Goal: Task Accomplishment & Management: Complete application form

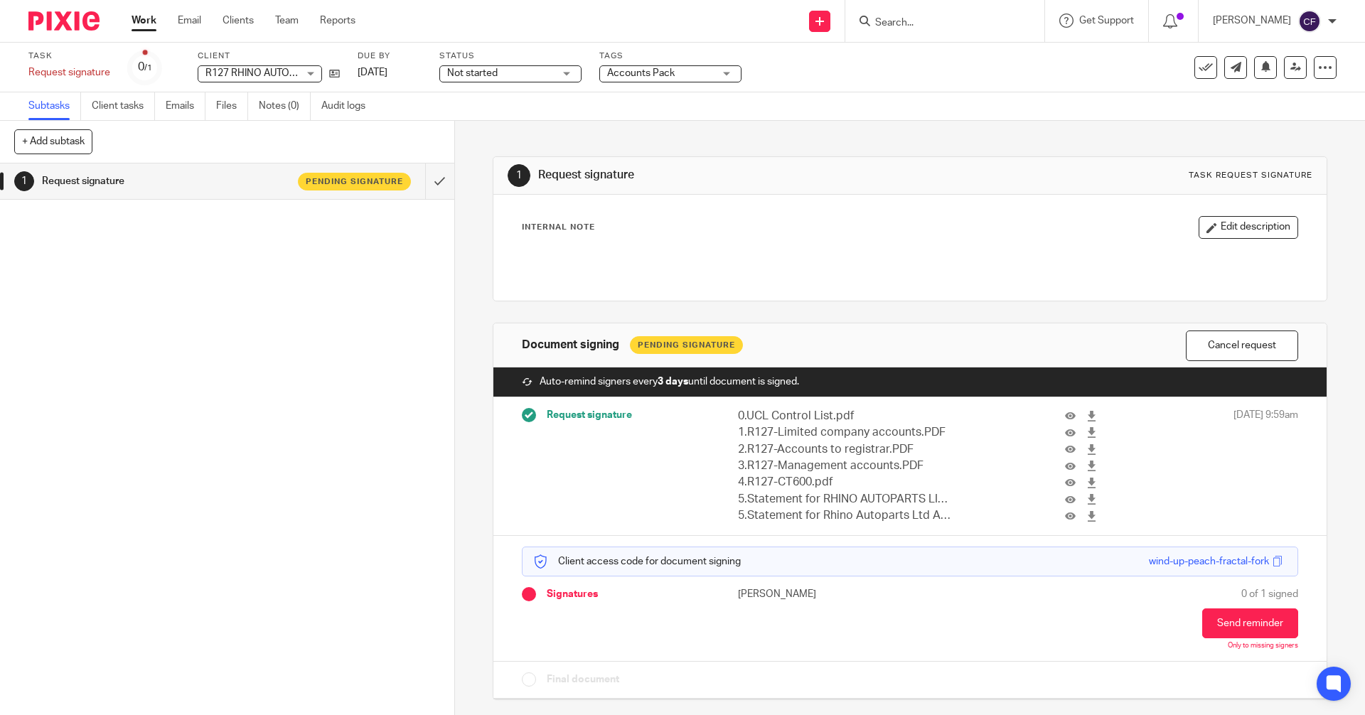
click at [904, 21] on input "Search" at bounding box center [938, 23] width 128 height 13
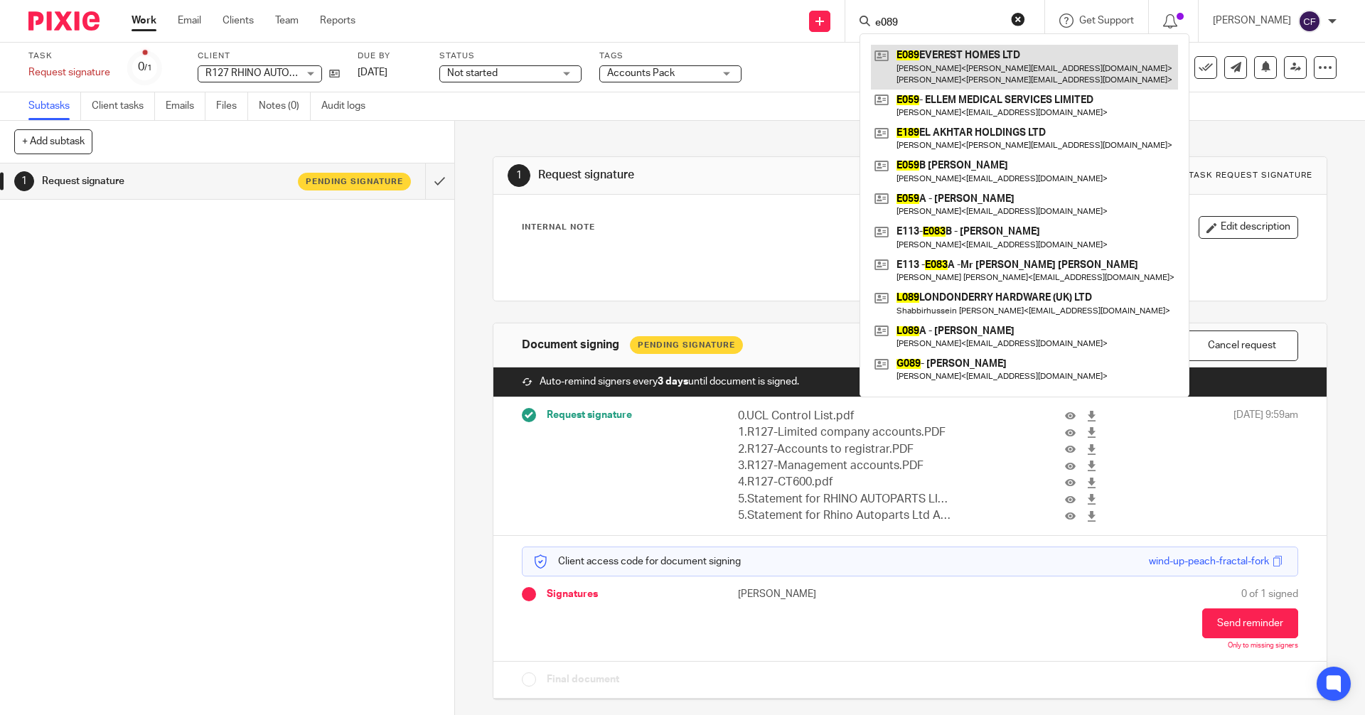
type input "e089"
click at [970, 59] on link at bounding box center [1024, 67] width 307 height 44
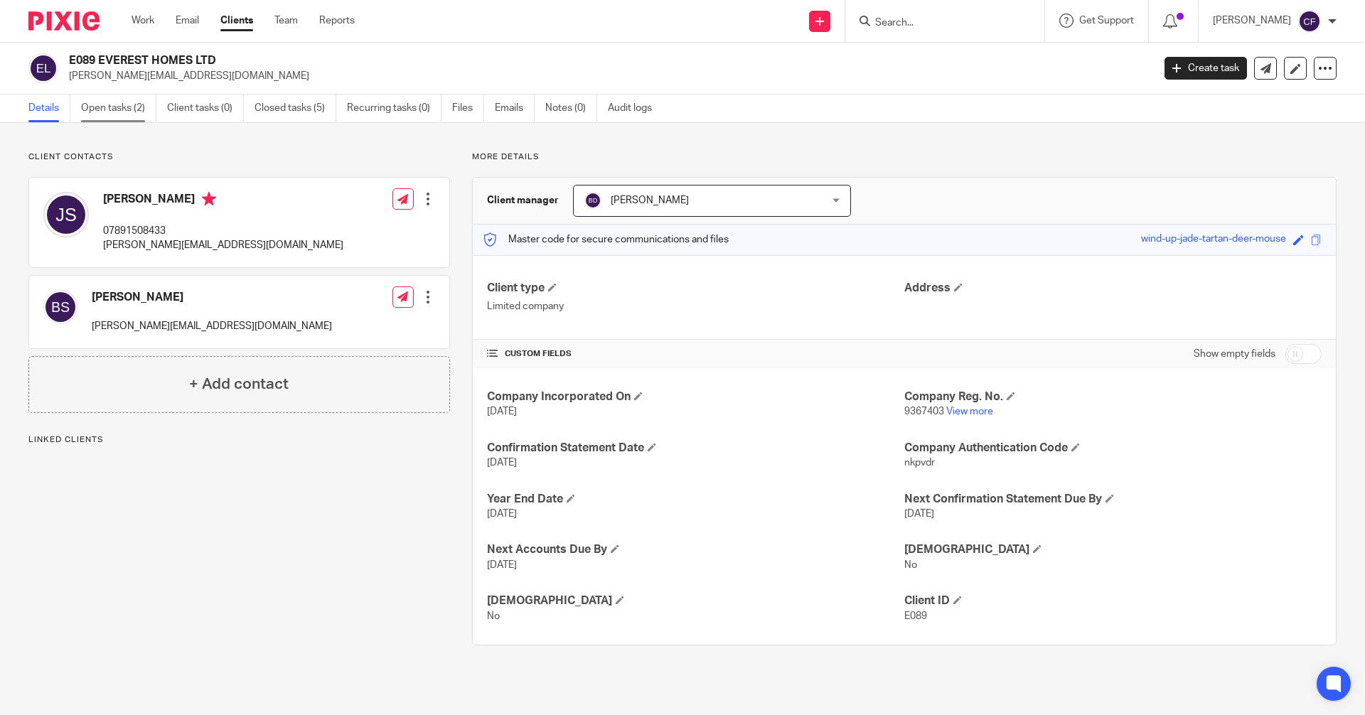
click at [126, 111] on link "Open tasks (2)" at bounding box center [118, 109] width 75 height 28
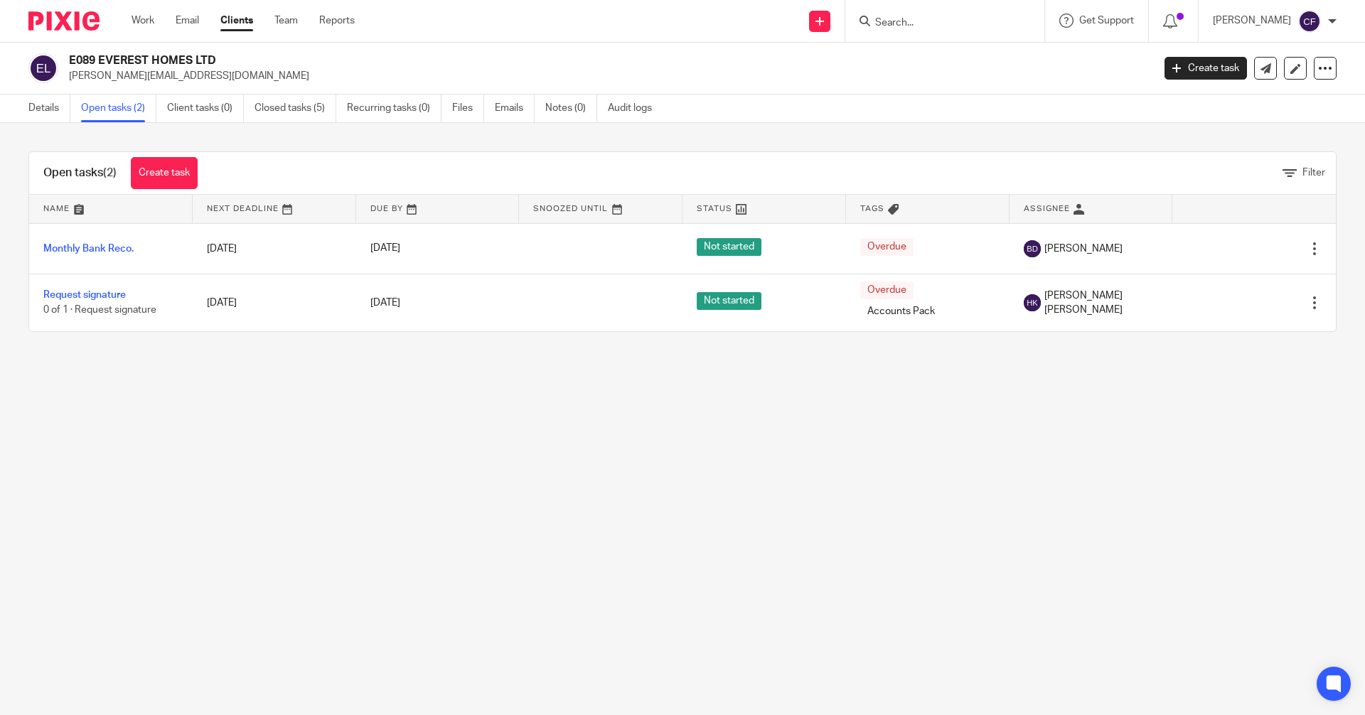
click at [929, 26] on input "Search" at bounding box center [938, 23] width 128 height 13
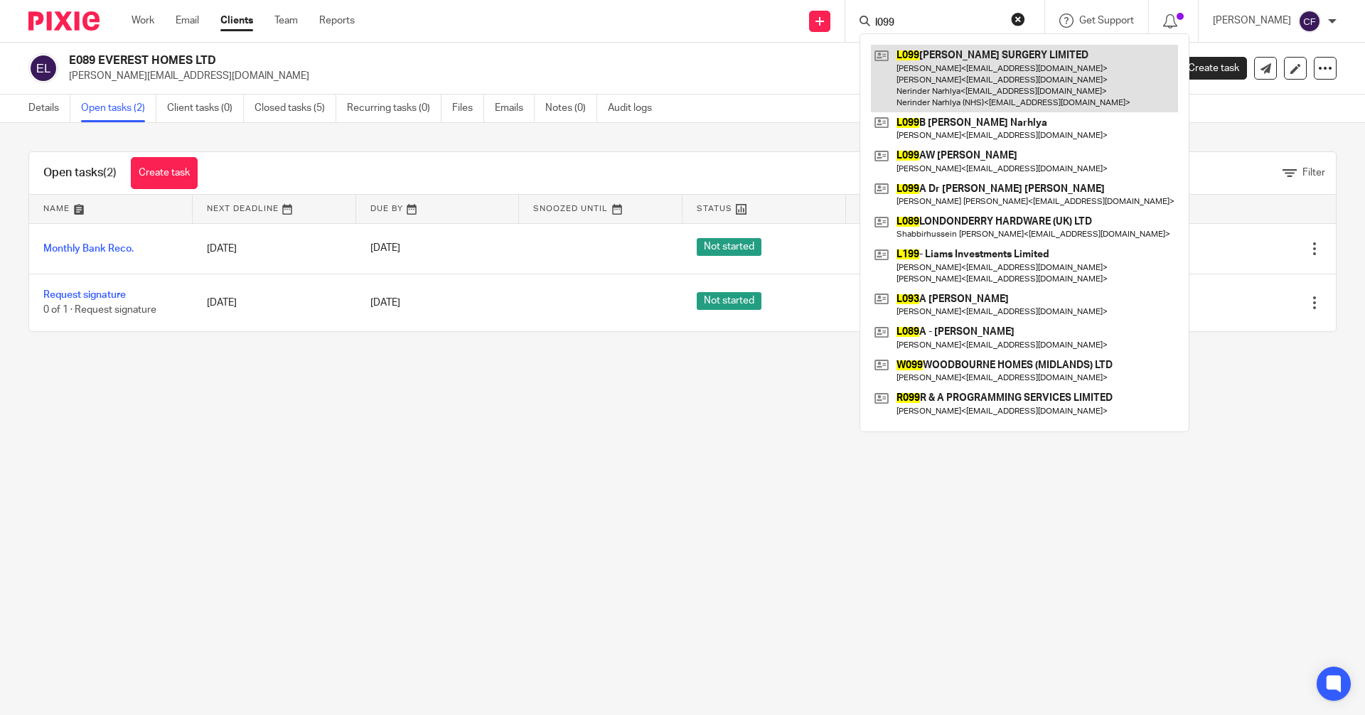
type input "l099"
click at [944, 75] on link at bounding box center [1024, 79] width 307 height 68
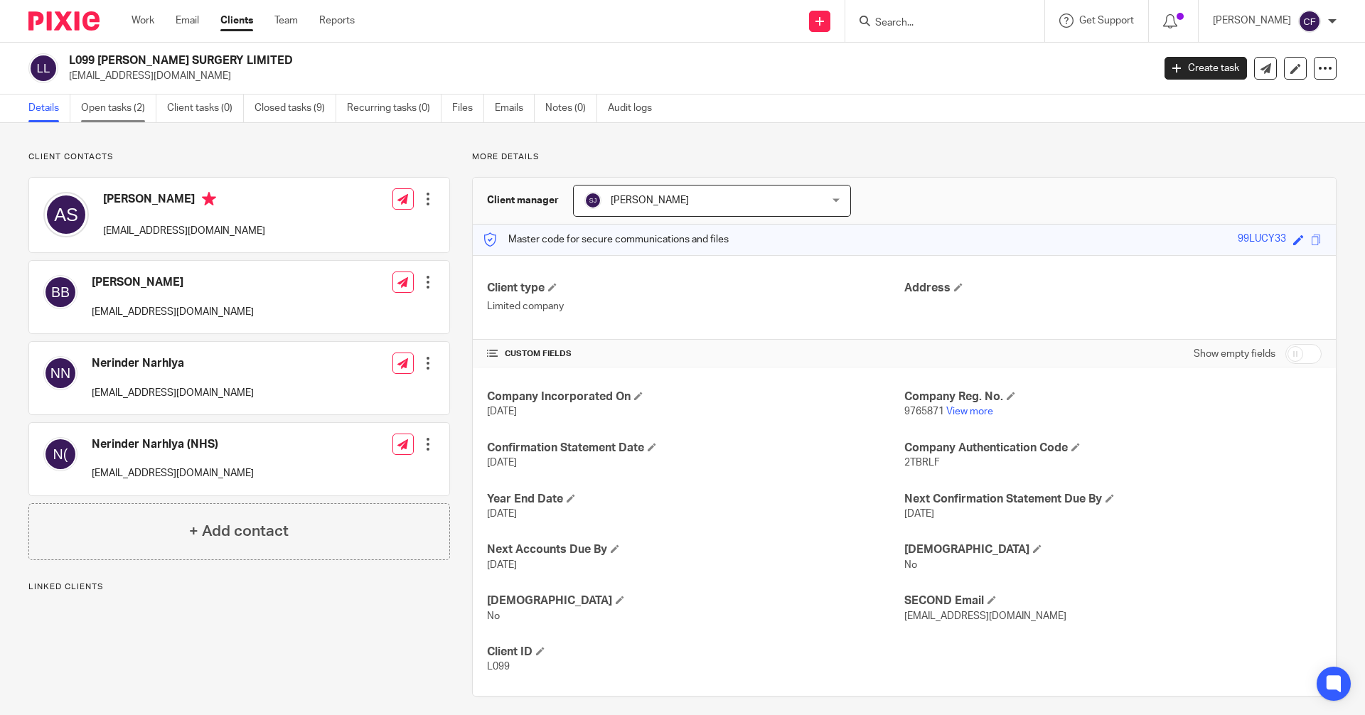
click at [112, 110] on link "Open tasks (2)" at bounding box center [118, 109] width 75 height 28
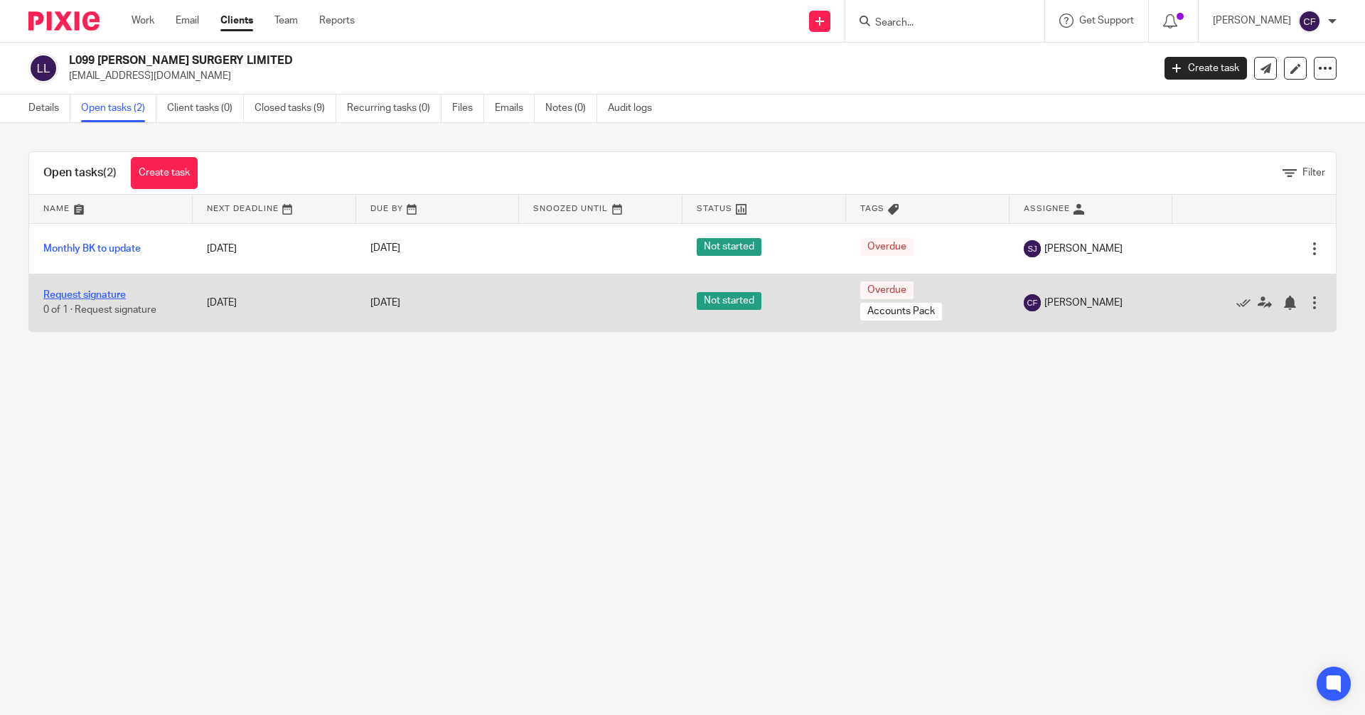
click at [85, 291] on link "Request signature" at bounding box center [84, 295] width 82 height 10
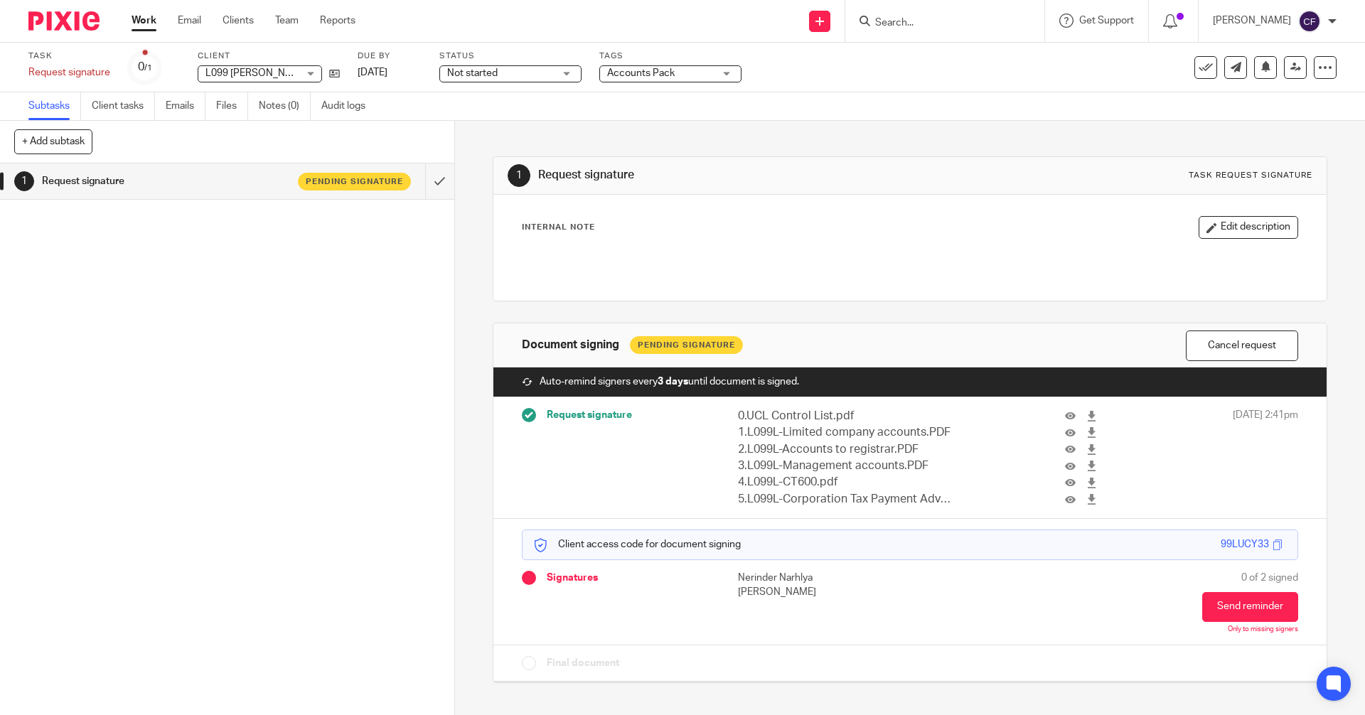
click at [911, 21] on input "Search" at bounding box center [938, 23] width 128 height 13
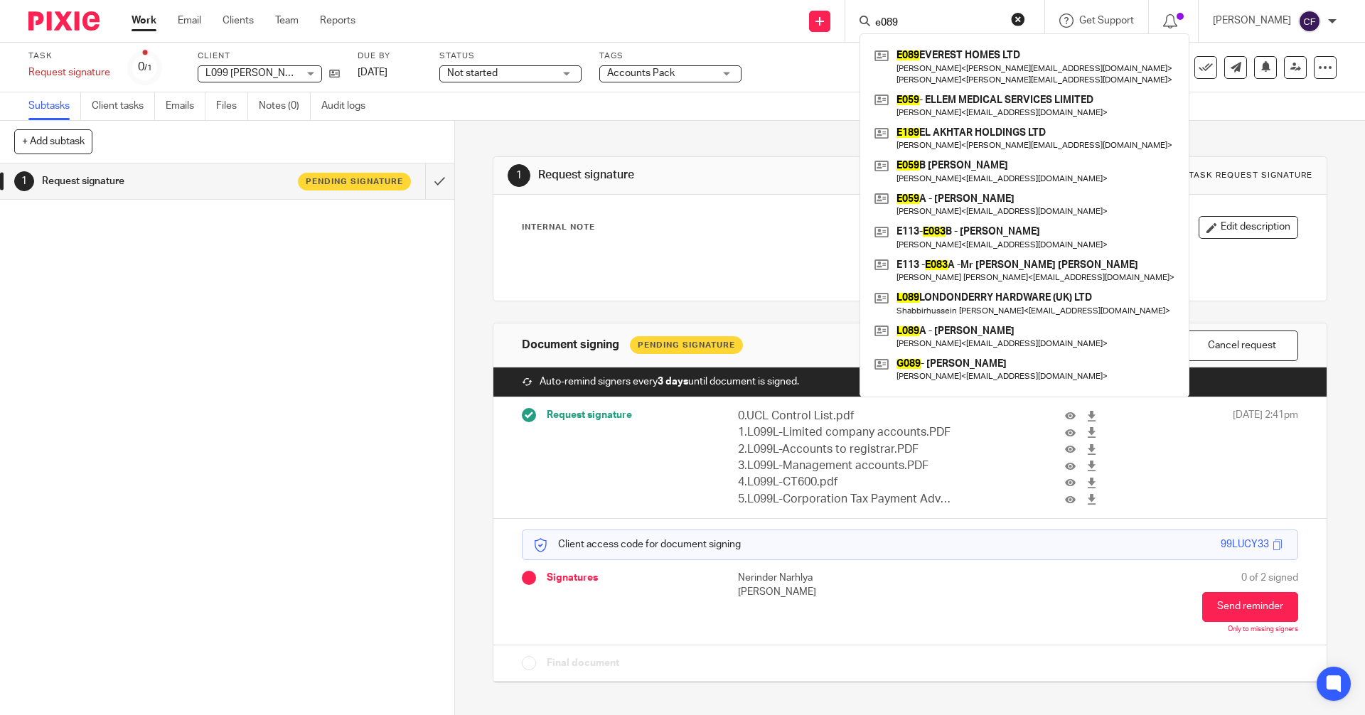
type input "e089"
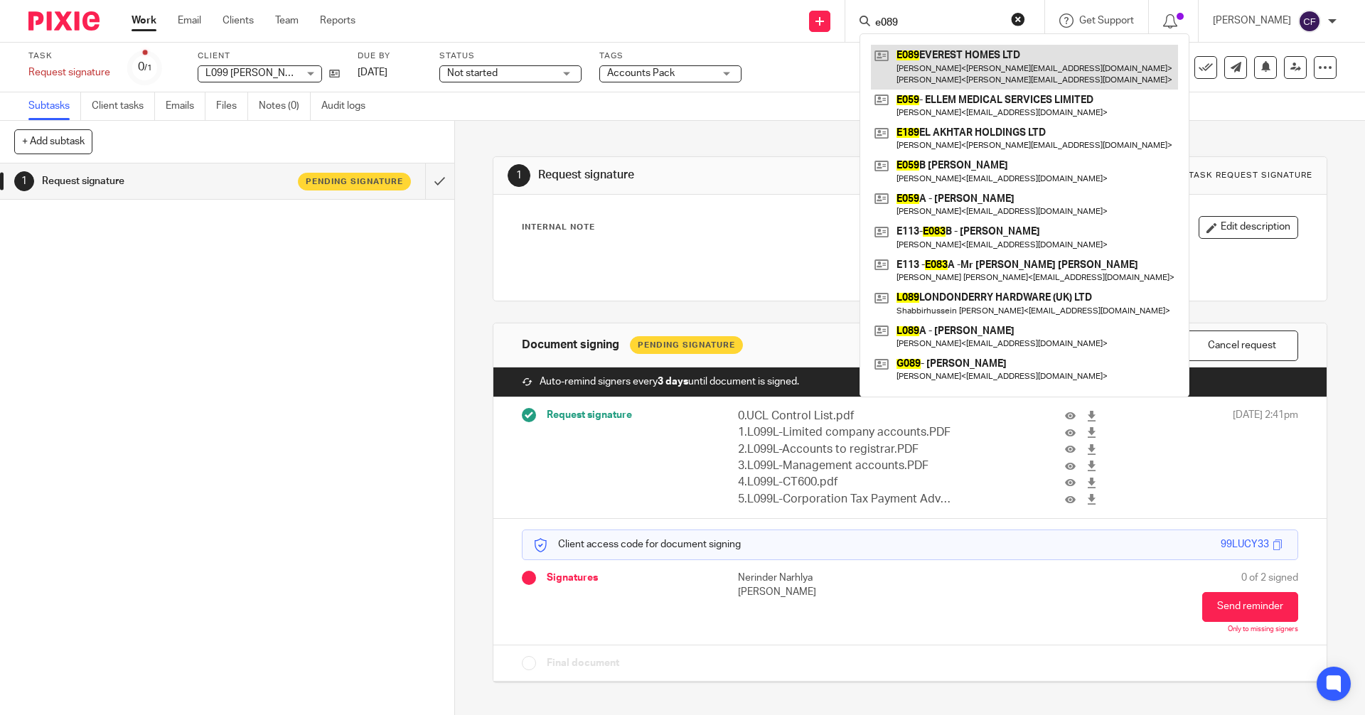
drag, startPoint x: 960, startPoint y: 64, endPoint x: 953, endPoint y: 75, distance: 13.1
click at [960, 64] on link at bounding box center [1024, 67] width 307 height 44
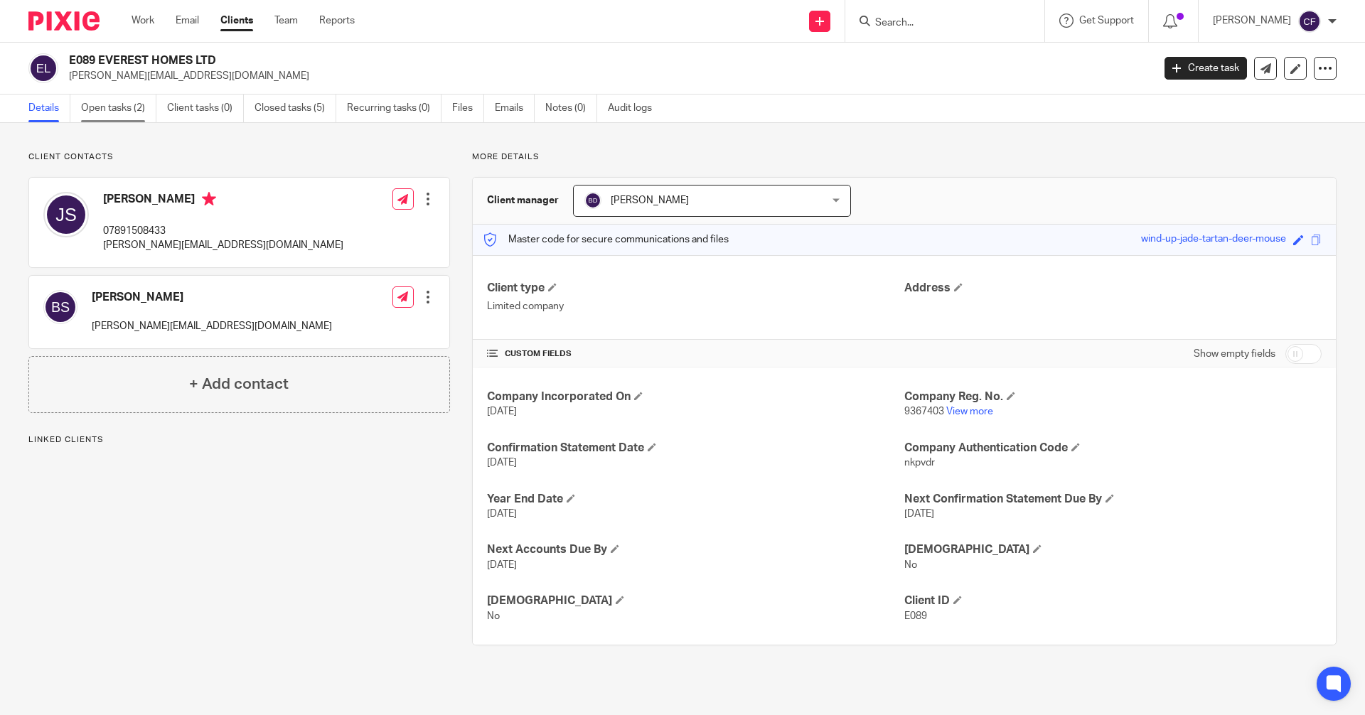
click at [132, 106] on link "Open tasks (2)" at bounding box center [118, 109] width 75 height 28
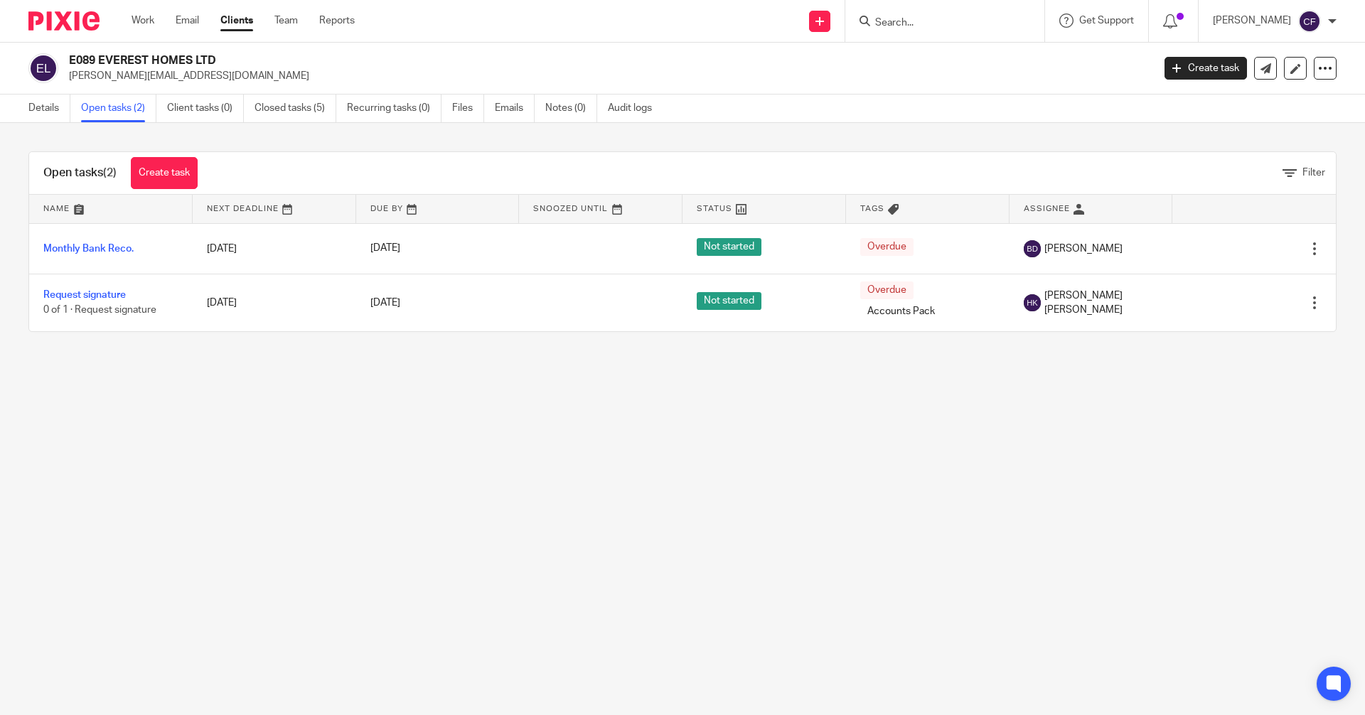
click at [898, 19] on input "Search" at bounding box center [938, 23] width 128 height 13
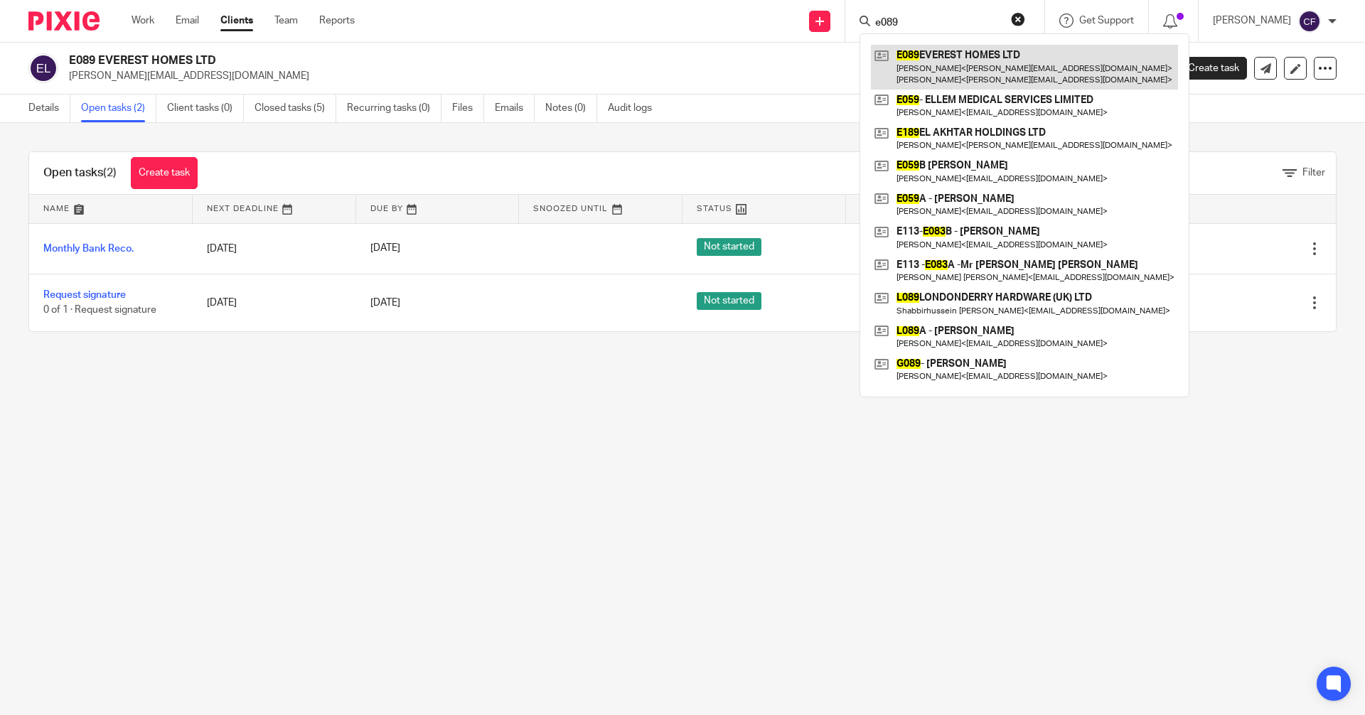
type input "e089"
click at [940, 74] on link at bounding box center [1024, 67] width 307 height 44
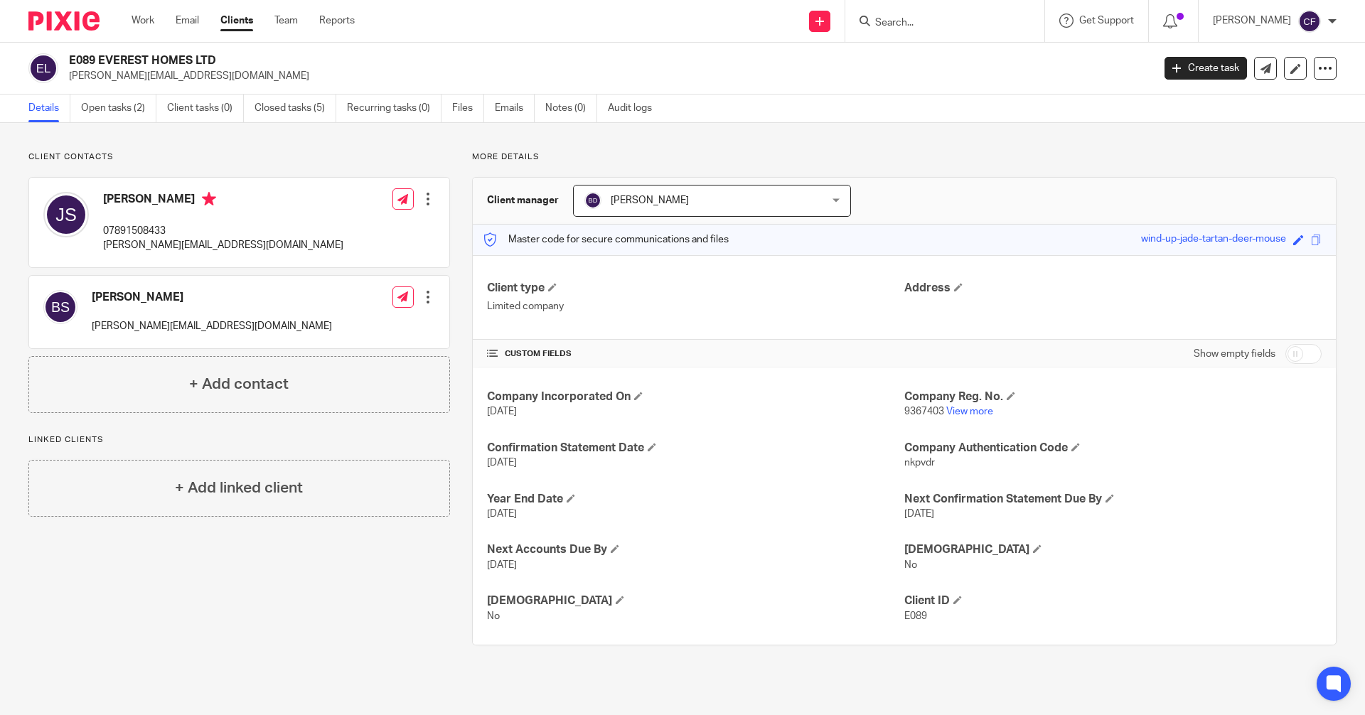
click at [910, 23] on input "Search" at bounding box center [938, 23] width 128 height 13
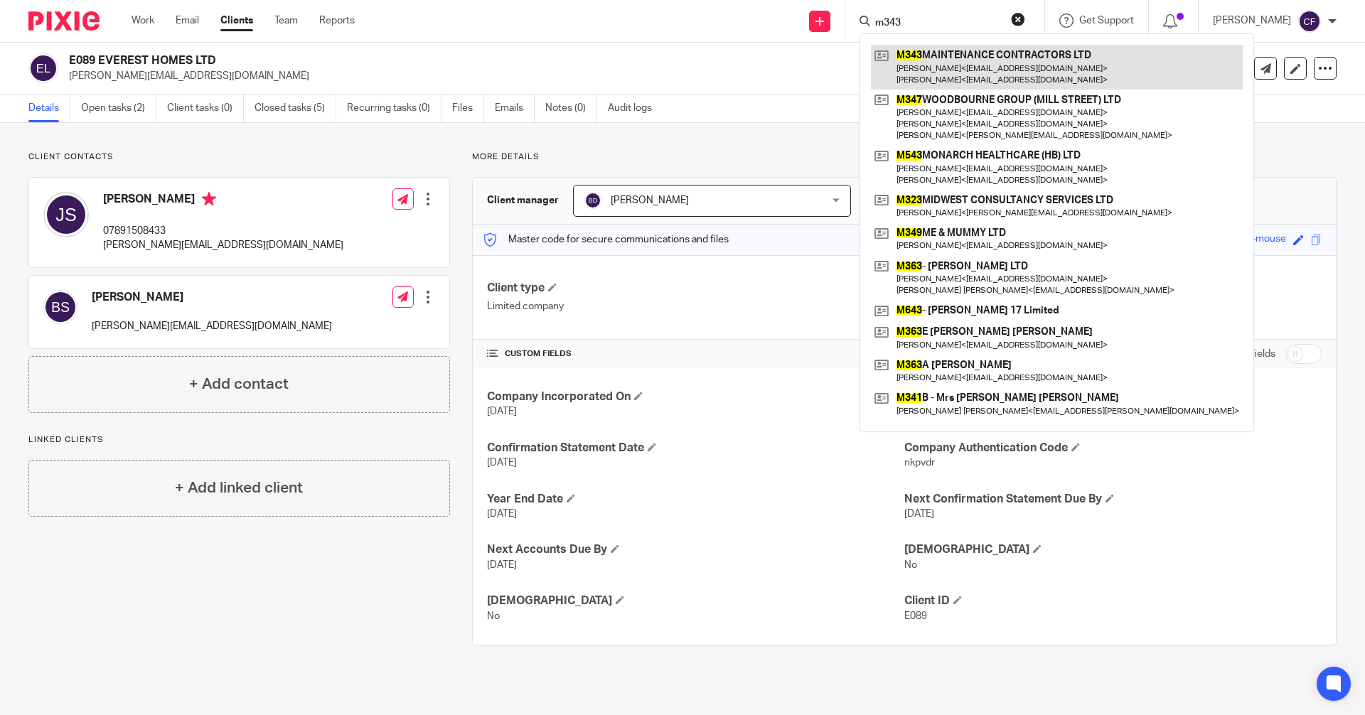
type input "m343"
click at [935, 71] on link at bounding box center [1057, 67] width 372 height 44
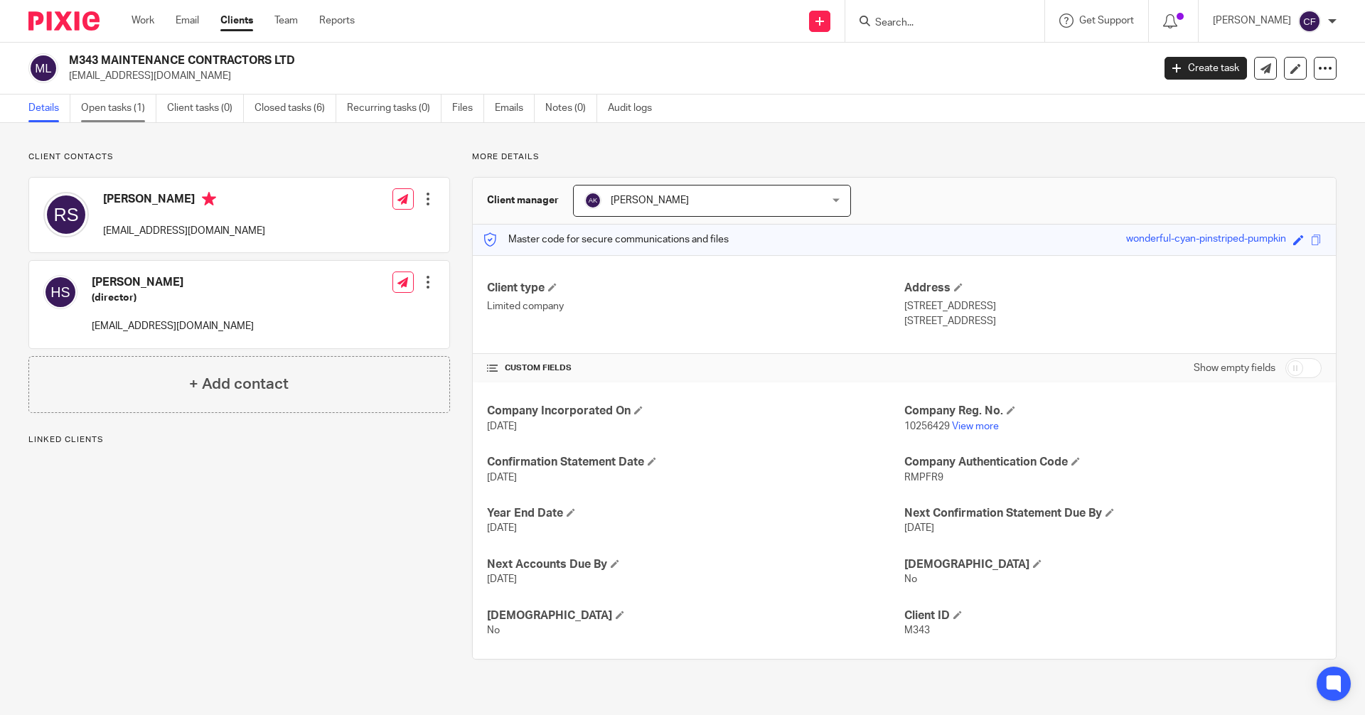
click at [106, 108] on link "Open tasks (1)" at bounding box center [118, 109] width 75 height 28
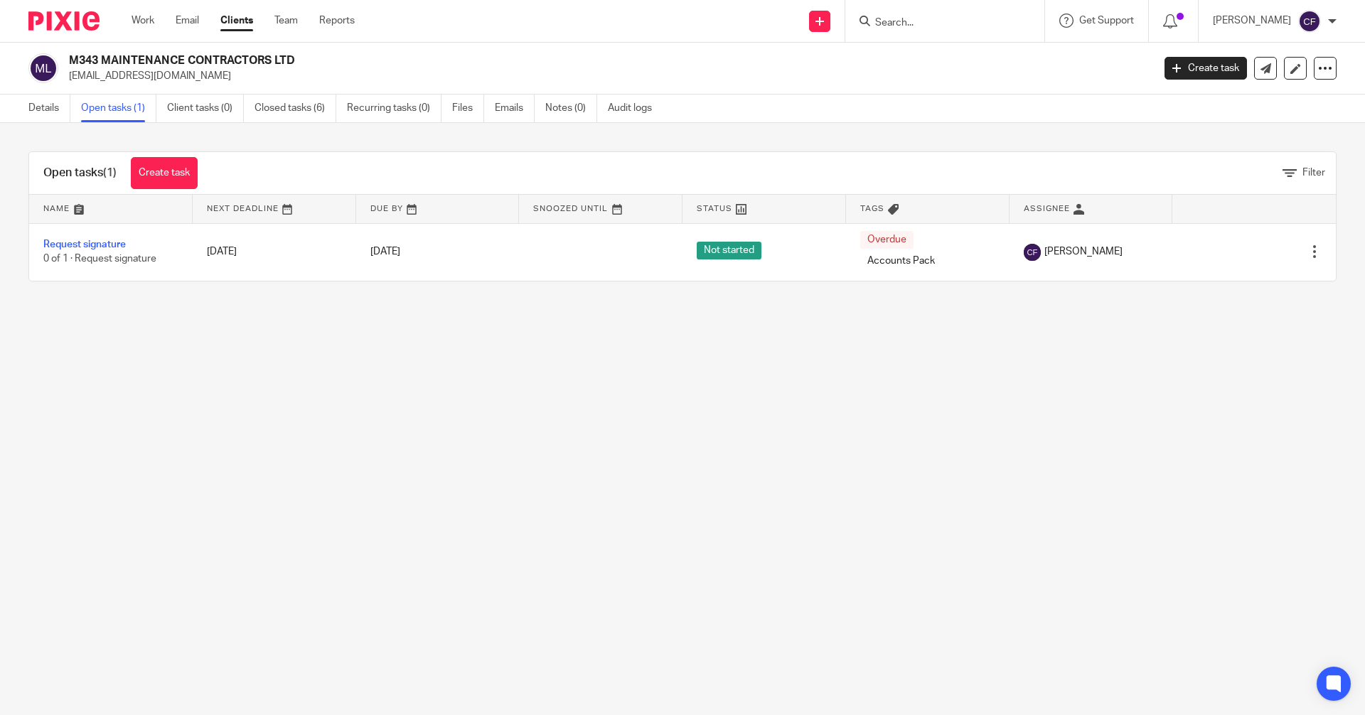
click at [913, 24] on input "Search" at bounding box center [938, 23] width 128 height 13
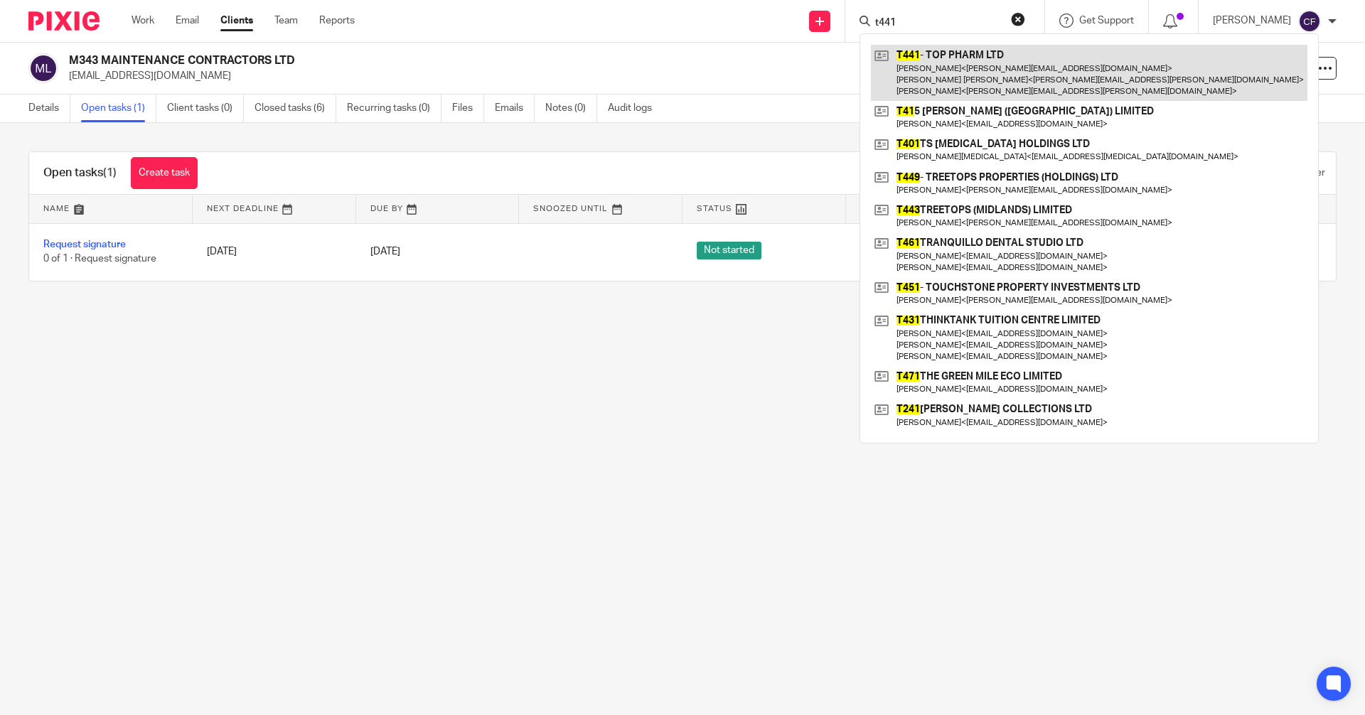
type input "t441"
click at [970, 82] on link at bounding box center [1089, 73] width 437 height 56
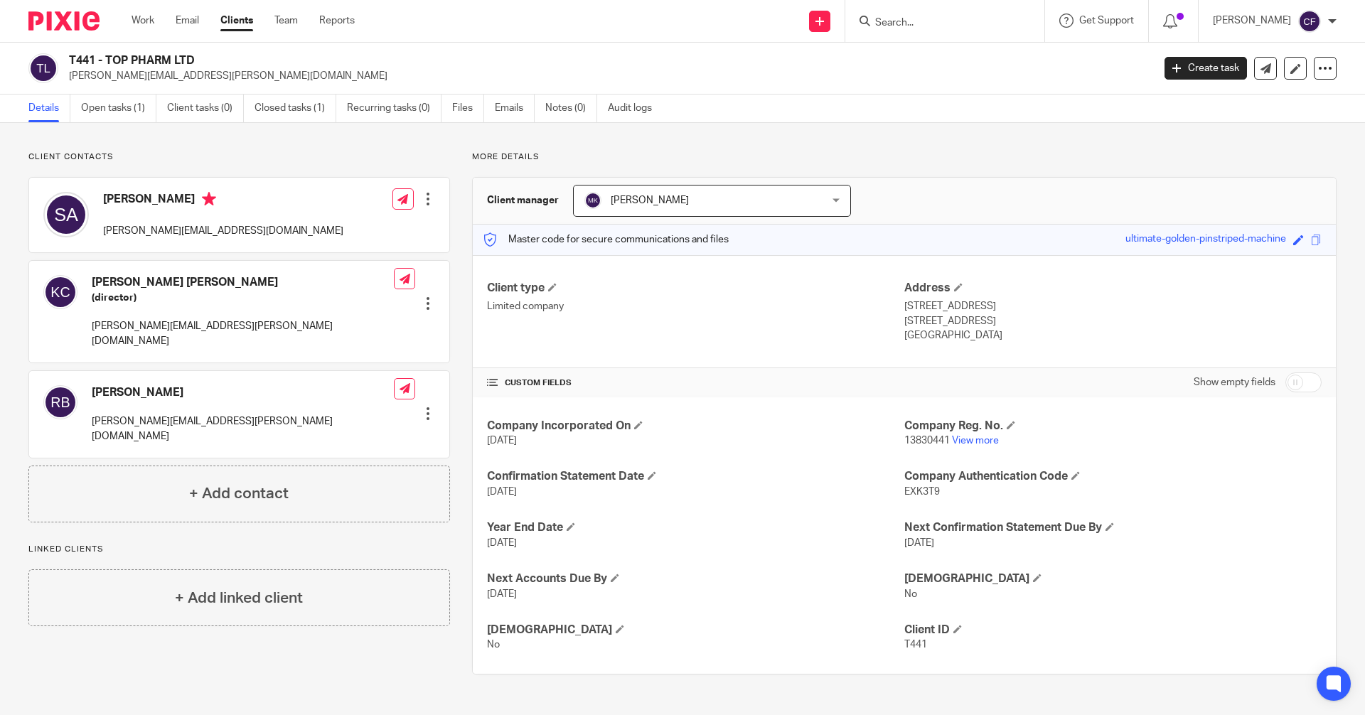
drag, startPoint x: 1278, startPoint y: 239, endPoint x: 1112, endPoint y: 249, distance: 166.7
click at [1112, 249] on div "Master code for secure communications and files ultimate-golden-pinstriped-mach…" at bounding box center [904, 240] width 863 height 31
copy div "ultimate-golden-pinstriped-machine"
drag, startPoint x: 217, startPoint y: 233, endPoint x: 98, endPoint y: 235, distance: 118.7
click at [98, 235] on div "[PERSON_NAME] Akhtar [EMAIL_ADDRESS][DOMAIN_NAME]" at bounding box center [193, 215] width 300 height 60
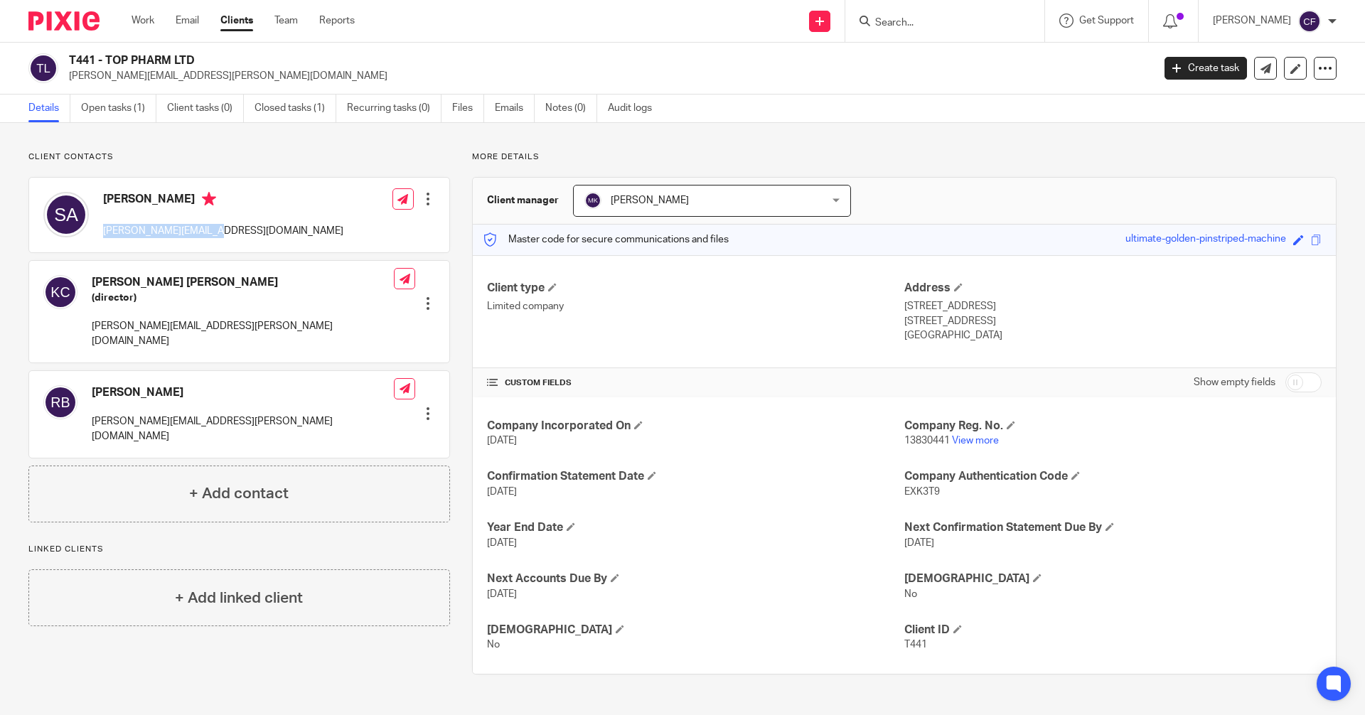
copy p "[PERSON_NAME][EMAIL_ADDRESS][DOMAIN_NAME]"
click at [230, 236] on div "[PERSON_NAME] Akhtar [EMAIL_ADDRESS][DOMAIN_NAME] Edit contact Create client fr…" at bounding box center [239, 215] width 420 height 75
drag, startPoint x: 218, startPoint y: 235, endPoint x: 101, endPoint y: 232, distance: 116.6
click at [101, 232] on div "[PERSON_NAME] Akhtar [EMAIL_ADDRESS][DOMAIN_NAME]" at bounding box center [193, 215] width 300 height 60
copy p "[PERSON_NAME][EMAIL_ADDRESS][DOMAIN_NAME]"
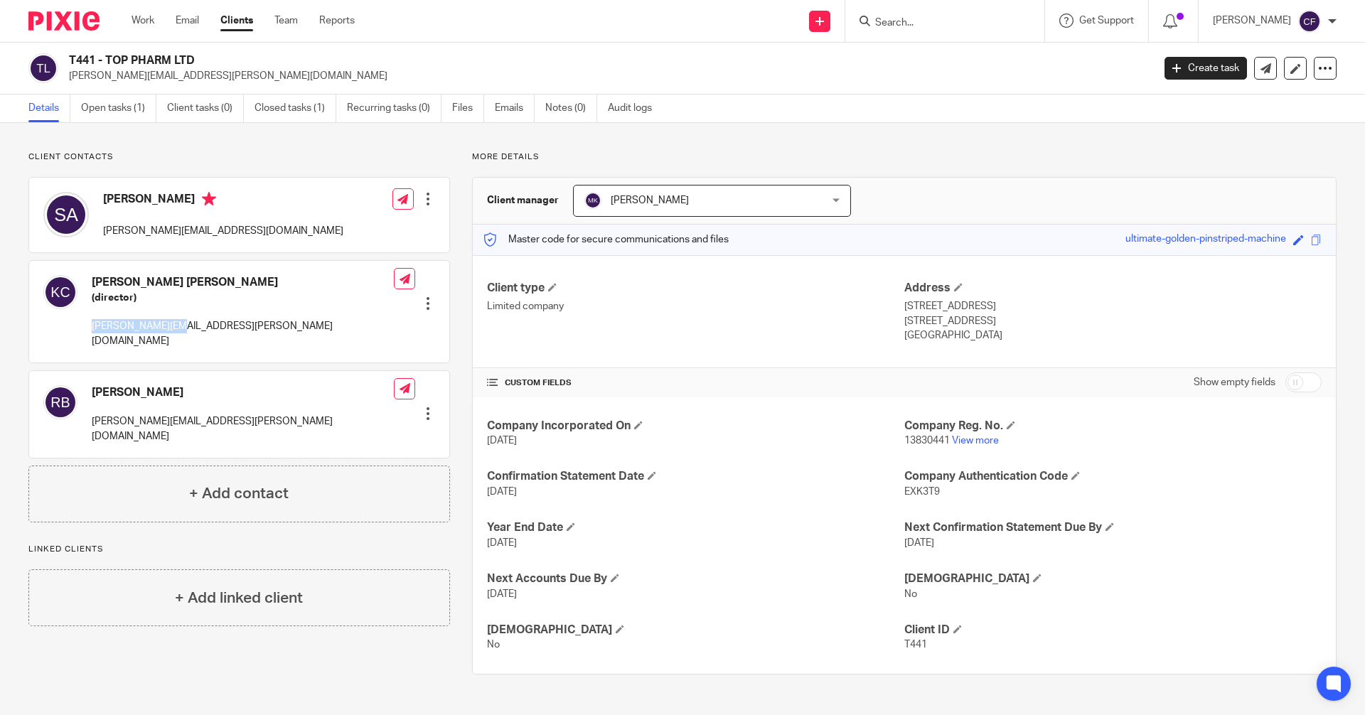
drag, startPoint x: 183, startPoint y: 334, endPoint x: 91, endPoint y: 331, distance: 92.5
click at [91, 331] on div "[PERSON_NAME] [PERSON_NAME] (director) [PERSON_NAME][EMAIL_ADDRESS][PERSON_NAME…" at bounding box center [239, 312] width 420 height 102
copy p "[PERSON_NAME][EMAIL_ADDRESS][PERSON_NAME][DOMAIN_NAME]"
drag, startPoint x: 212, startPoint y: 407, endPoint x: 89, endPoint y: 411, distance: 123.1
click at [89, 411] on div "[PERSON_NAME] Bhachu [EMAIL_ADDRESS][PERSON_NAME][DOMAIN_NAME] Edit contact Cre…" at bounding box center [239, 414] width 420 height 87
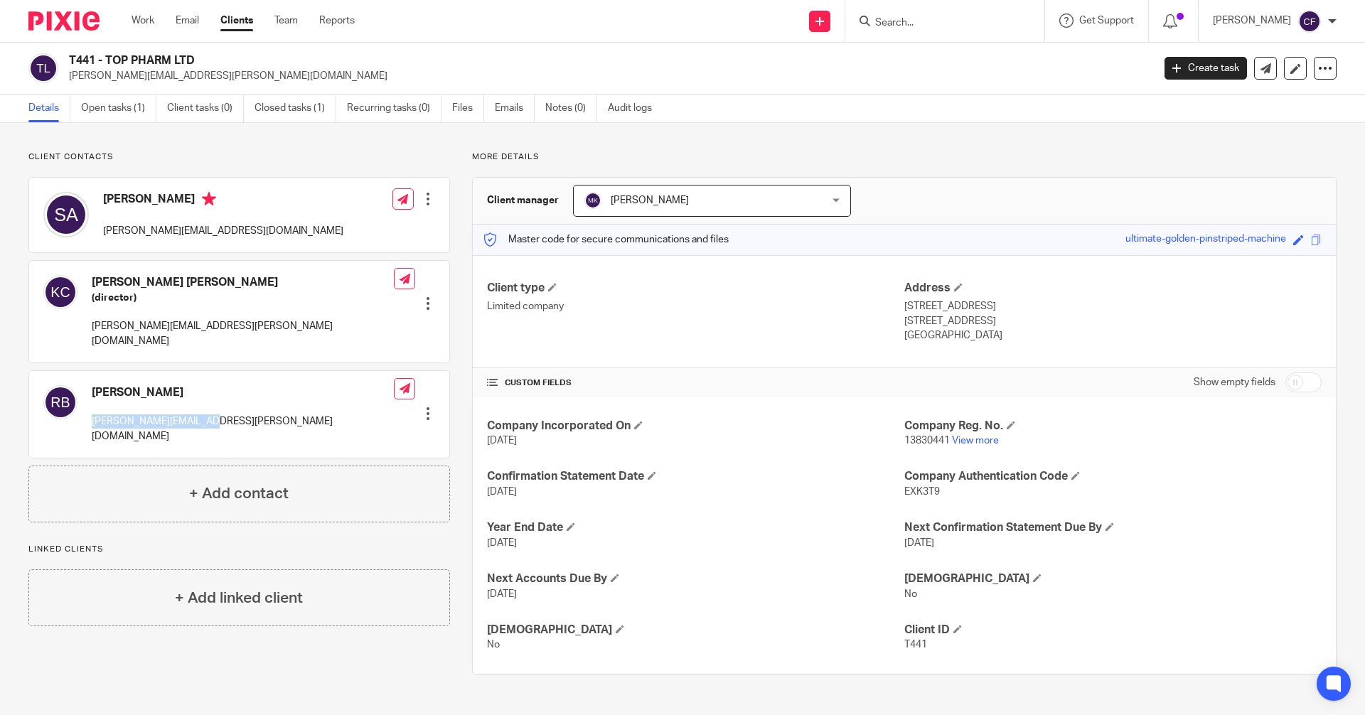
copy p "[PERSON_NAME][EMAIL_ADDRESS][PERSON_NAME][DOMAIN_NAME]"
click at [824, 23] on icon at bounding box center [819, 21] width 9 height 9
click at [835, 129] on link "Request signature" at bounding box center [833, 129] width 100 height 21
click at [855, 132] on link "Request signature" at bounding box center [833, 129] width 100 height 21
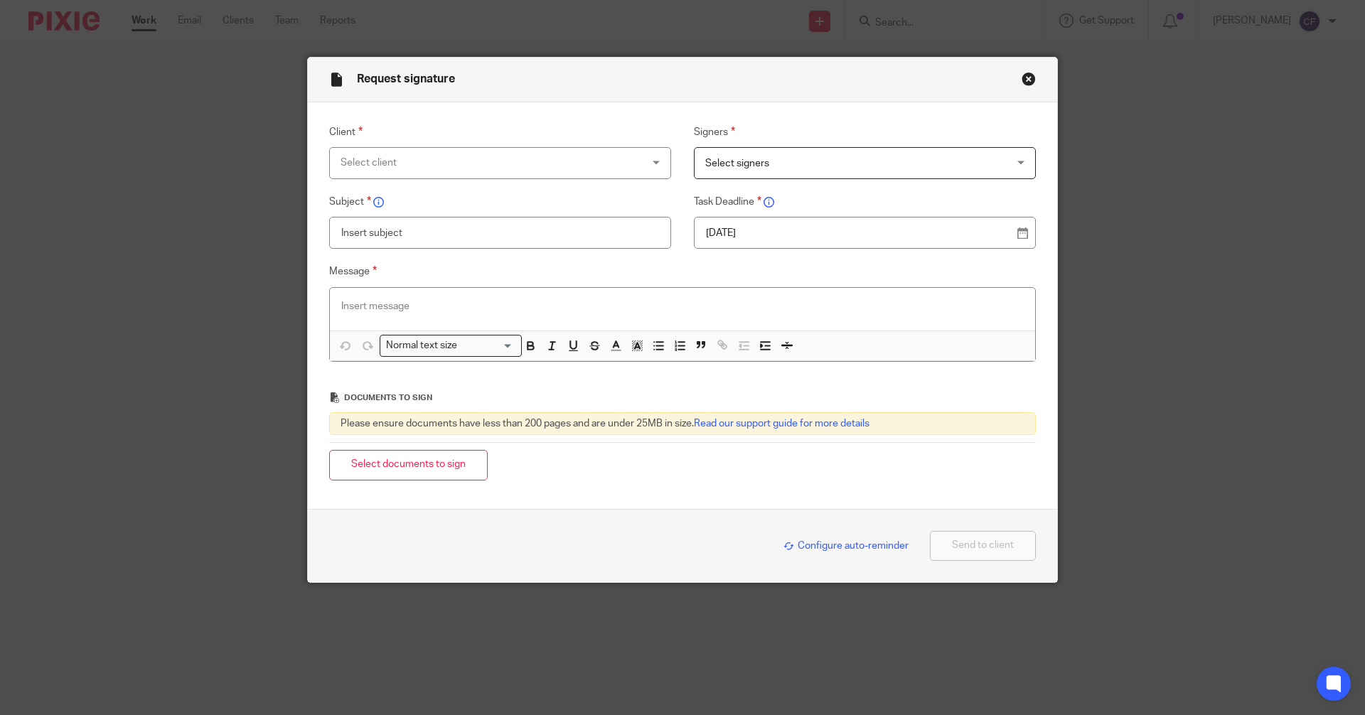
click at [645, 162] on div "Select client" at bounding box center [500, 163] width 342 height 32
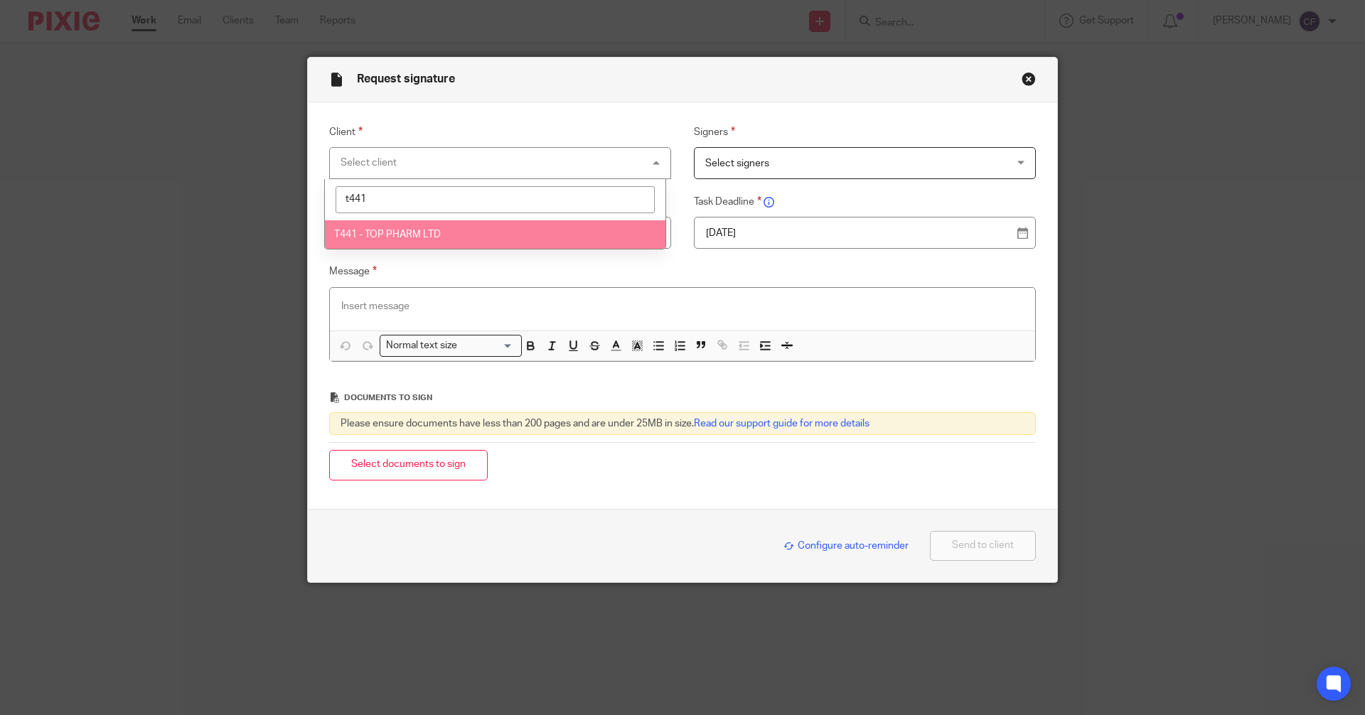
type input "t441"
click at [406, 242] on li "T441 - TOP PHARM LTD" at bounding box center [495, 234] width 341 height 29
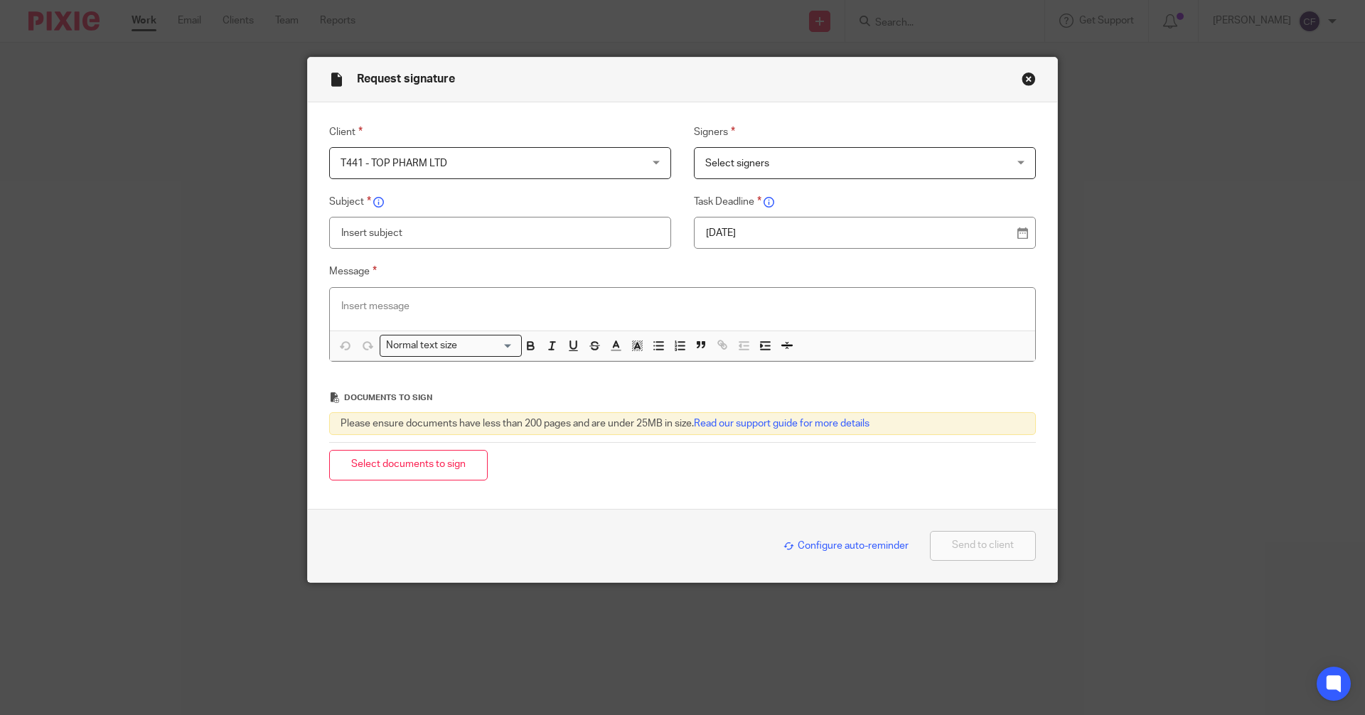
click at [744, 164] on span "Select signers" at bounding box center [737, 164] width 64 height 10
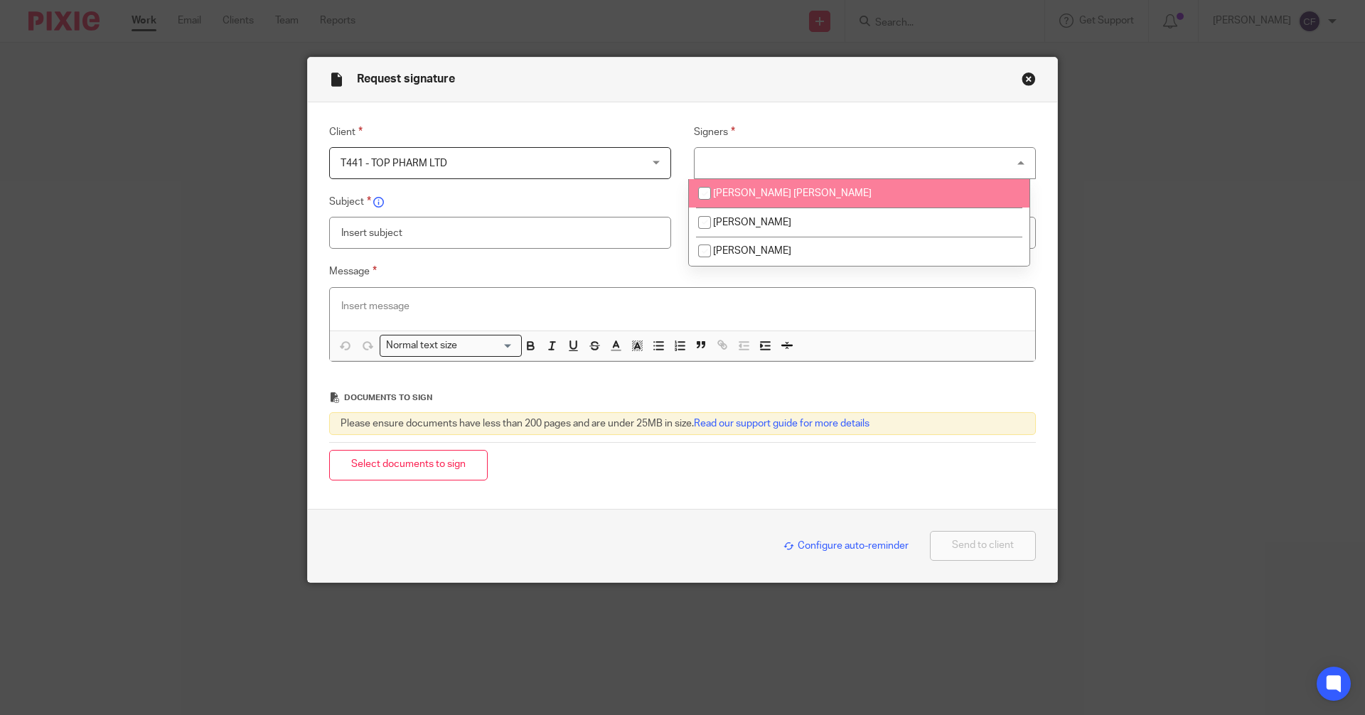
click at [743, 198] on li "Kwok Yin Chan" at bounding box center [859, 193] width 341 height 29
checkbox input "true"
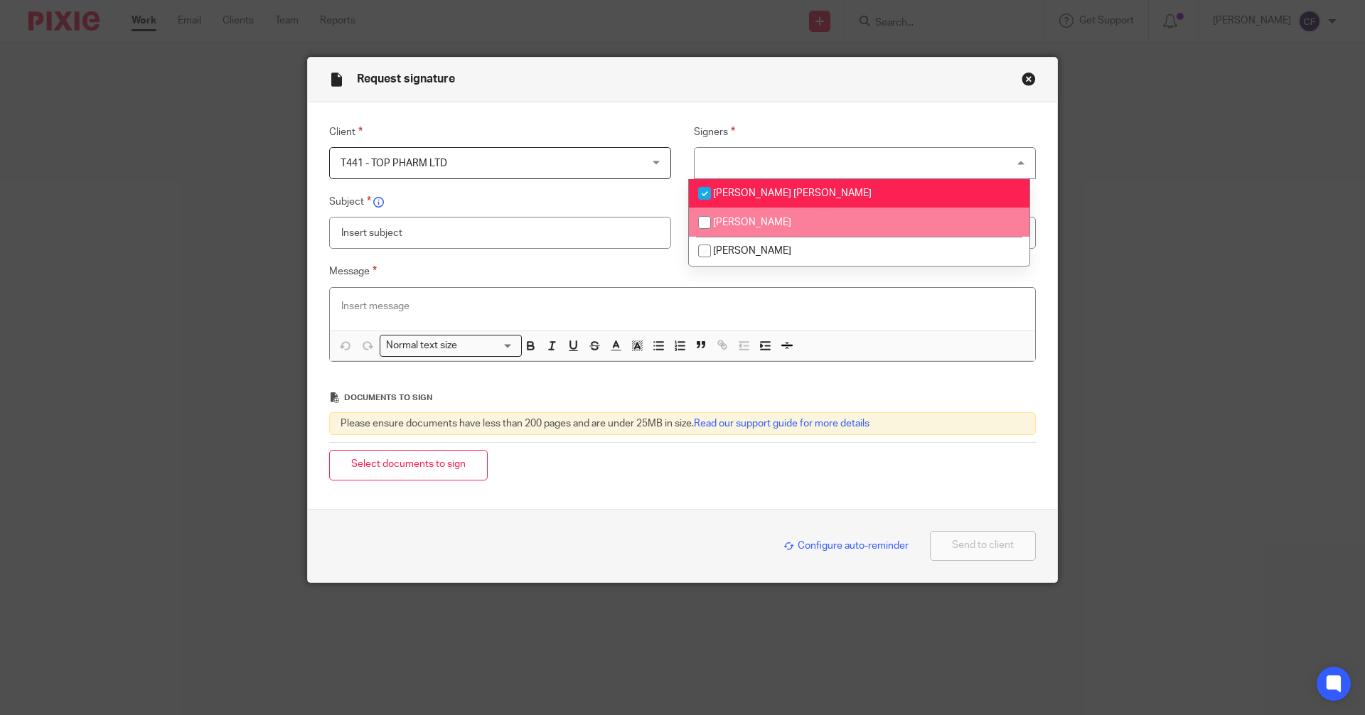
click at [732, 221] on span "Saquib Ali Akhtar" at bounding box center [752, 223] width 78 height 10
checkbox input "true"
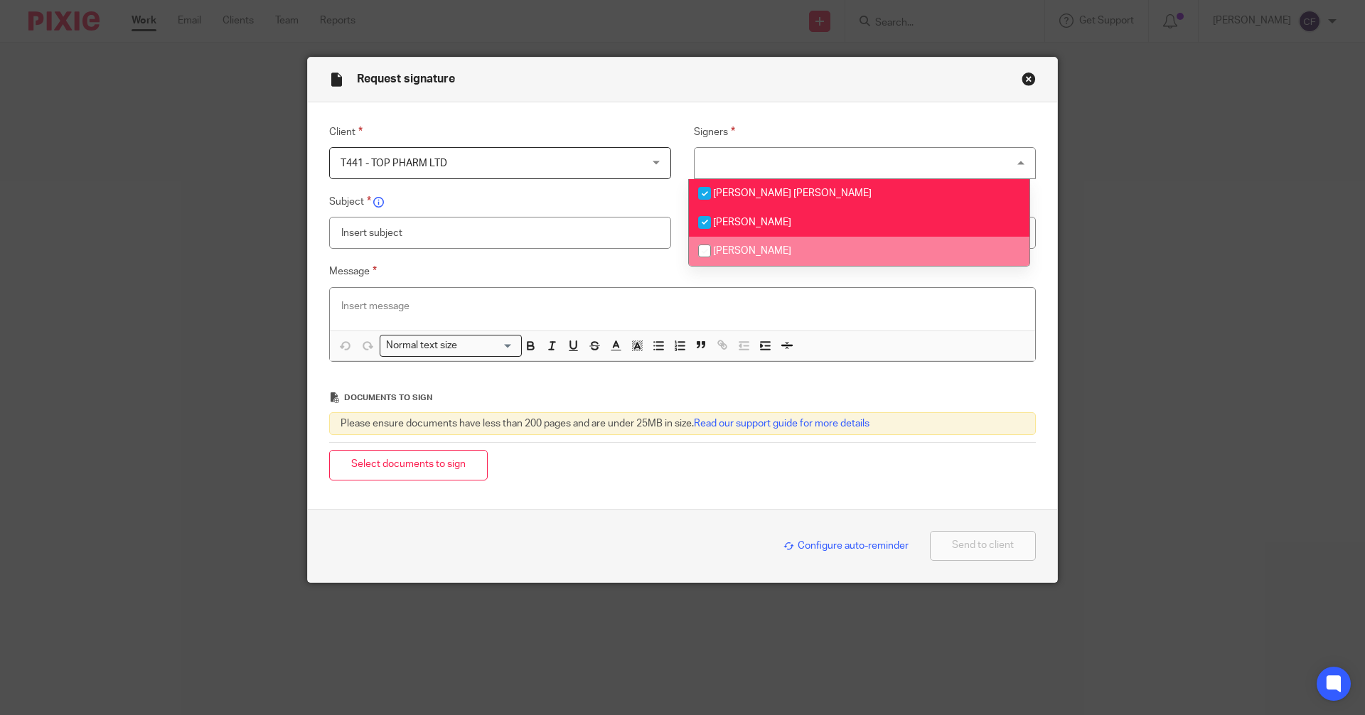
click at [729, 252] on span "Rashpal Singh Bhachu" at bounding box center [752, 251] width 78 height 10
checkbox input "true"
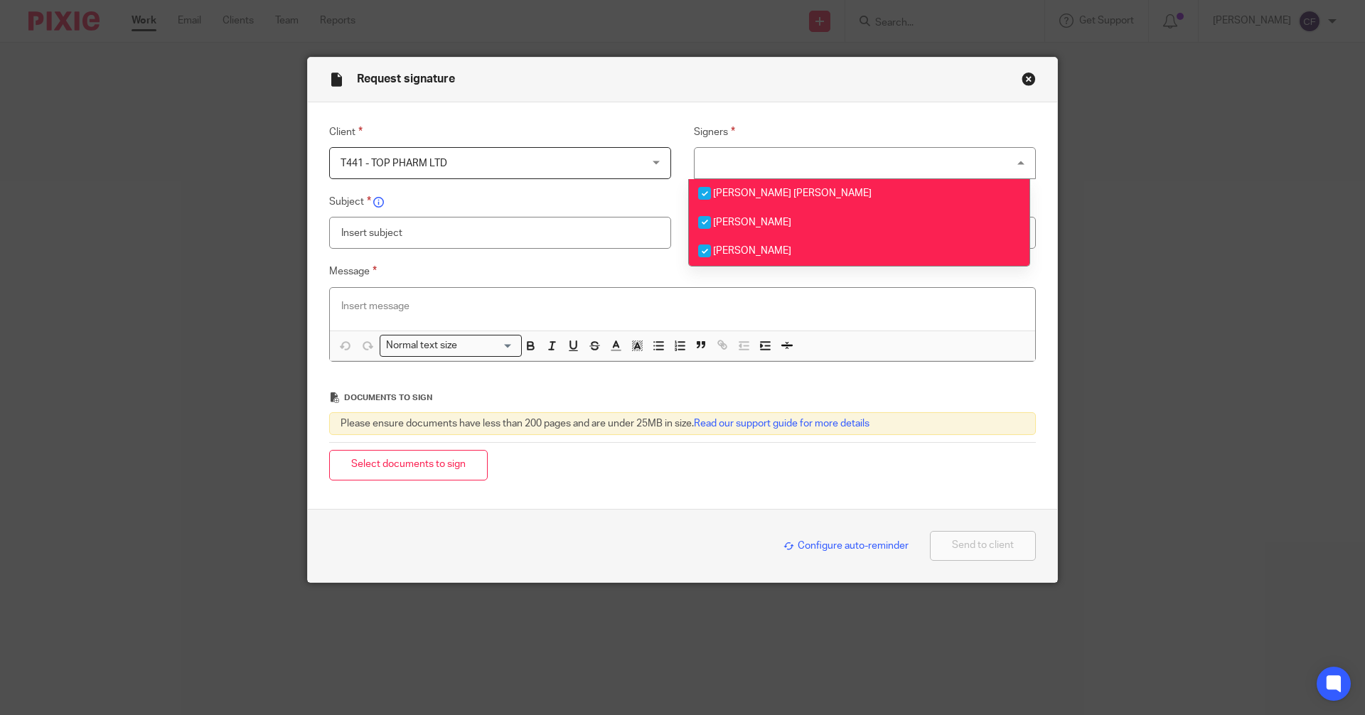
click at [419, 235] on input "text" at bounding box center [500, 233] width 342 height 32
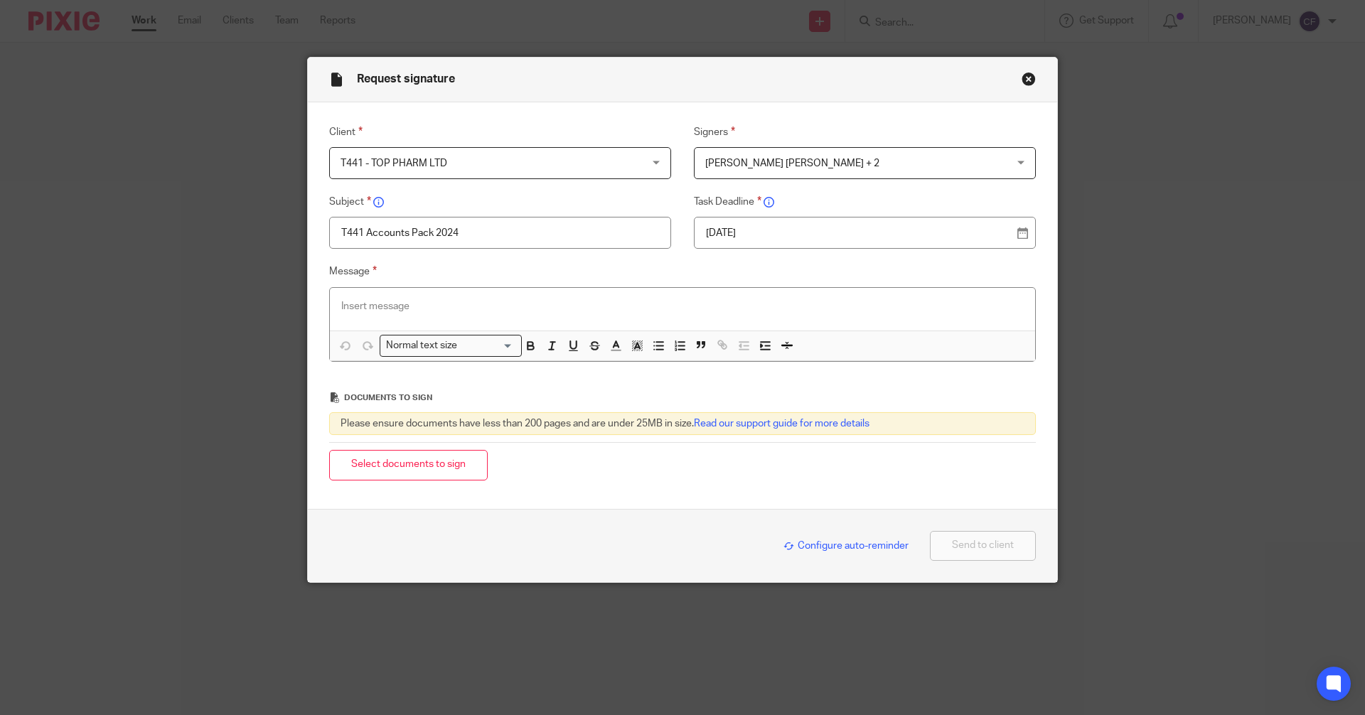
type input "T441 Accounts Pack 2024"
click at [375, 313] on p at bounding box center [682, 306] width 682 height 14
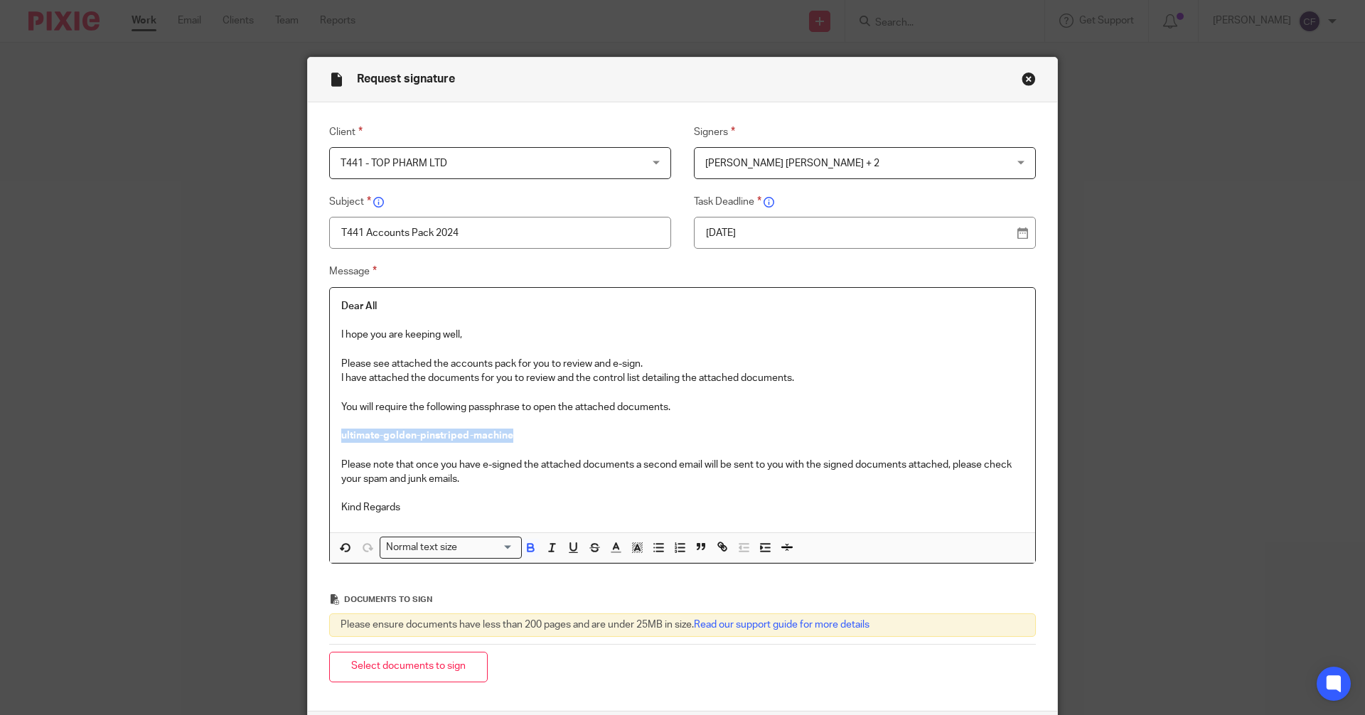
drag, startPoint x: 520, startPoint y: 433, endPoint x: 318, endPoint y: 434, distance: 201.2
click at [318, 434] on div "Message Dear All I hope you are keeping well, Please see attached the accounts …" at bounding box center [671, 413] width 729 height 301
click at [419, 547] on div "Normal text size" at bounding box center [447, 546] width 134 height 18
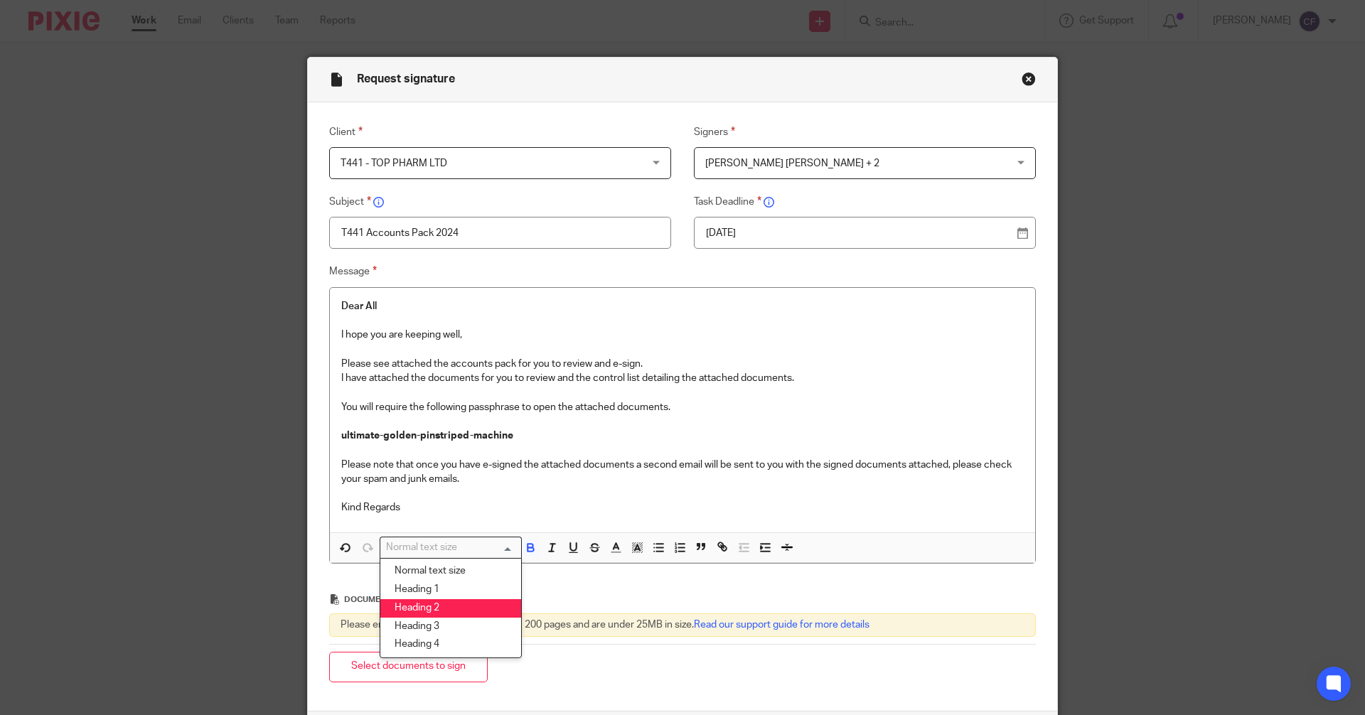
click at [425, 609] on li "Heading 2" at bounding box center [450, 608] width 141 height 18
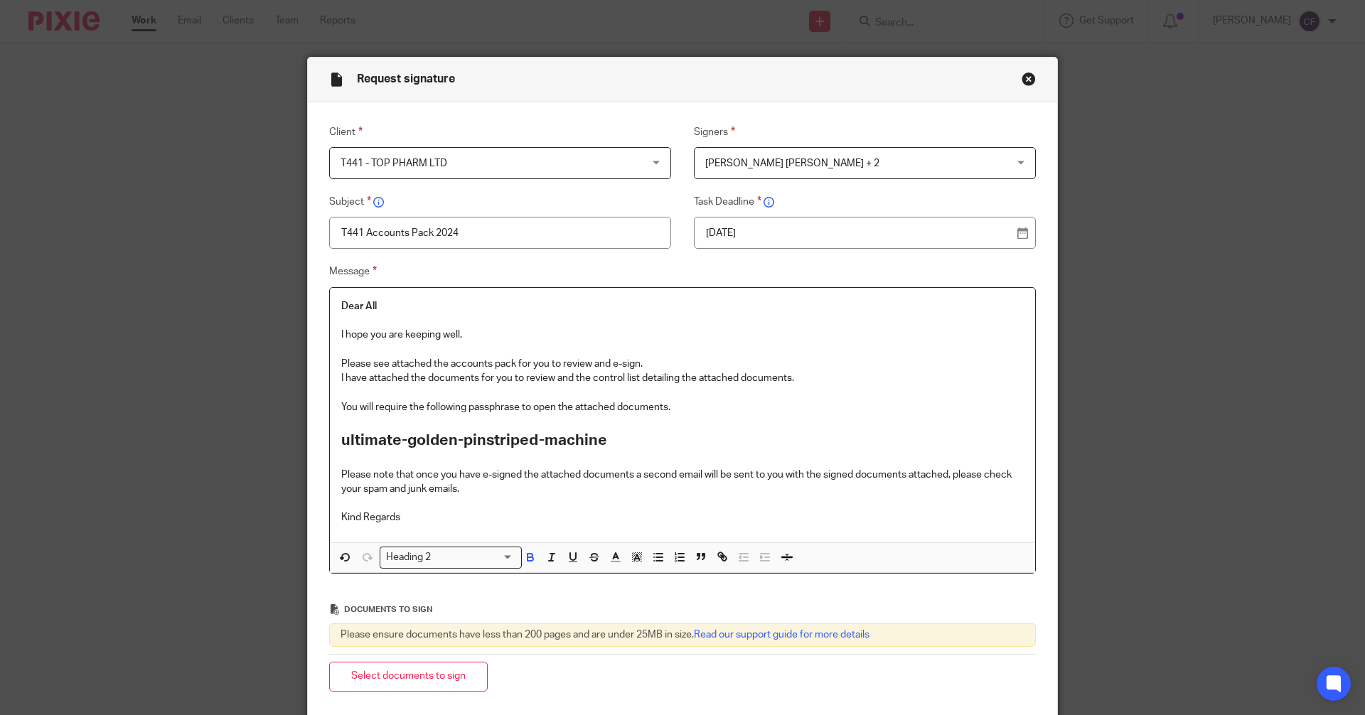
click at [402, 519] on p "Kind Regards" at bounding box center [682, 517] width 682 height 14
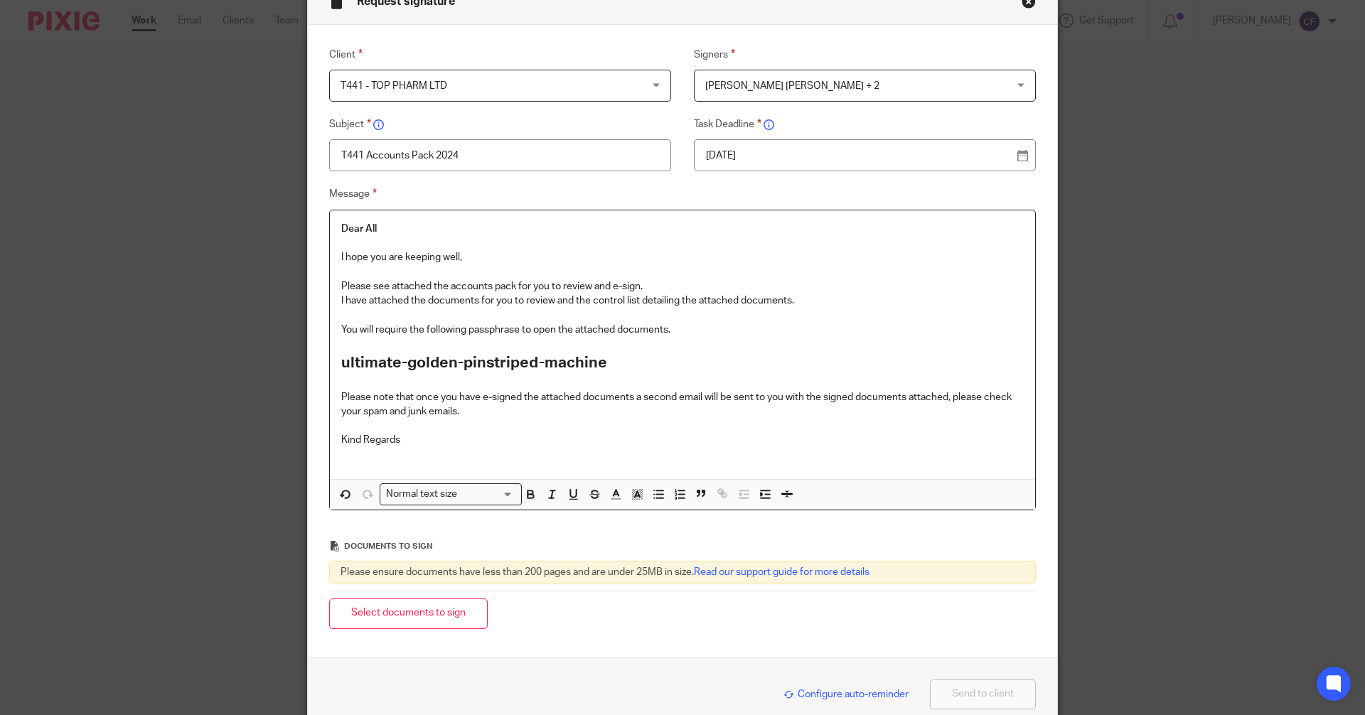
scroll to position [151, 0]
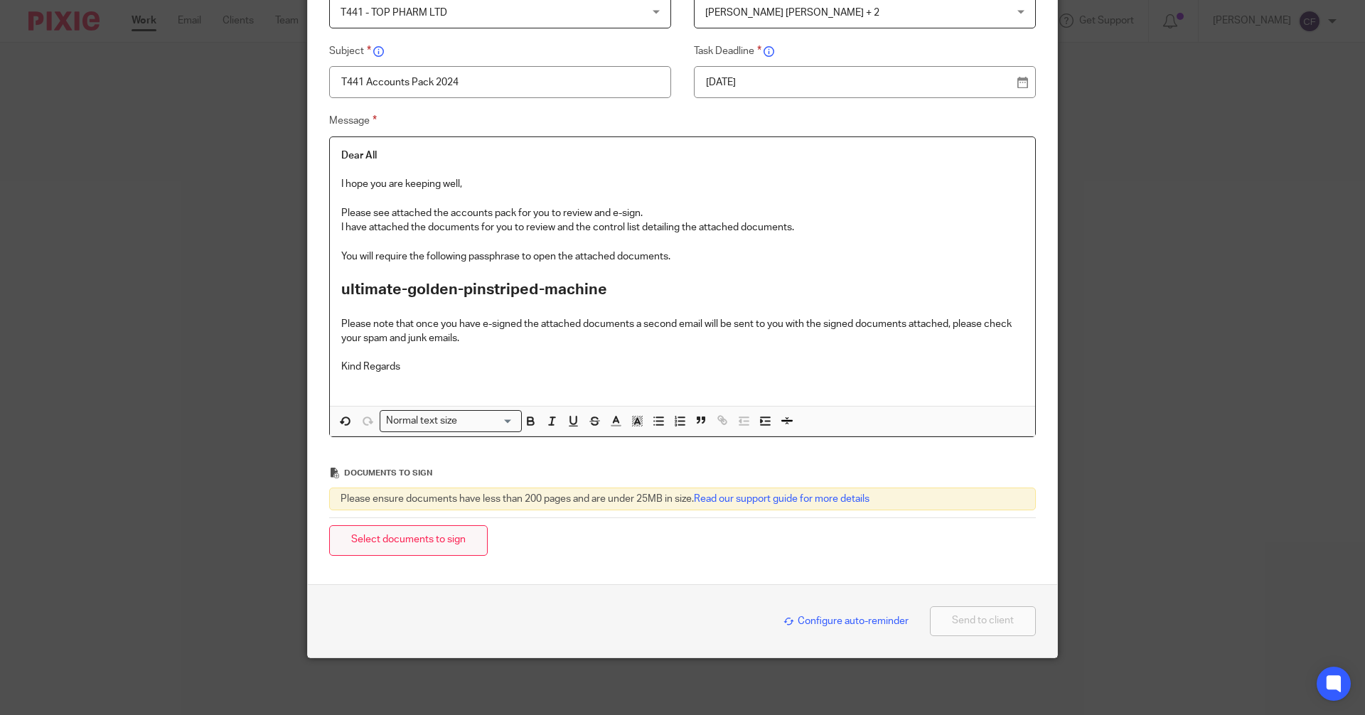
click at [420, 540] on button "Select documents to sign" at bounding box center [408, 540] width 159 height 31
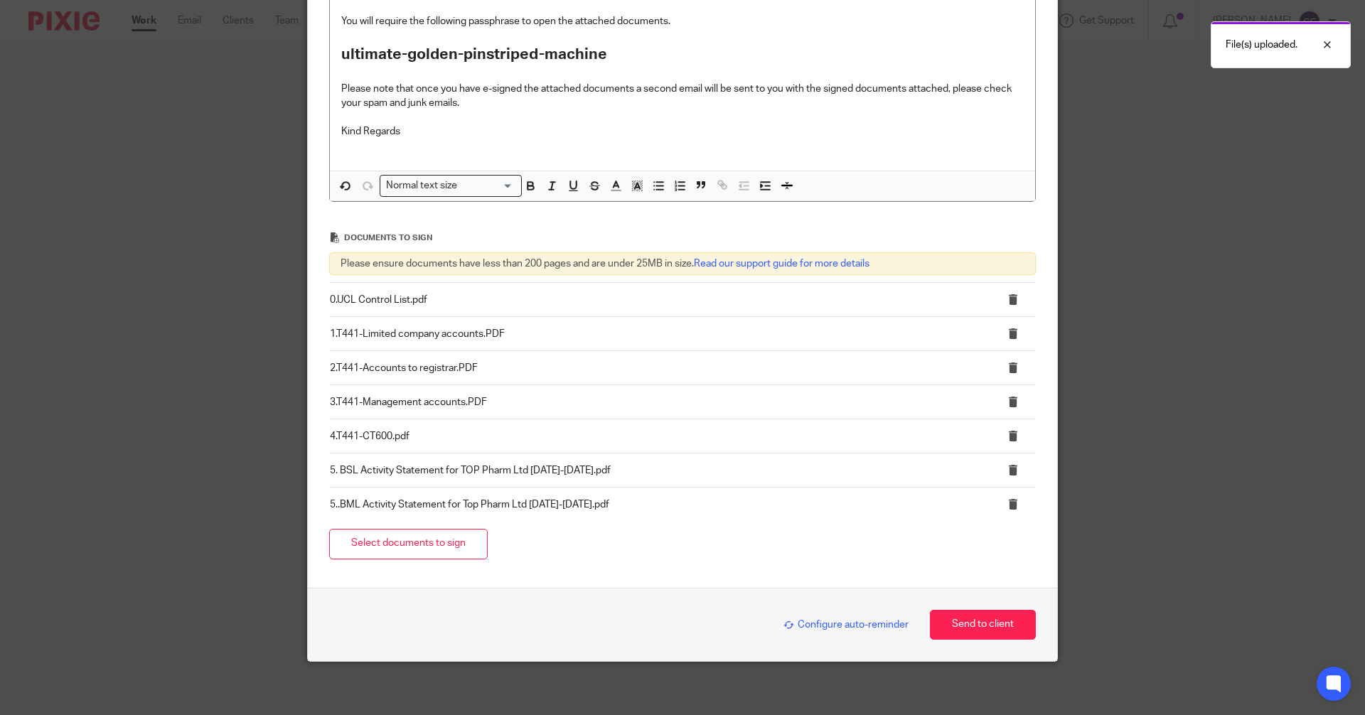
scroll to position [390, 0]
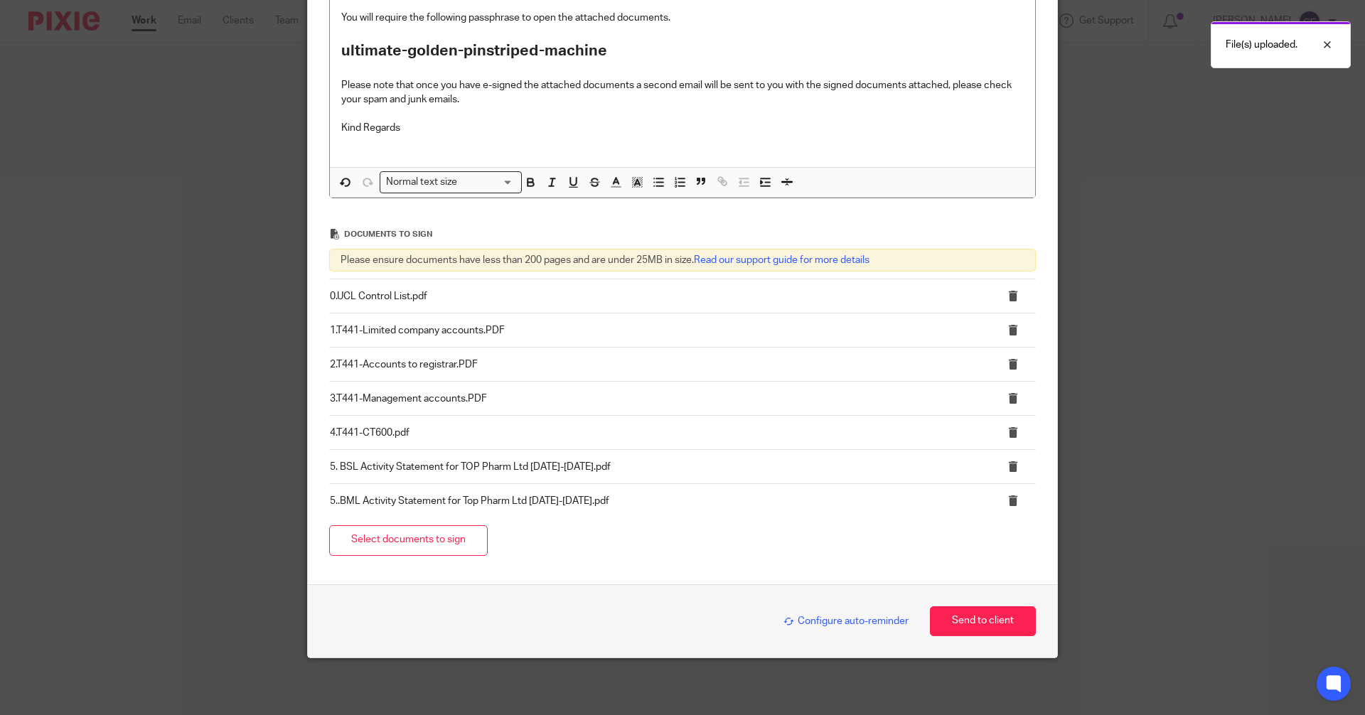
click at [855, 621] on span "Configure auto-reminder" at bounding box center [845, 621] width 125 height 10
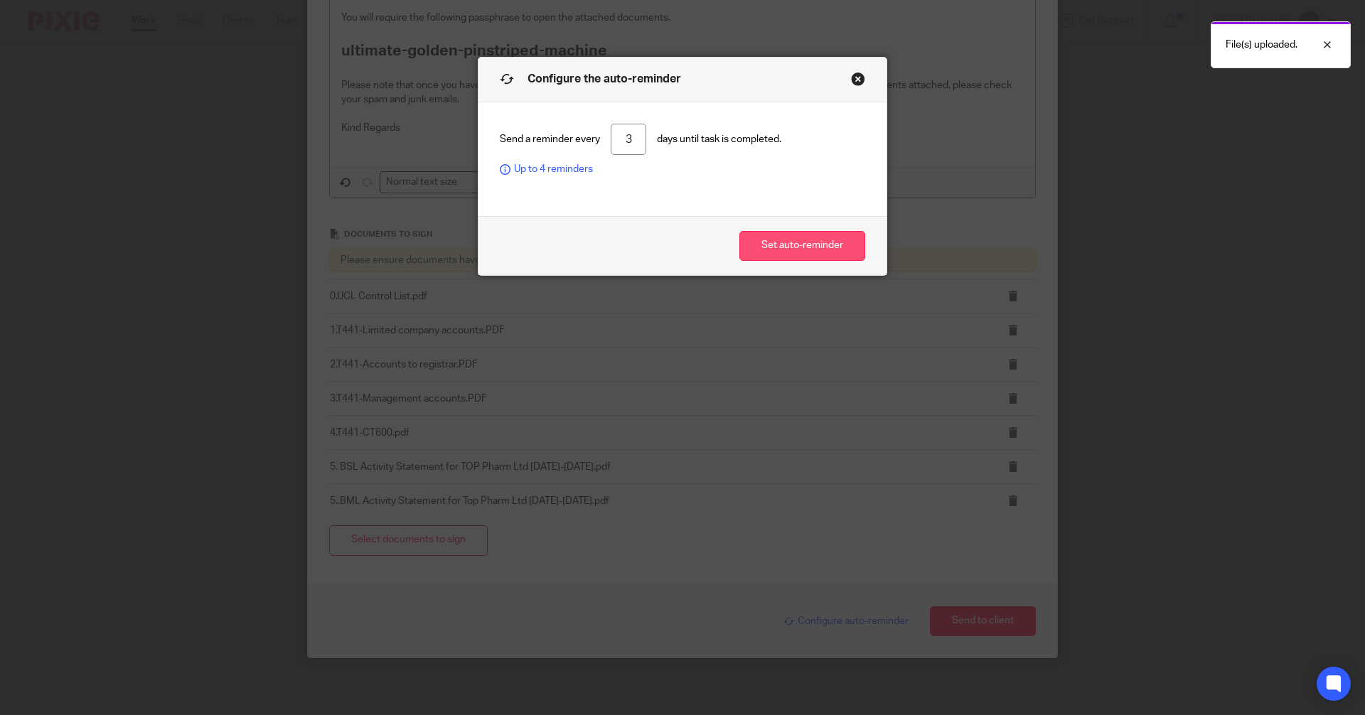
click at [803, 247] on button "Set auto-reminder" at bounding box center [802, 246] width 126 height 31
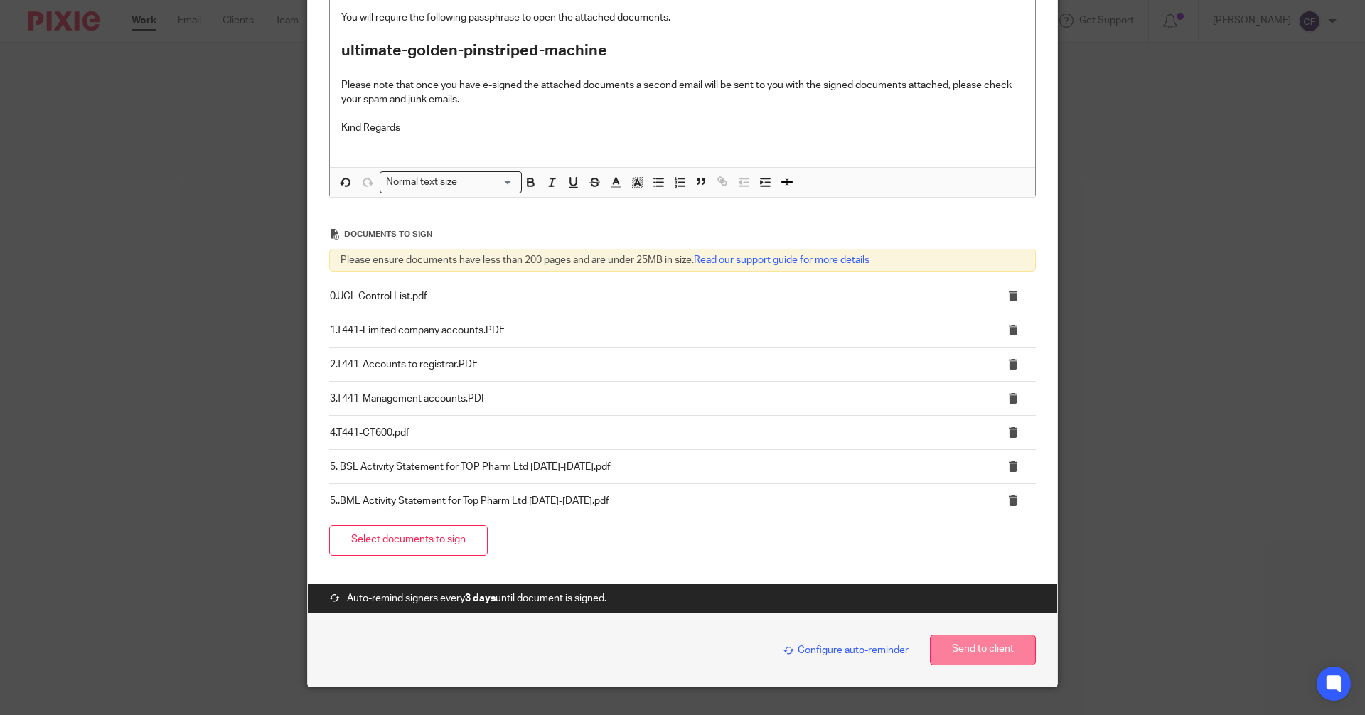
click at [975, 657] on button "Send to client" at bounding box center [983, 650] width 106 height 31
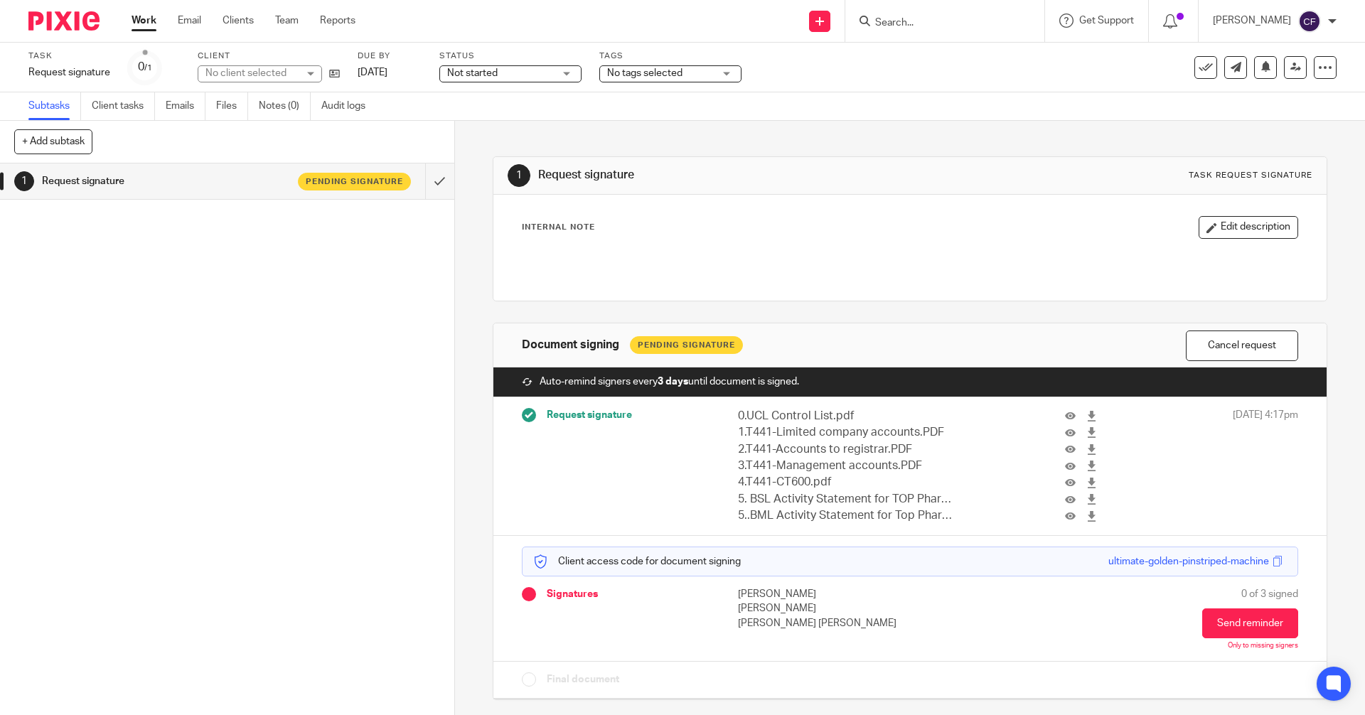
click at [728, 71] on div "No tags selected" at bounding box center [670, 73] width 142 height 17
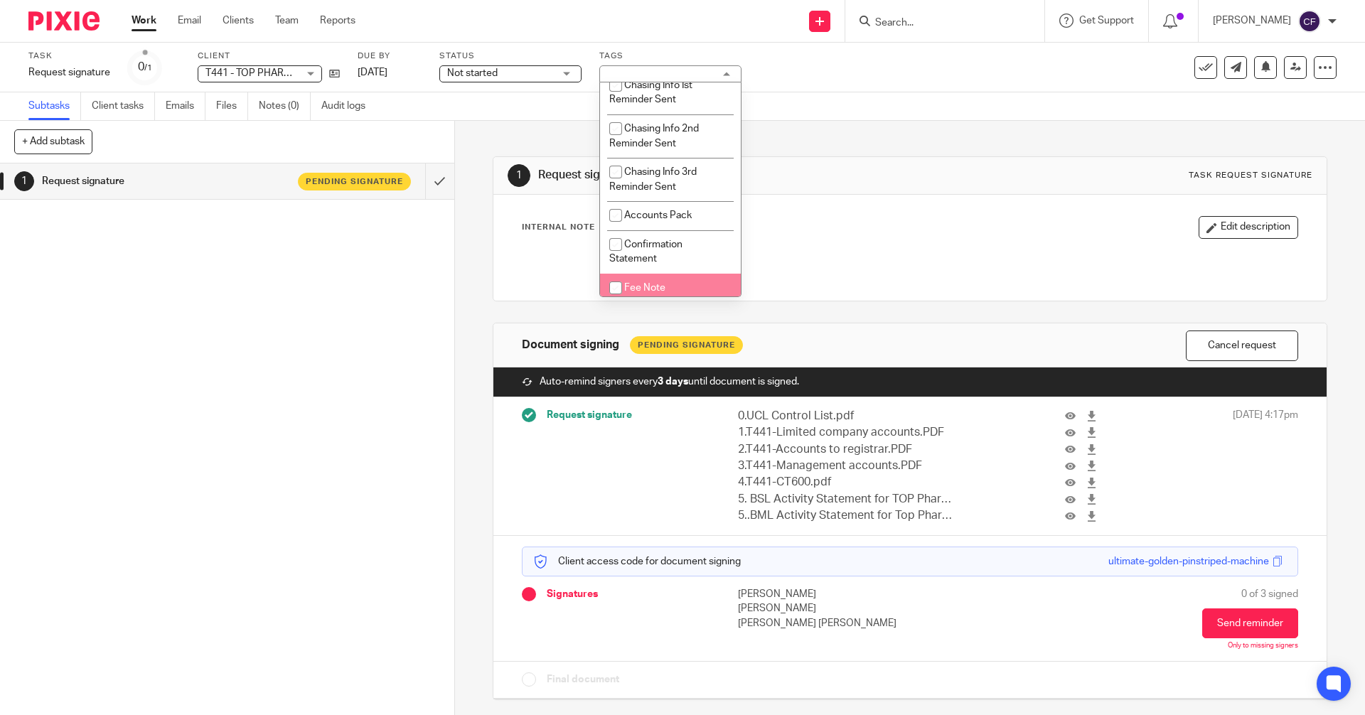
scroll to position [284, 0]
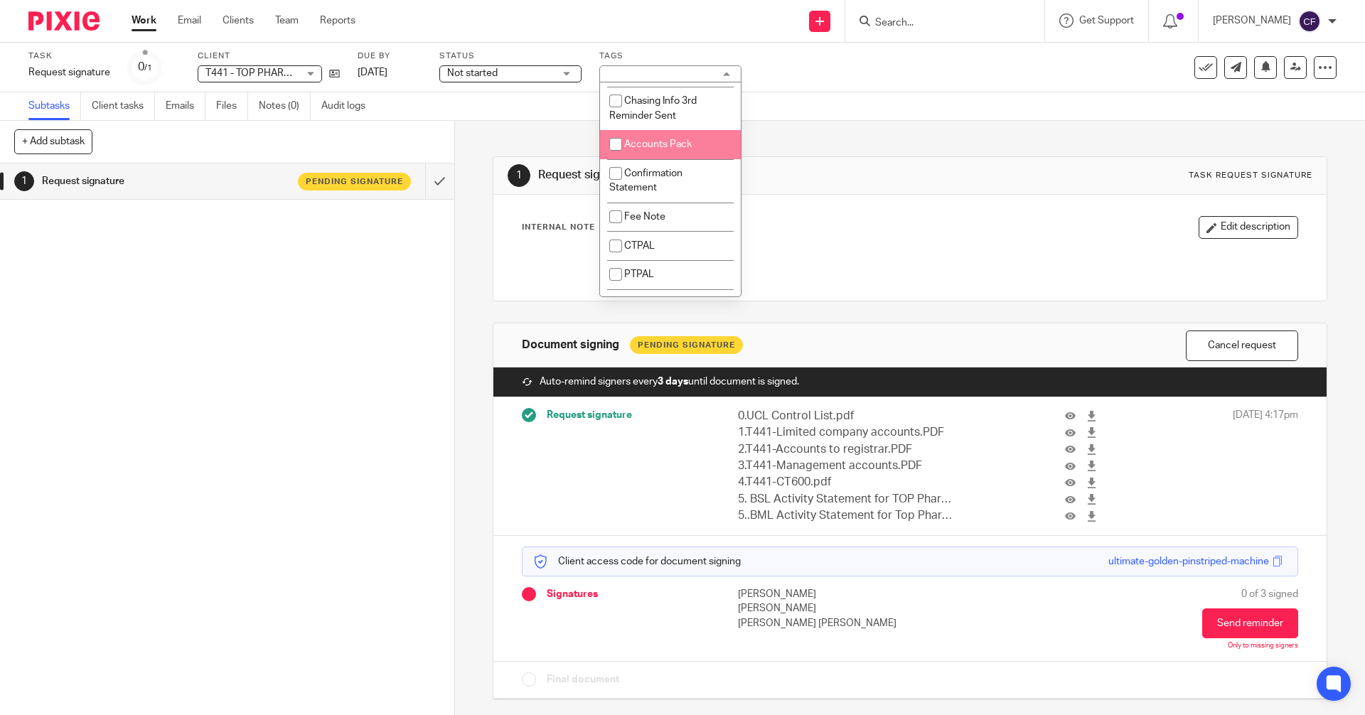
click at [674, 155] on li "Accounts Pack" at bounding box center [670, 144] width 141 height 29
checkbox input "true"
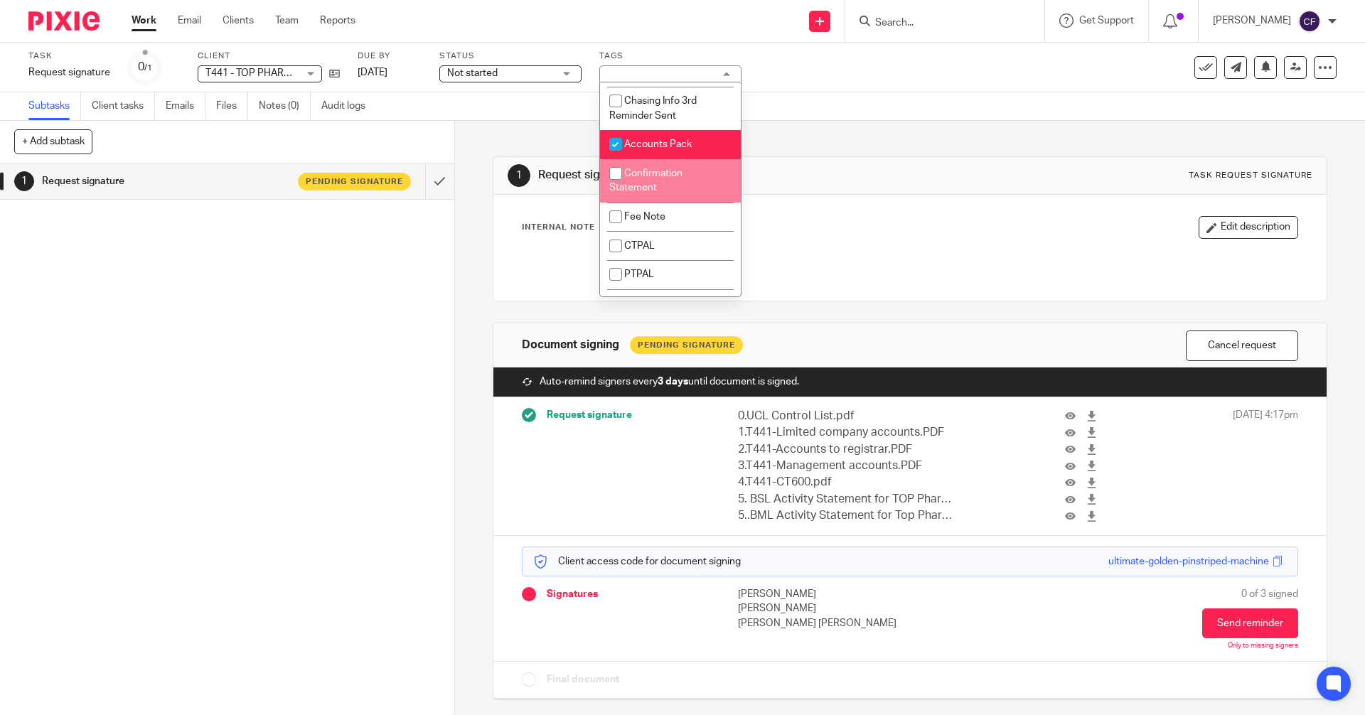
click at [256, 398] on div "1 Request signature Pending signature" at bounding box center [227, 440] width 454 height 552
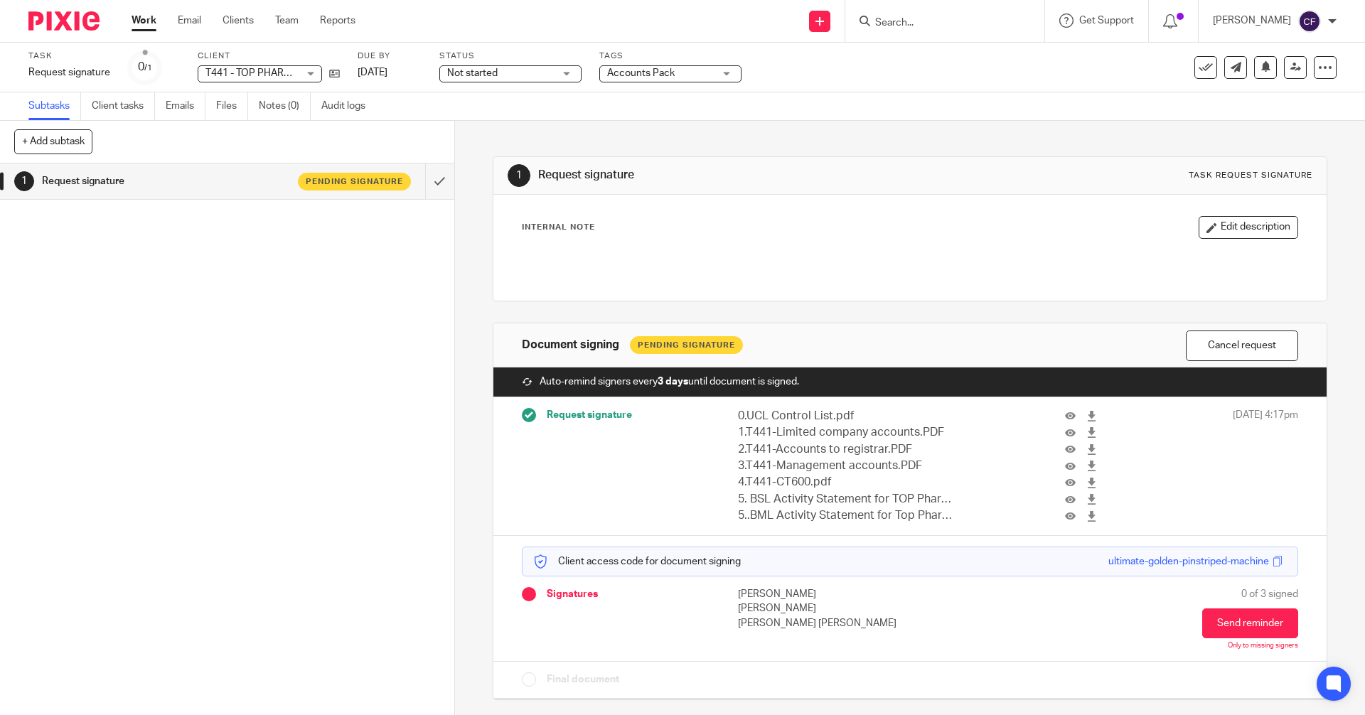
click at [911, 14] on form at bounding box center [949, 21] width 151 height 18
click at [909, 31] on div at bounding box center [944, 21] width 199 height 42
click at [906, 18] on input "Search" at bounding box center [938, 23] width 128 height 13
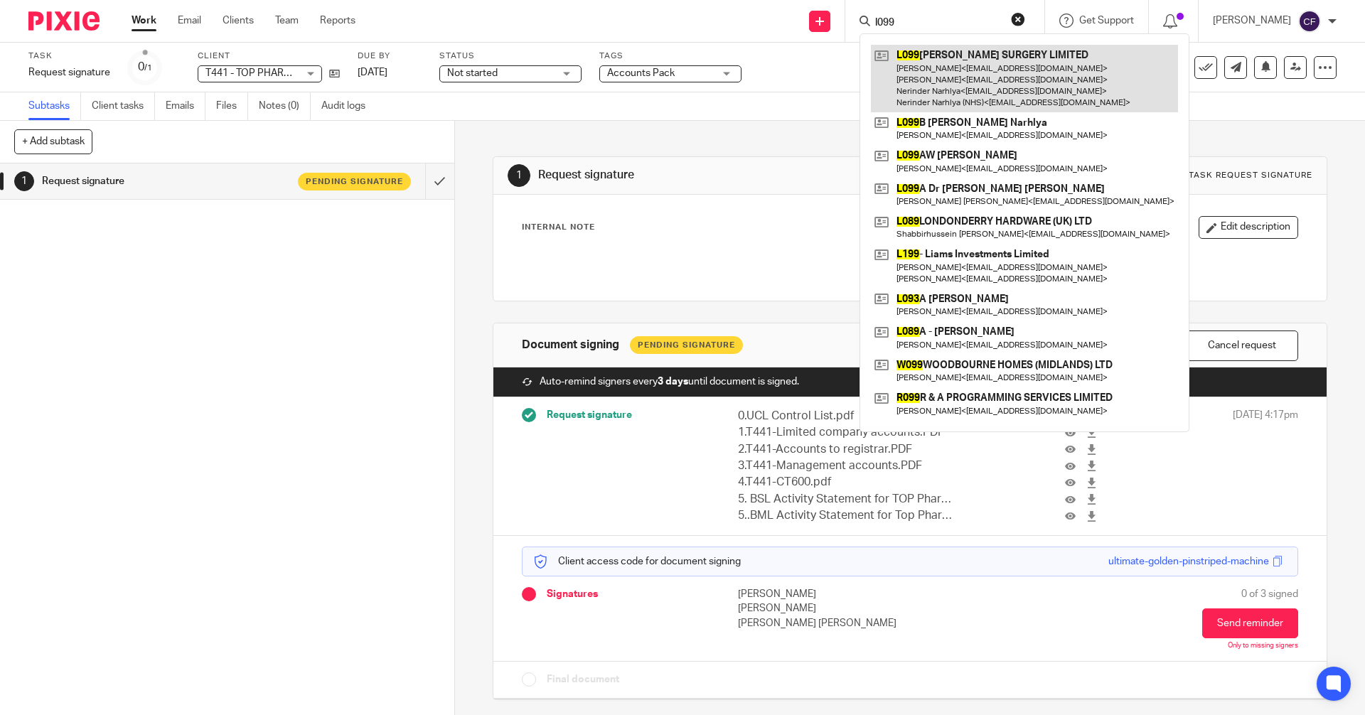
type input "l099"
click at [931, 85] on link at bounding box center [1024, 79] width 307 height 68
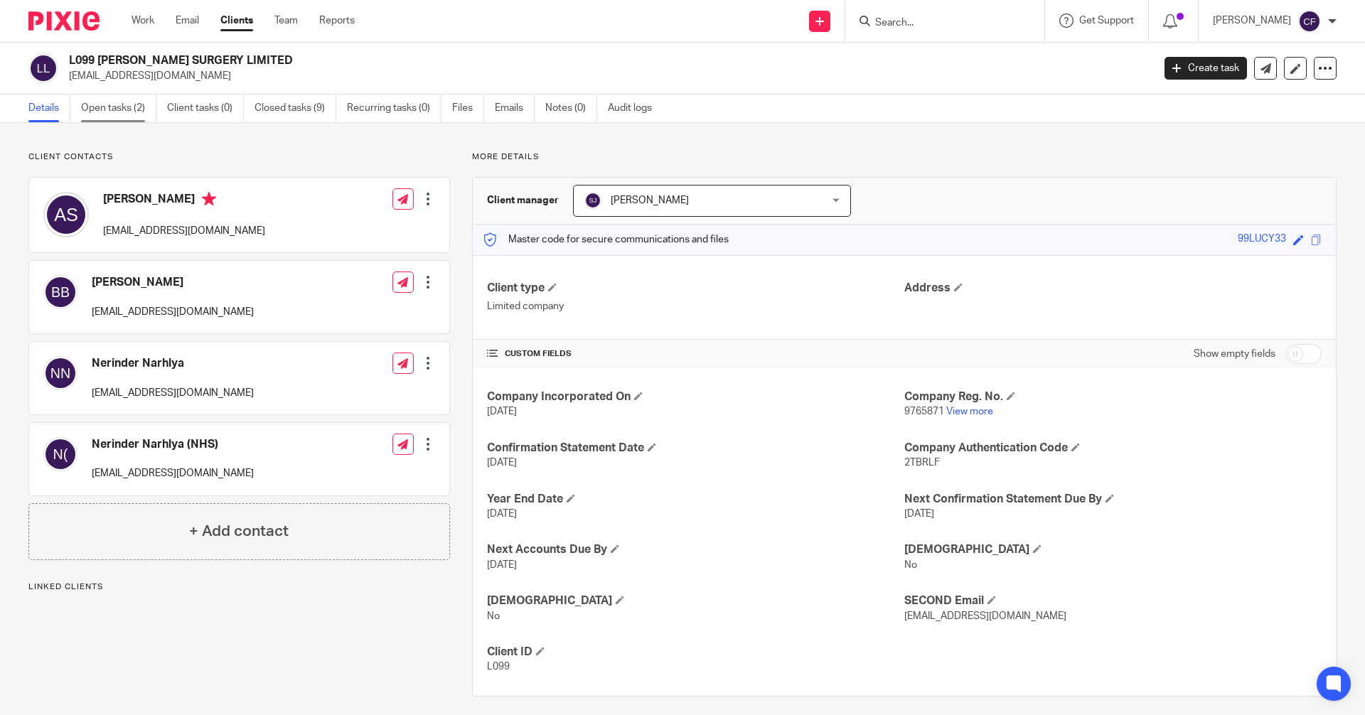
click at [115, 106] on link "Open tasks (2)" at bounding box center [118, 109] width 75 height 28
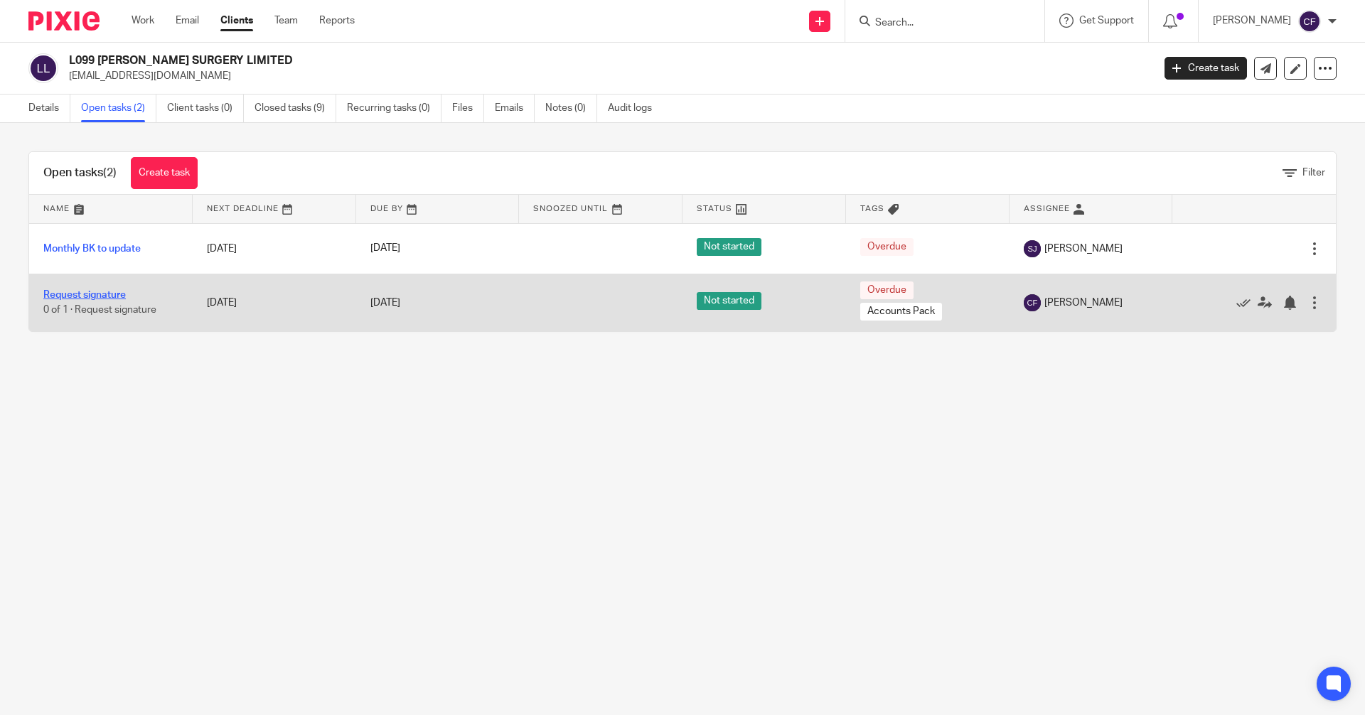
click at [112, 296] on link "Request signature" at bounding box center [84, 295] width 82 height 10
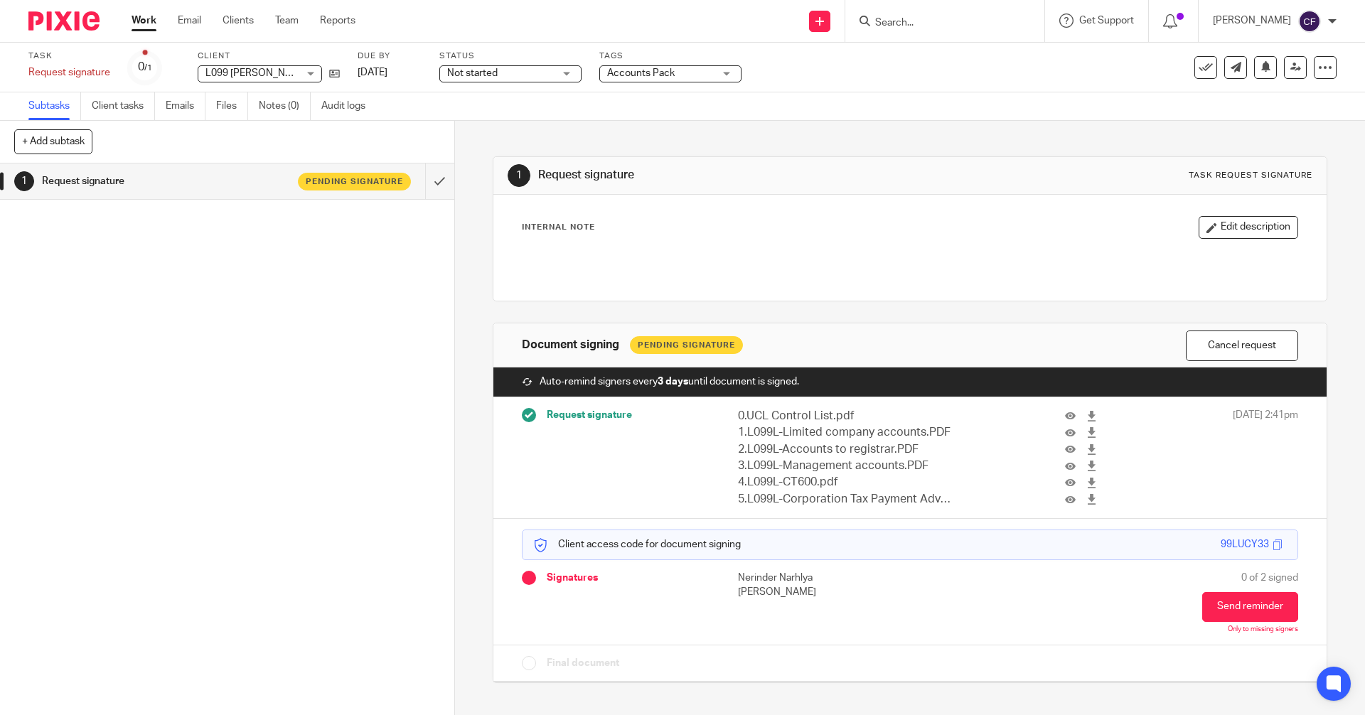
click at [933, 25] on input "Search" at bounding box center [938, 23] width 128 height 13
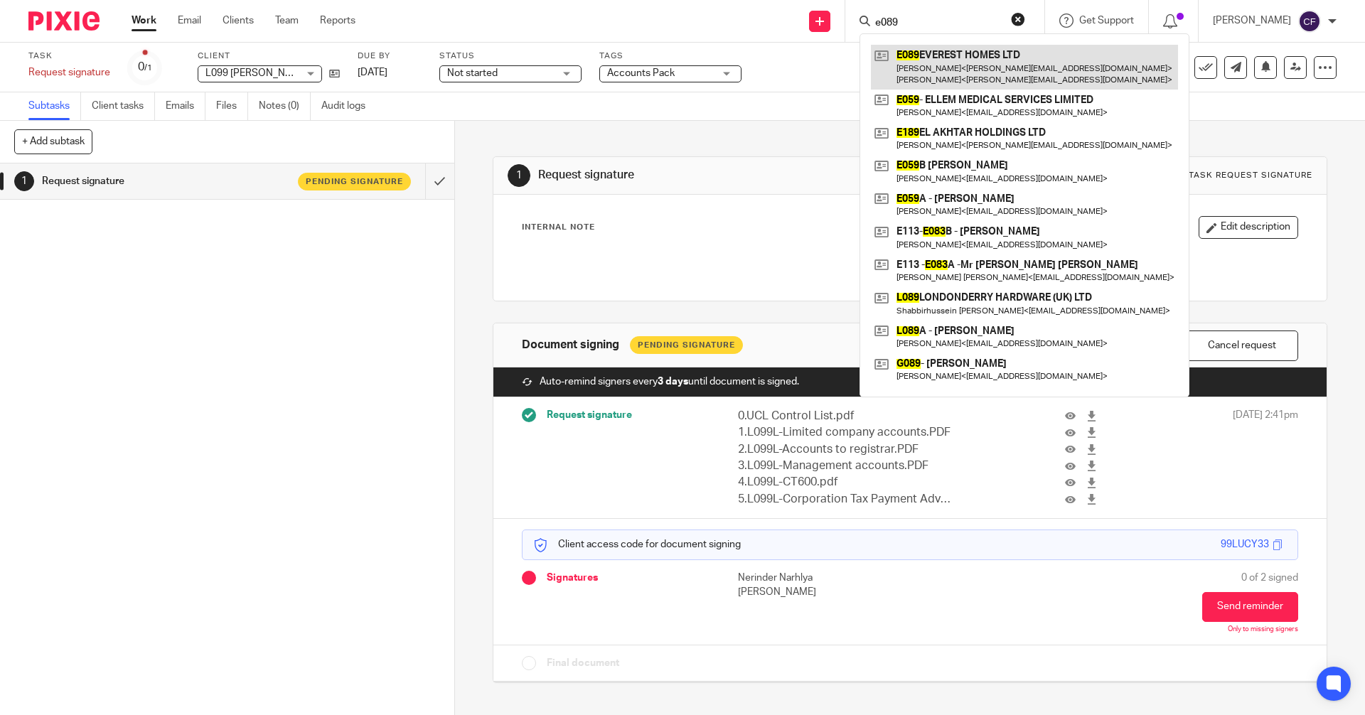
type input "e089"
click at [941, 79] on link at bounding box center [1024, 67] width 307 height 44
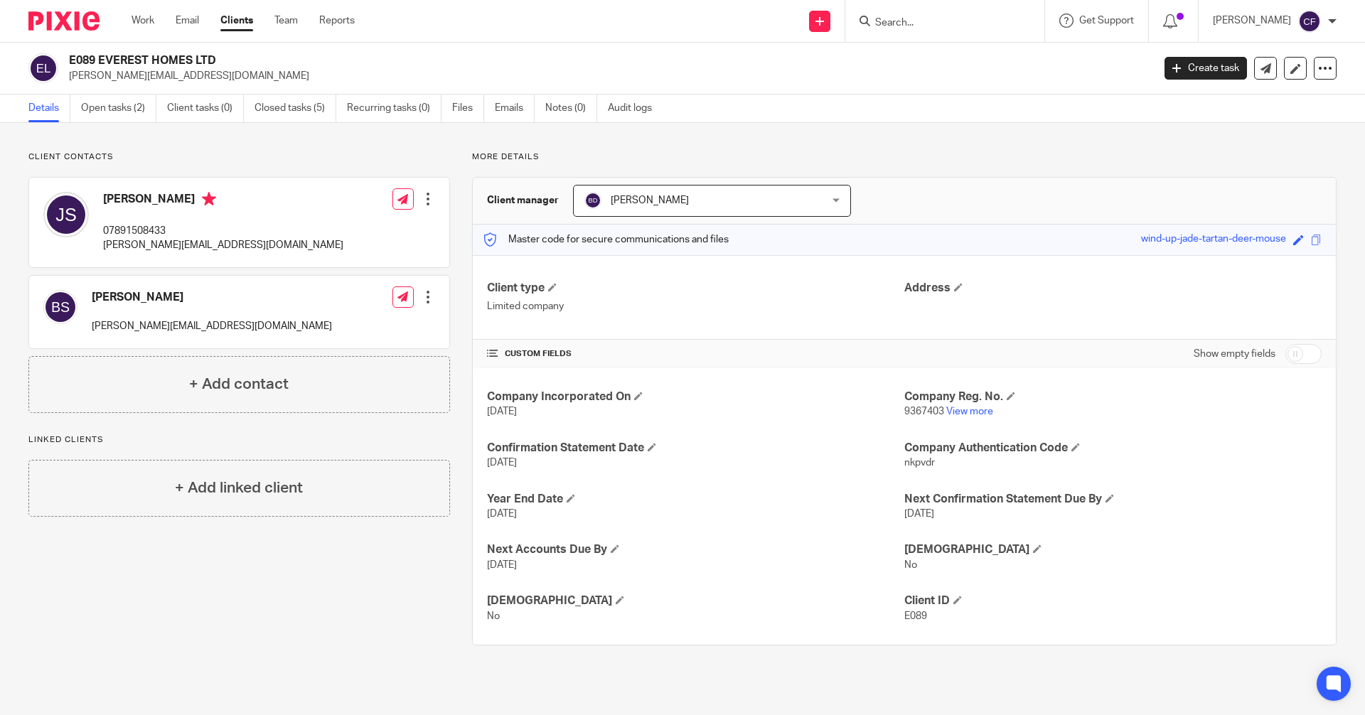
click at [933, 25] on input "Search" at bounding box center [938, 23] width 128 height 13
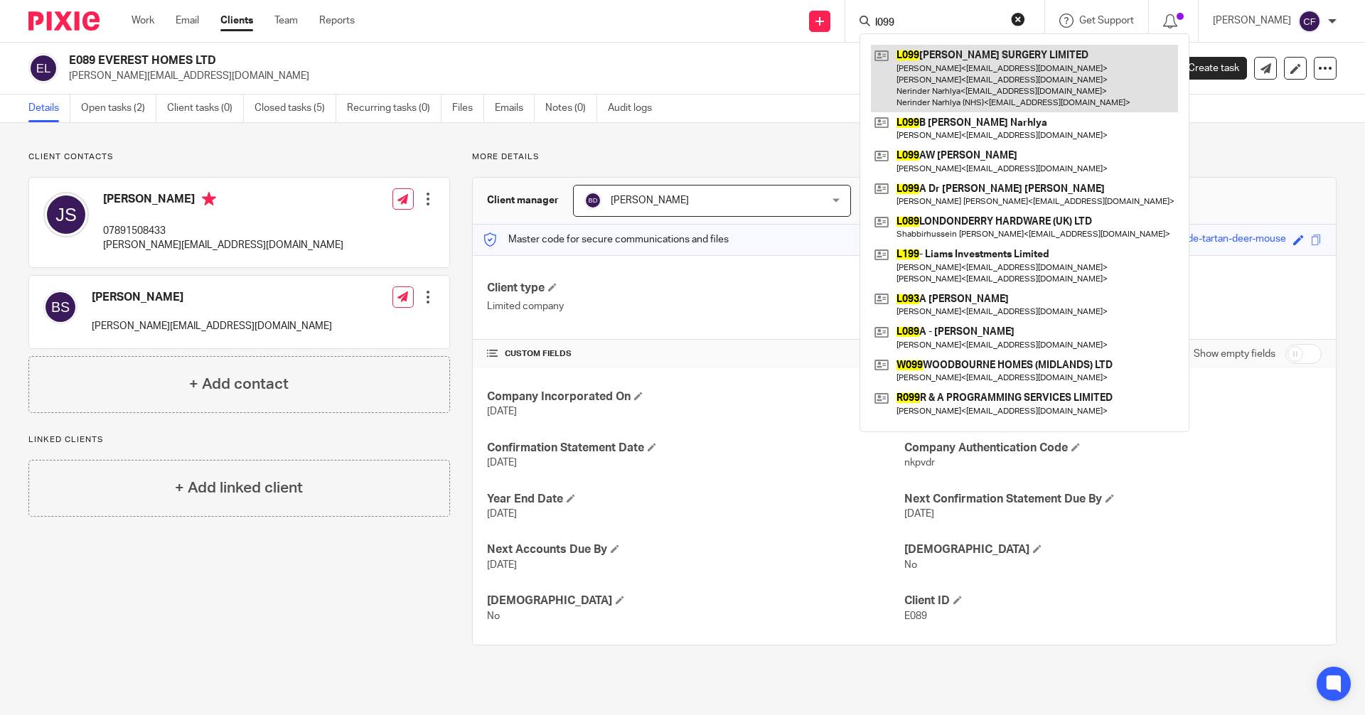
type input "l099"
click at [971, 81] on link at bounding box center [1024, 79] width 307 height 68
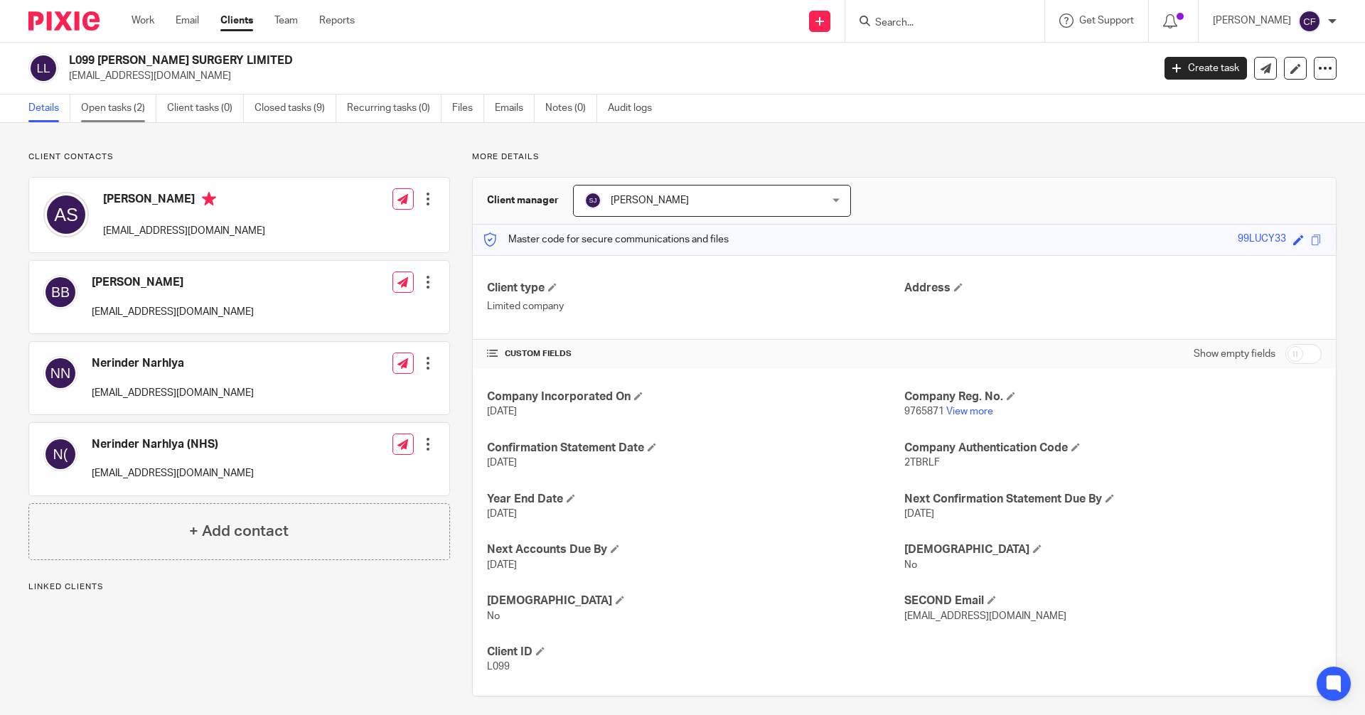
click at [134, 107] on link "Open tasks (2)" at bounding box center [118, 109] width 75 height 28
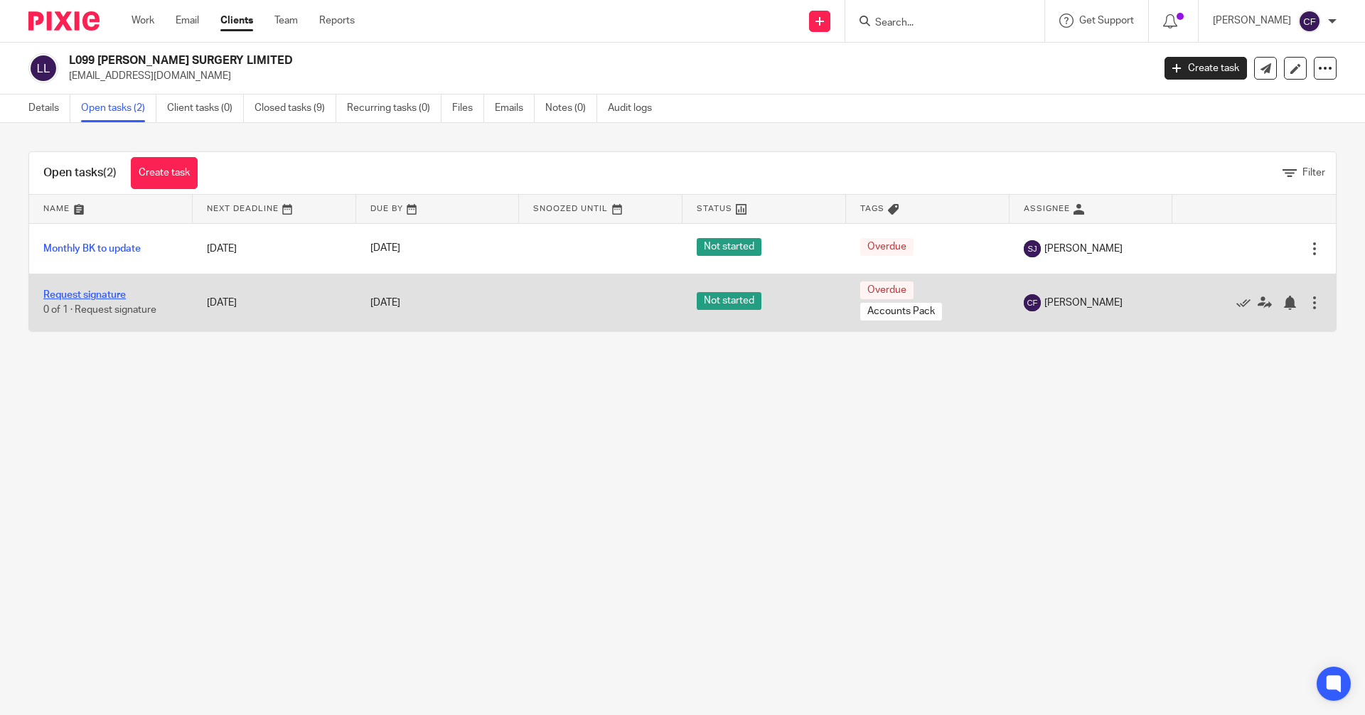
click at [102, 296] on link "Request signature" at bounding box center [84, 295] width 82 height 10
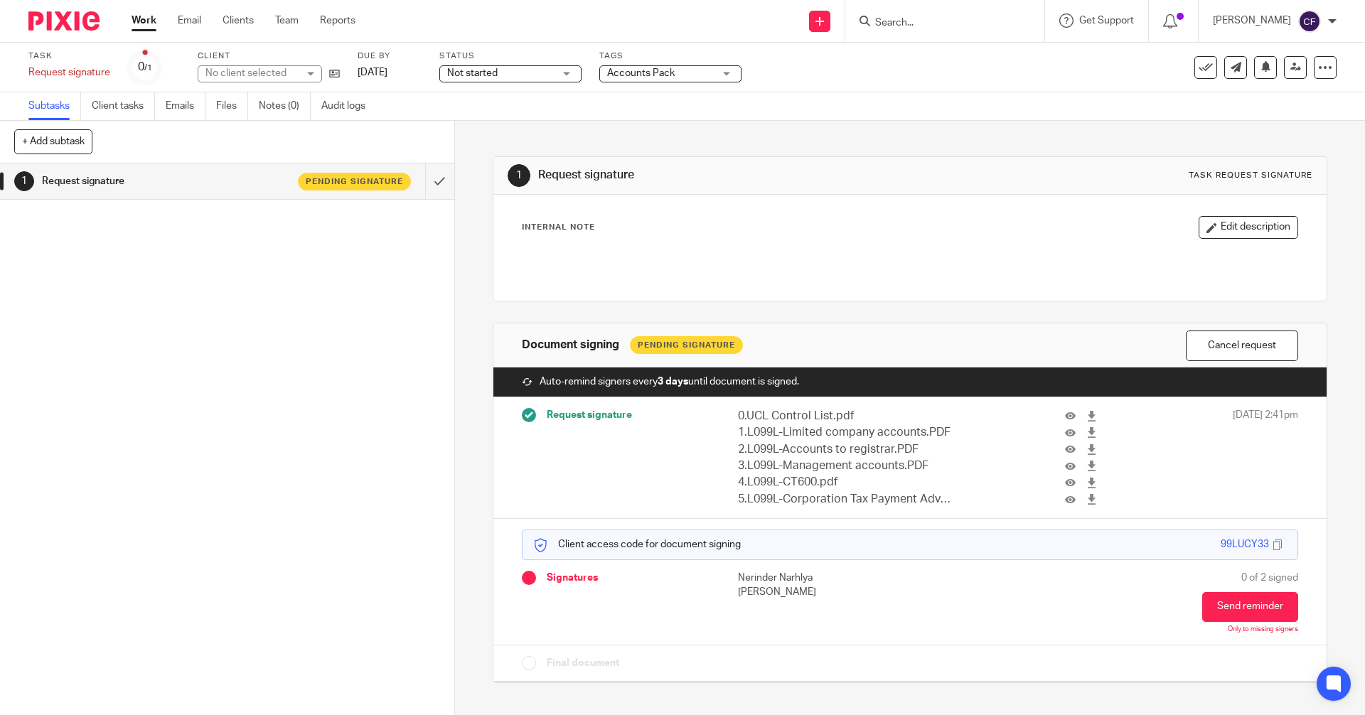
click at [909, 17] on input "Search" at bounding box center [938, 23] width 128 height 13
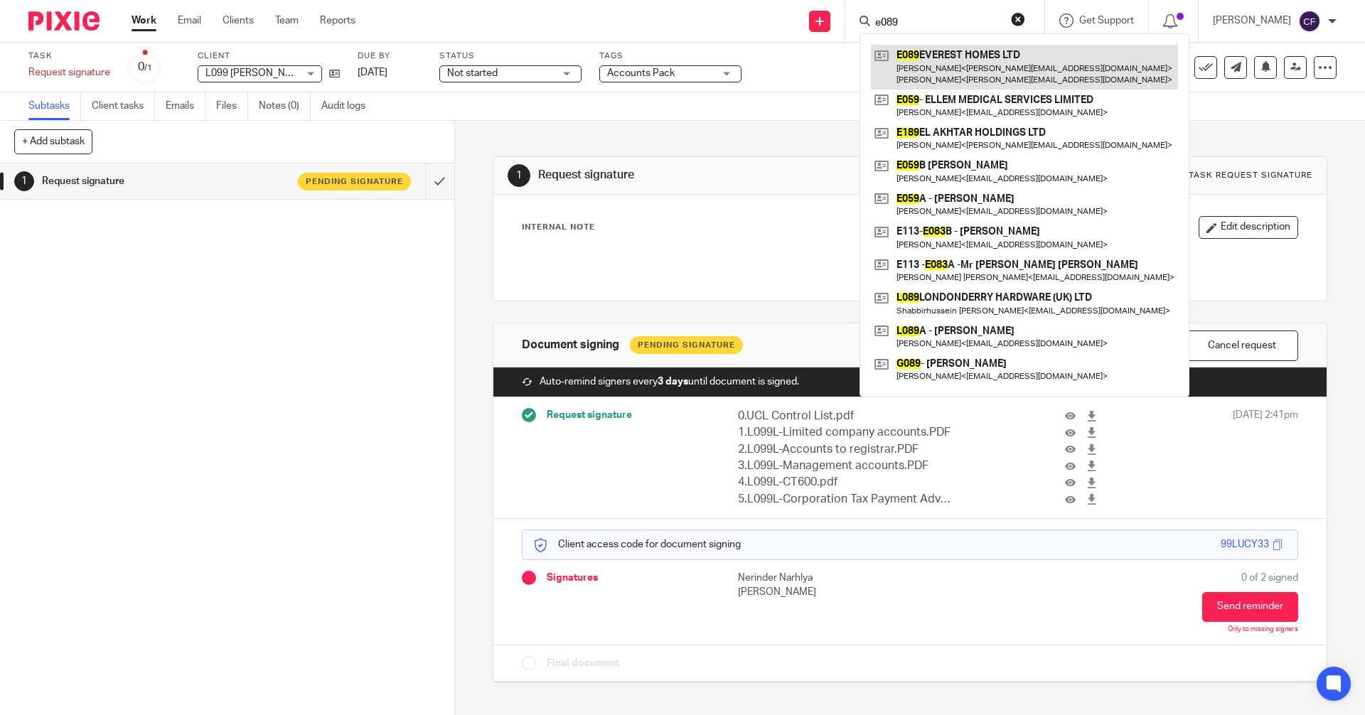
type input "e089"
click at [986, 65] on link at bounding box center [1024, 67] width 307 height 44
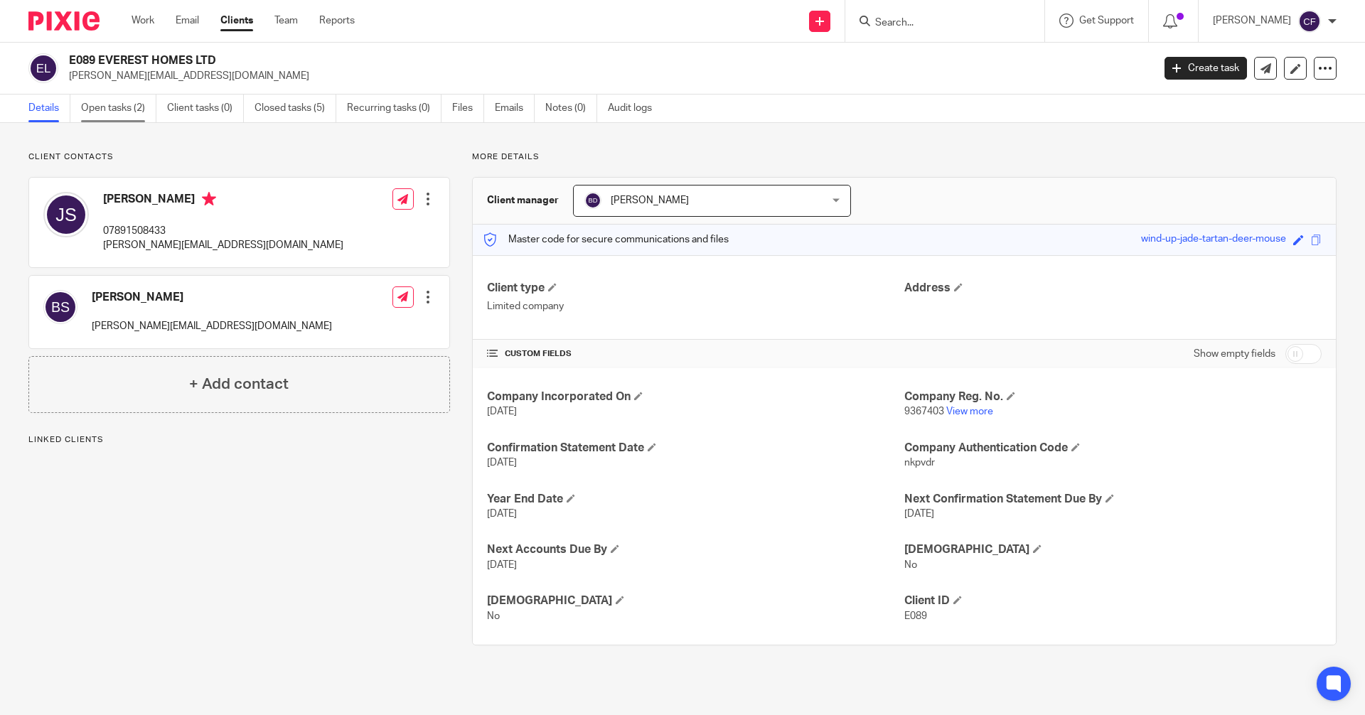
click at [112, 113] on link "Open tasks (2)" at bounding box center [118, 109] width 75 height 28
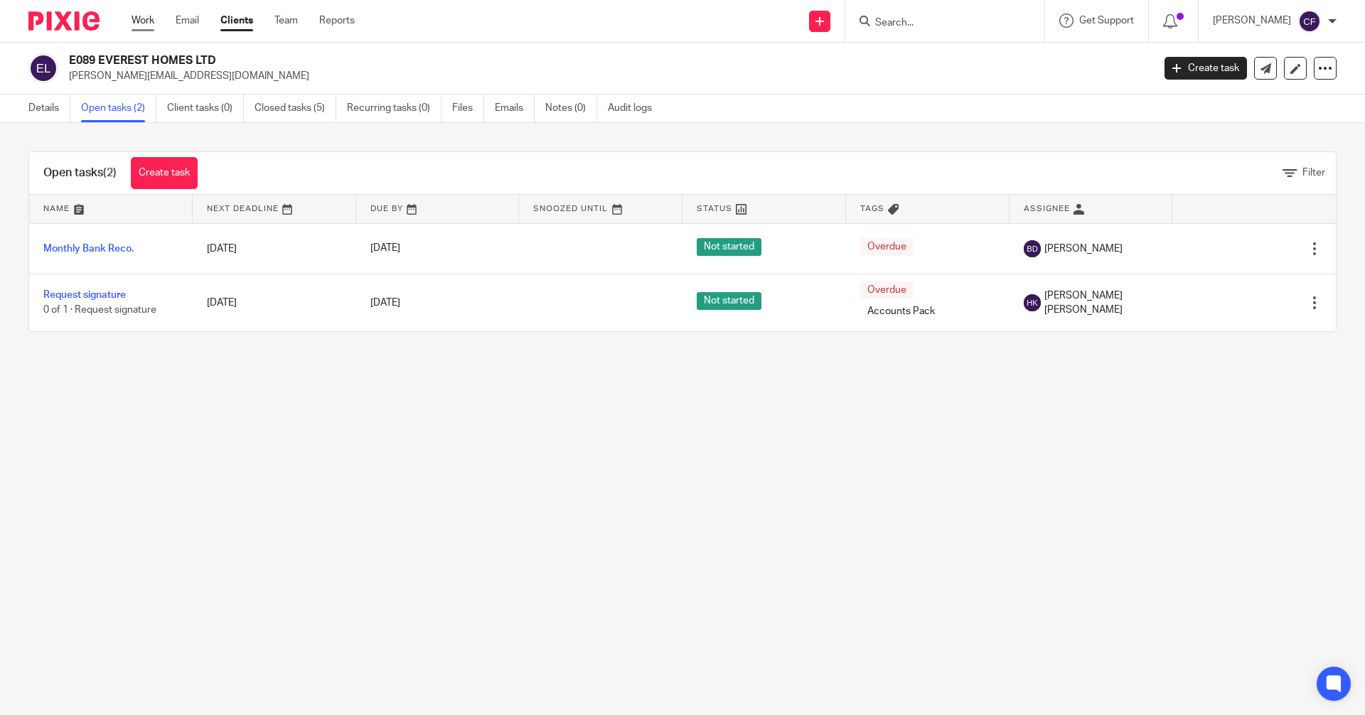
click at [147, 19] on link "Work" at bounding box center [143, 21] width 23 height 14
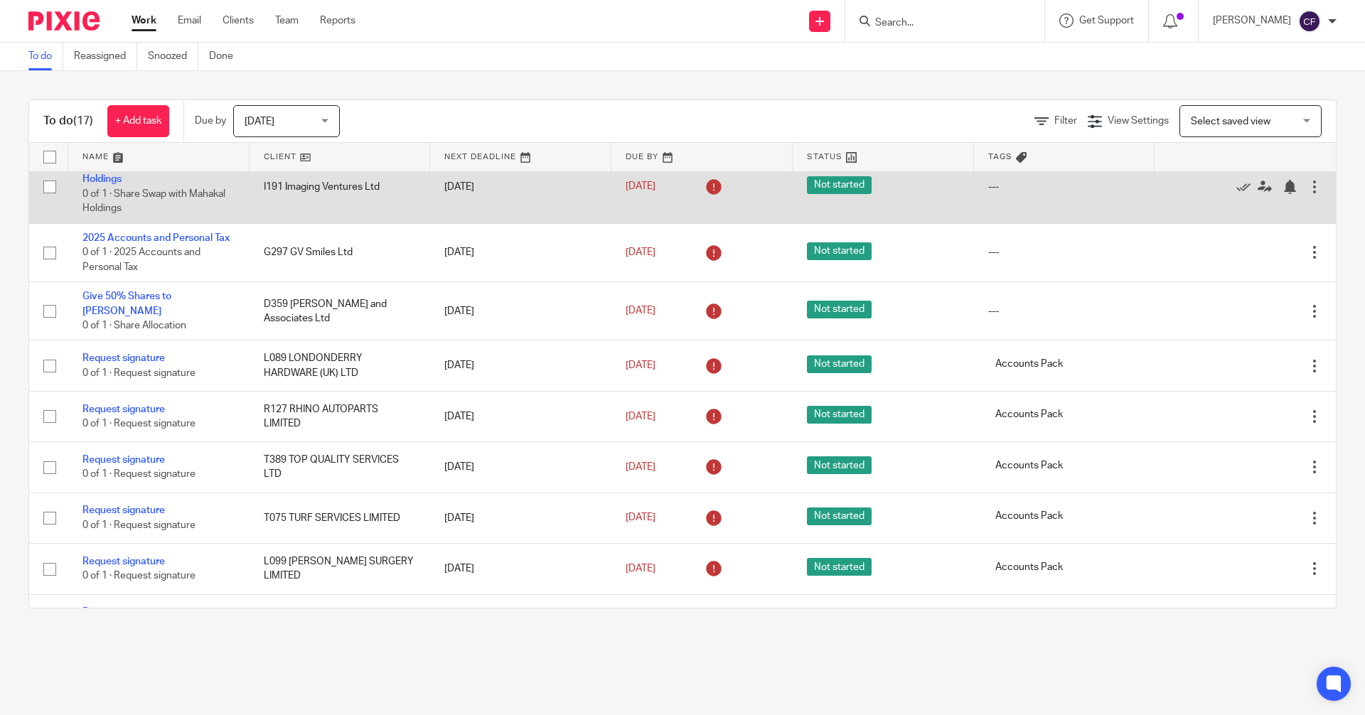
scroll to position [568, 0]
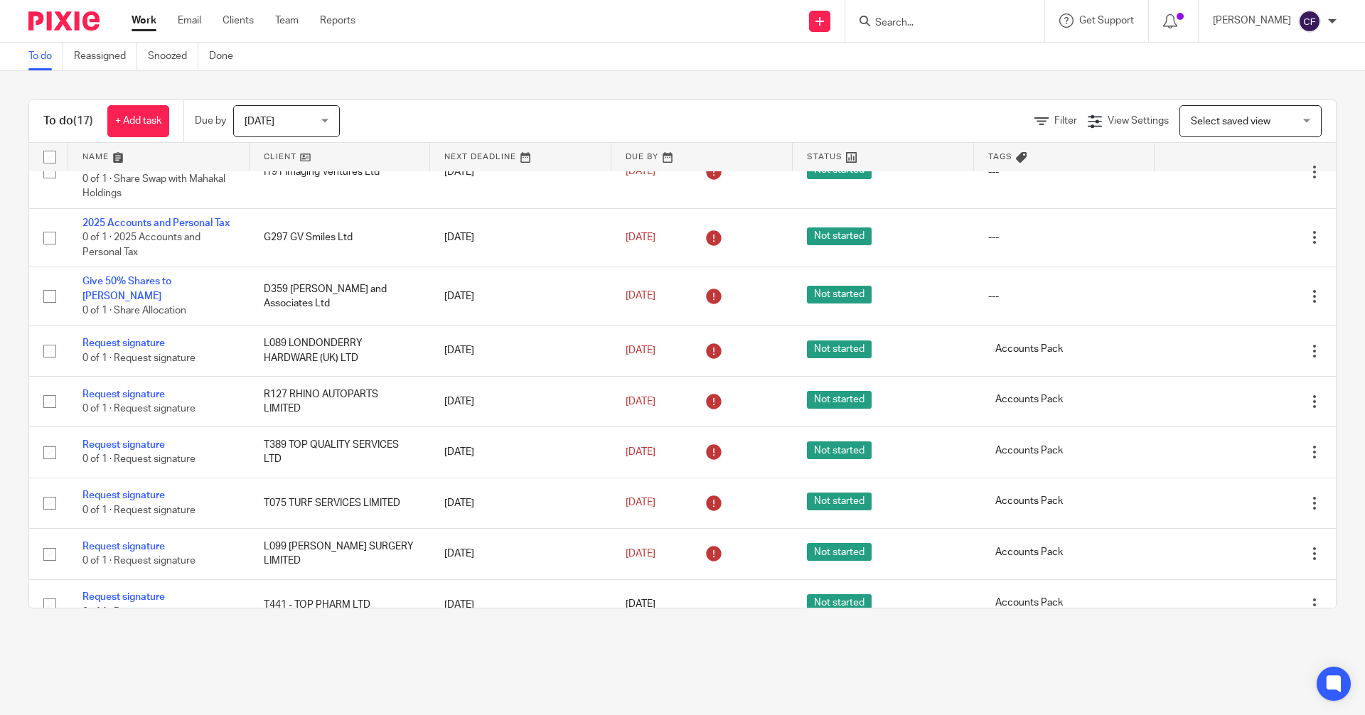
click at [919, 23] on input "Search" at bounding box center [938, 23] width 128 height 13
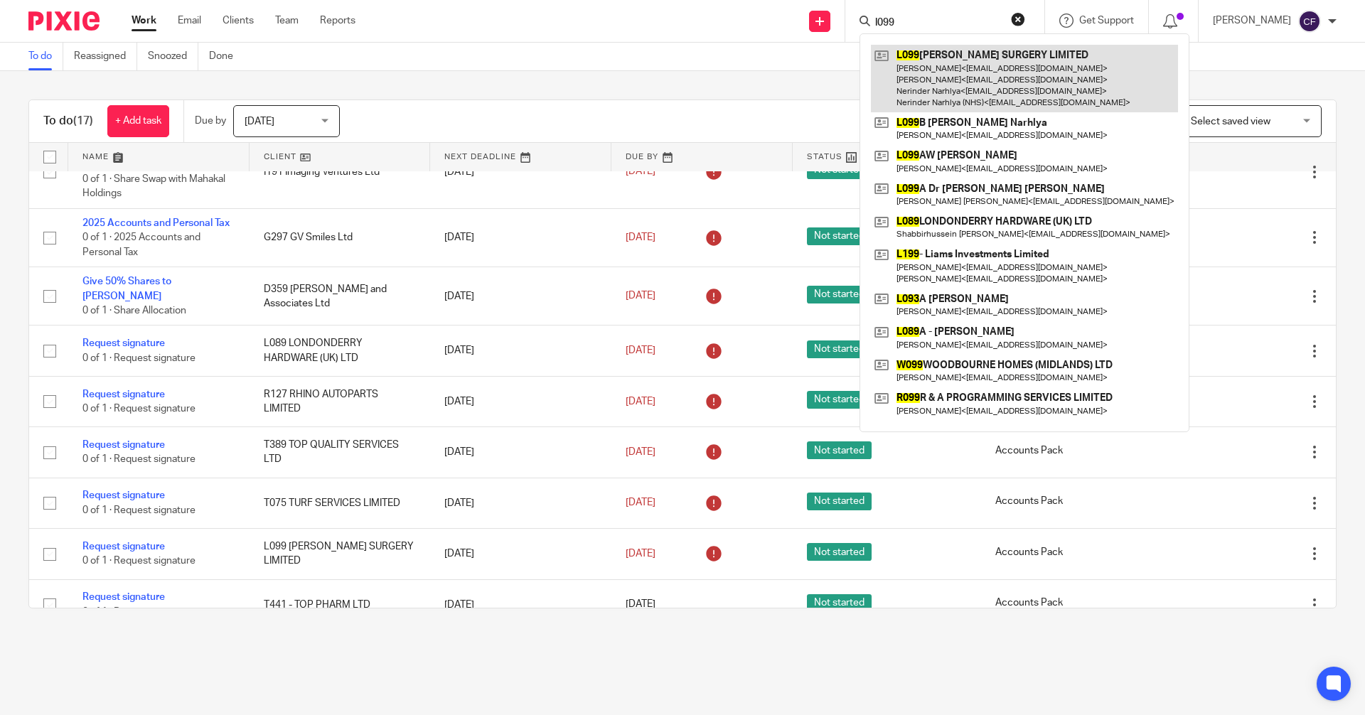
type input "l099"
click at [970, 75] on link at bounding box center [1024, 79] width 307 height 68
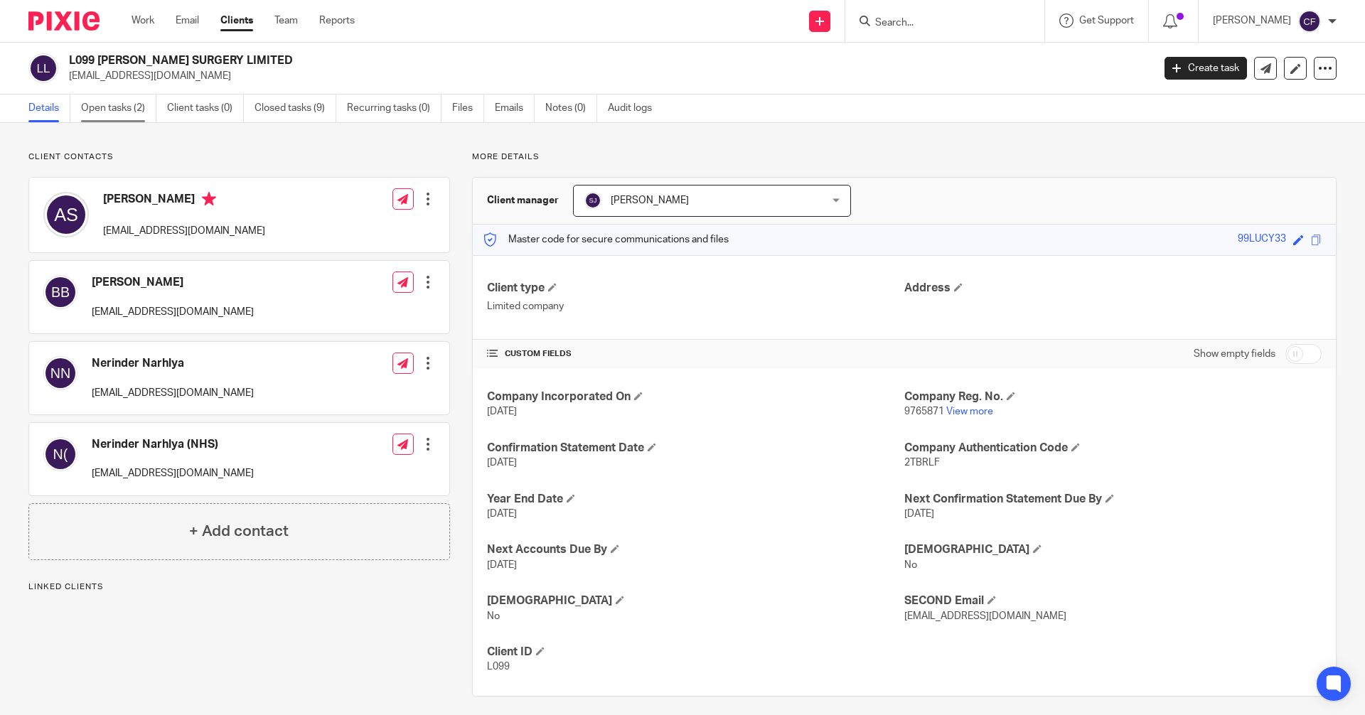
click at [121, 107] on link "Open tasks (2)" at bounding box center [118, 109] width 75 height 28
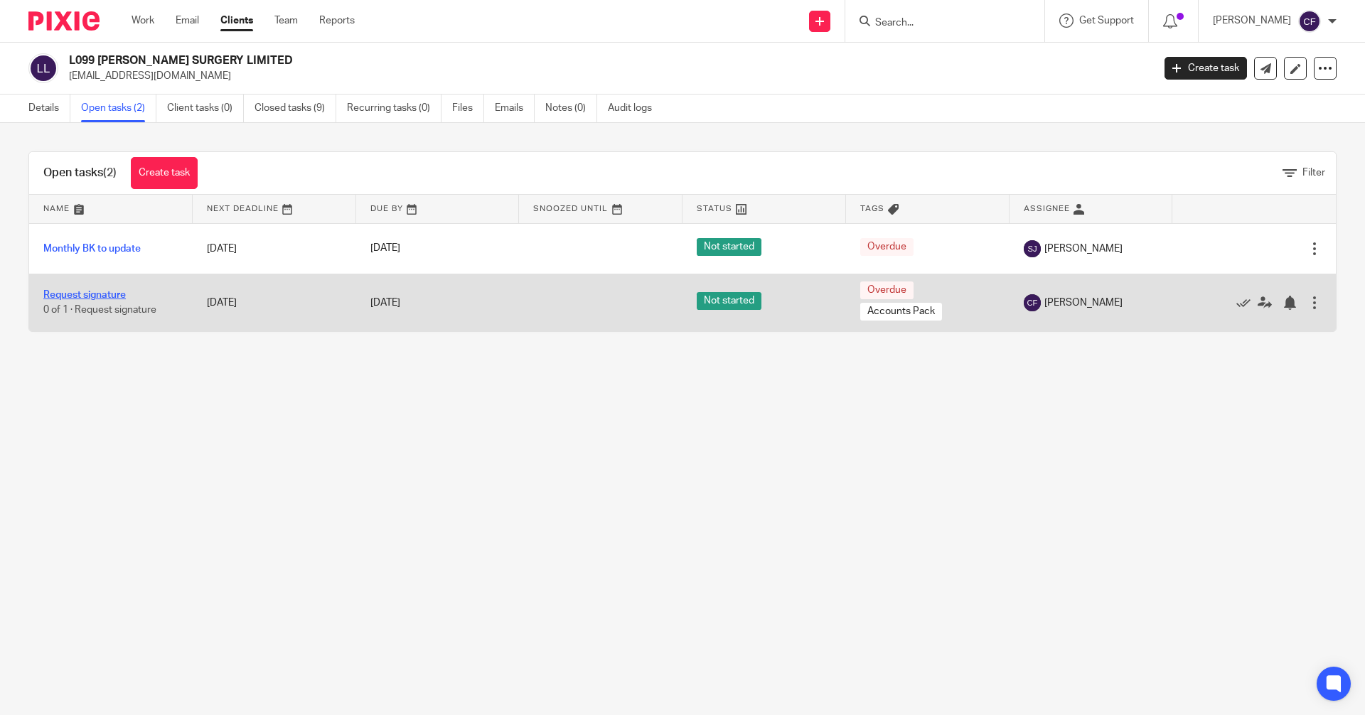
click at [100, 290] on link "Request signature" at bounding box center [84, 295] width 82 height 10
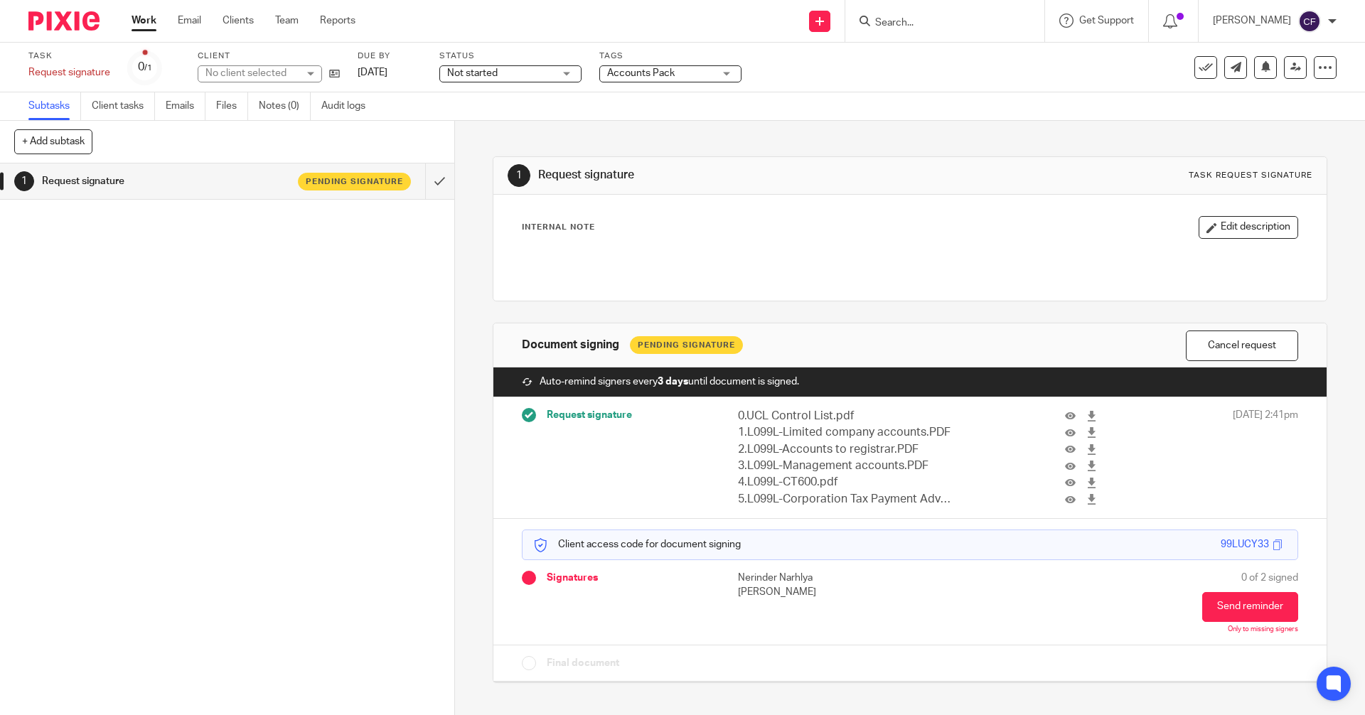
click at [942, 27] on input "Search" at bounding box center [938, 23] width 128 height 13
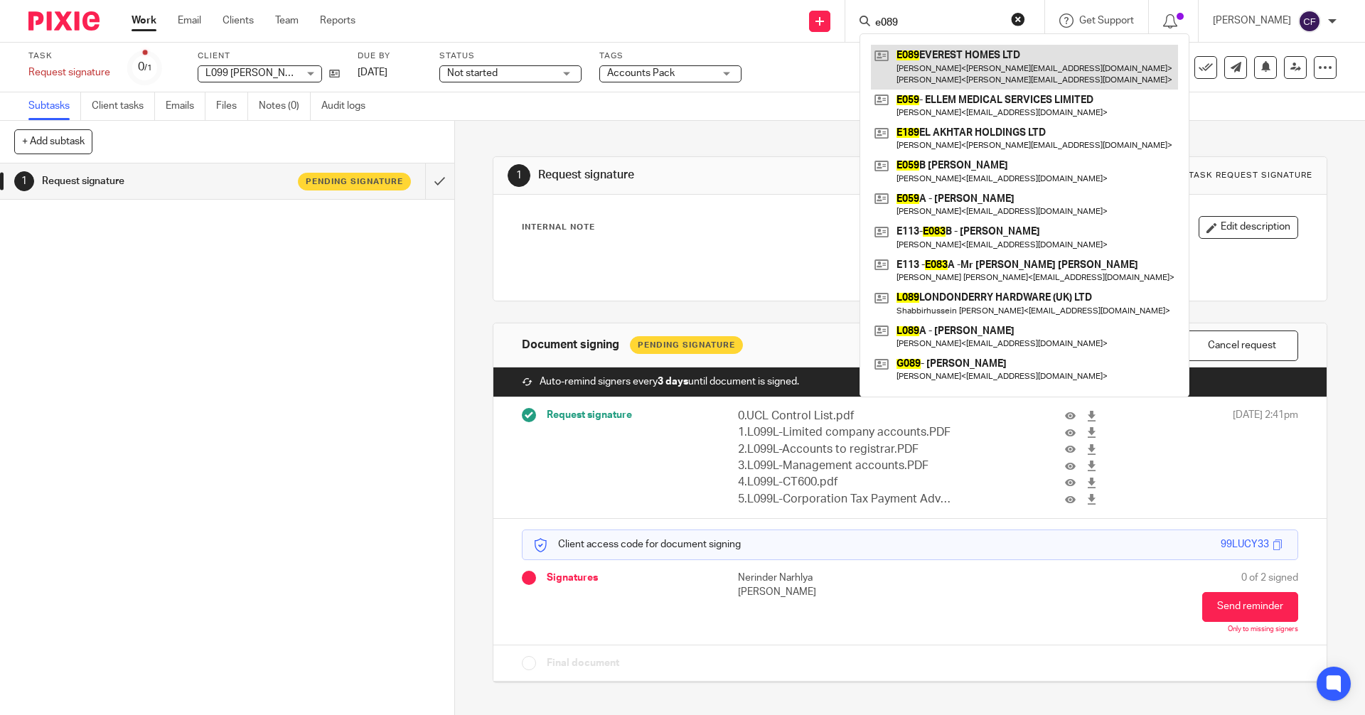
type input "e089"
click at [943, 67] on link at bounding box center [1024, 67] width 307 height 44
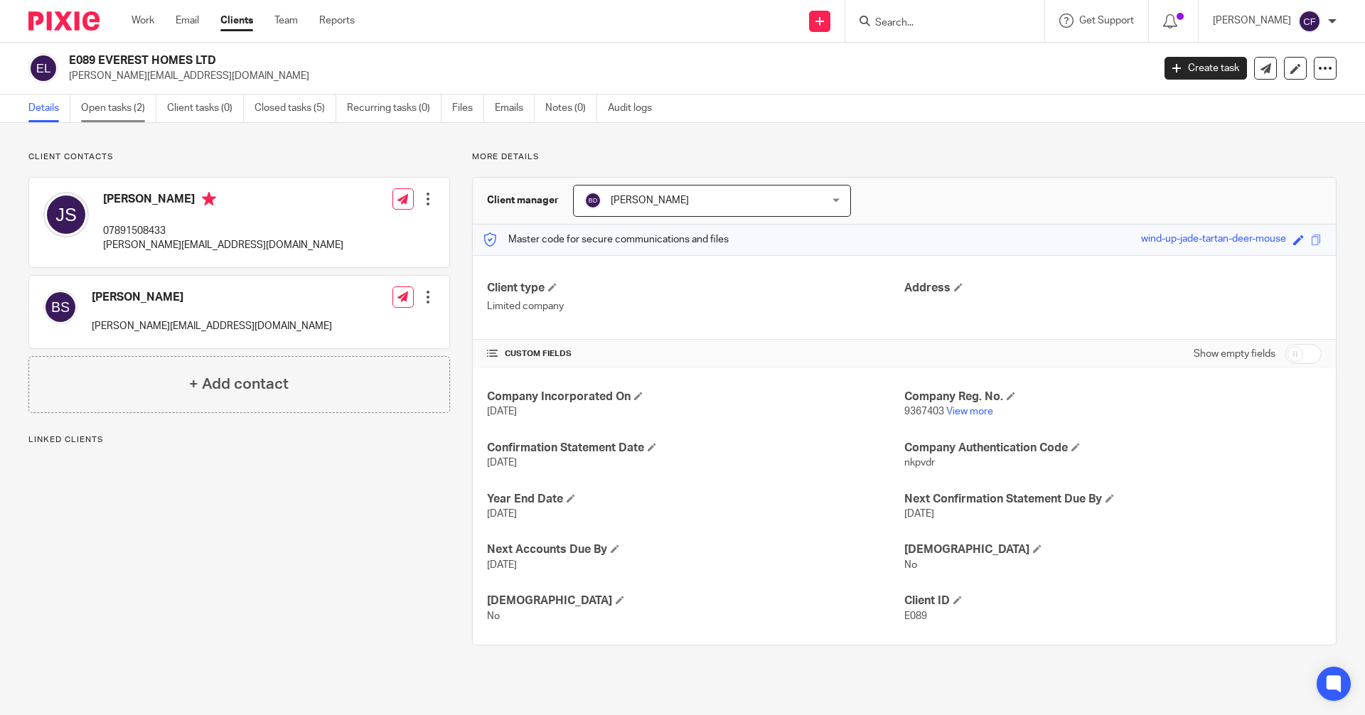
click at [107, 108] on link "Open tasks (2)" at bounding box center [118, 109] width 75 height 28
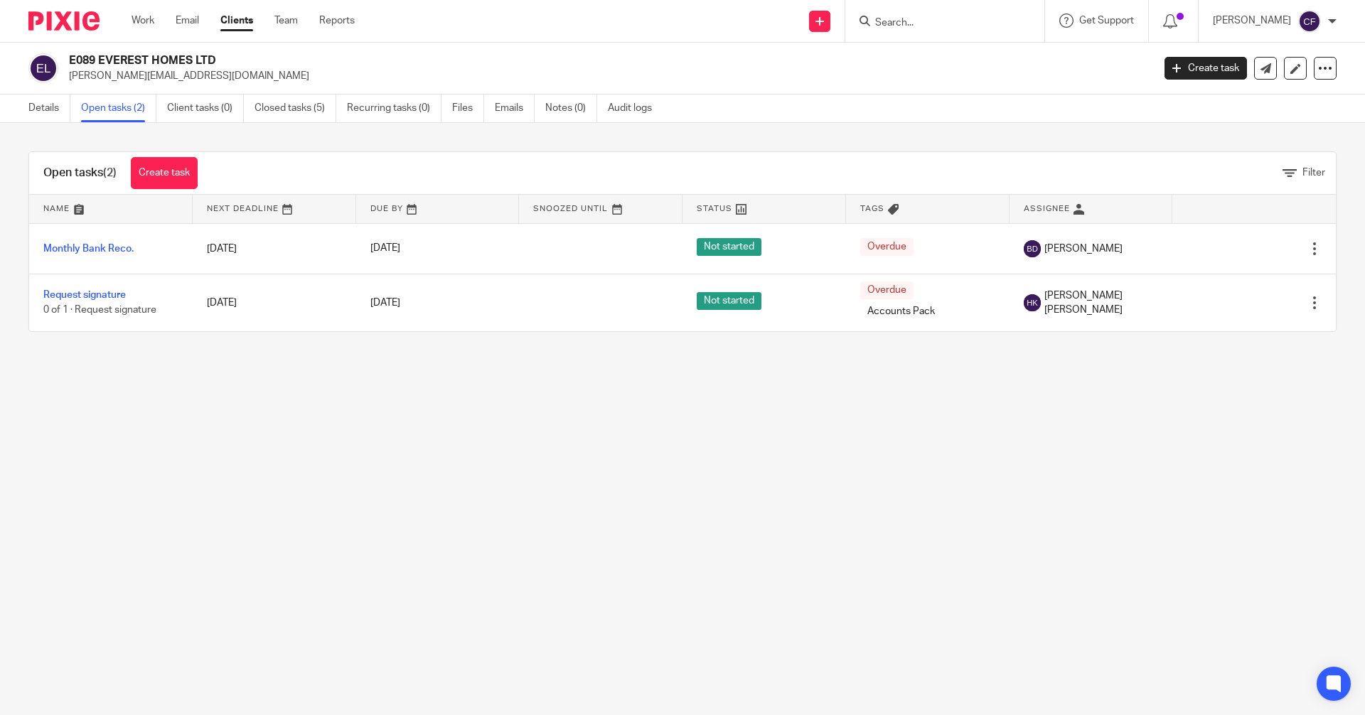
click at [956, 14] on form at bounding box center [949, 21] width 151 height 18
click at [950, 21] on input "Search" at bounding box center [938, 23] width 128 height 13
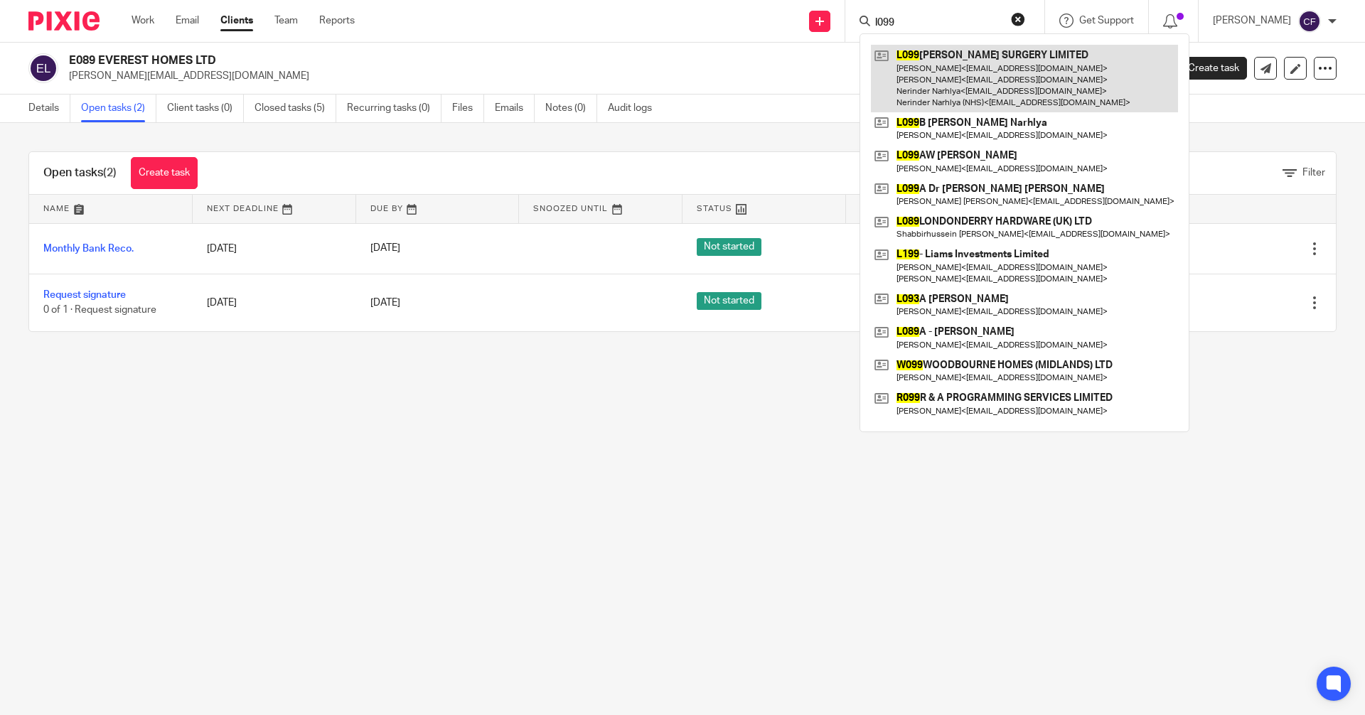
type input "l099"
click at [980, 64] on link at bounding box center [1024, 79] width 307 height 68
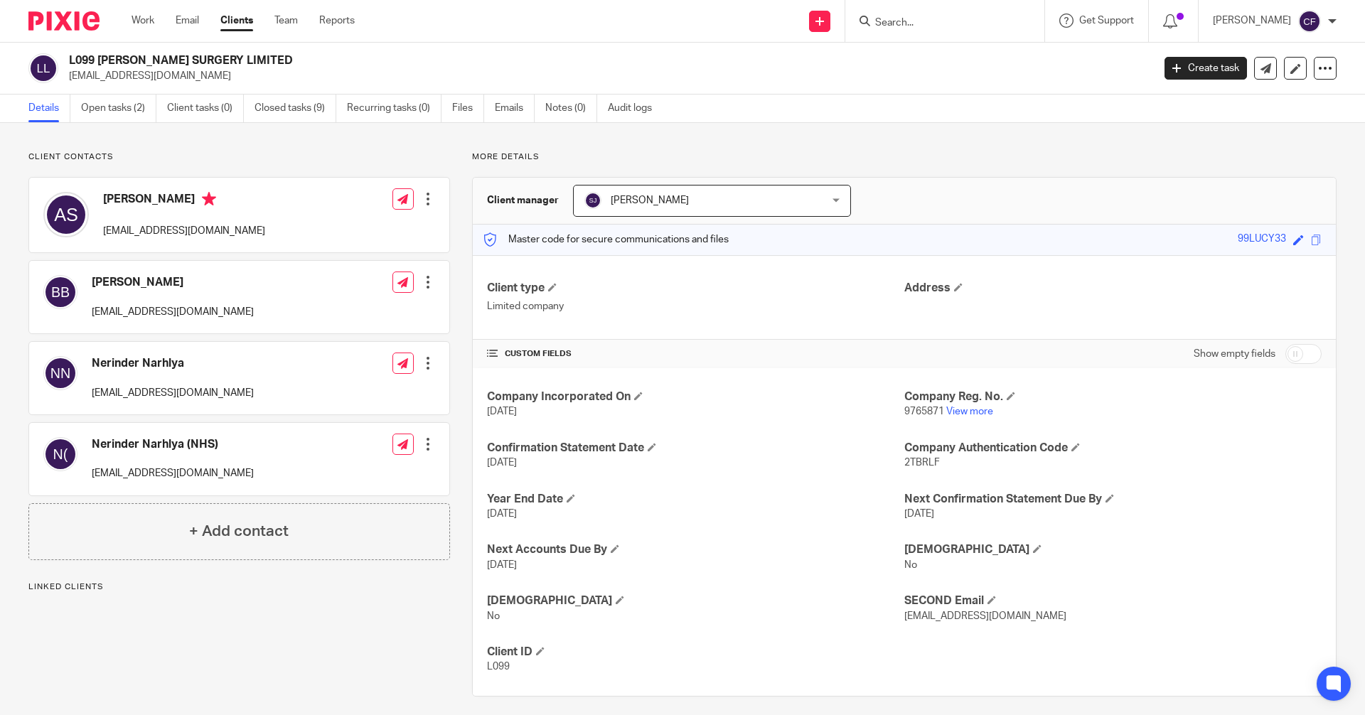
click at [119, 111] on link "Open tasks (2)" at bounding box center [118, 109] width 75 height 28
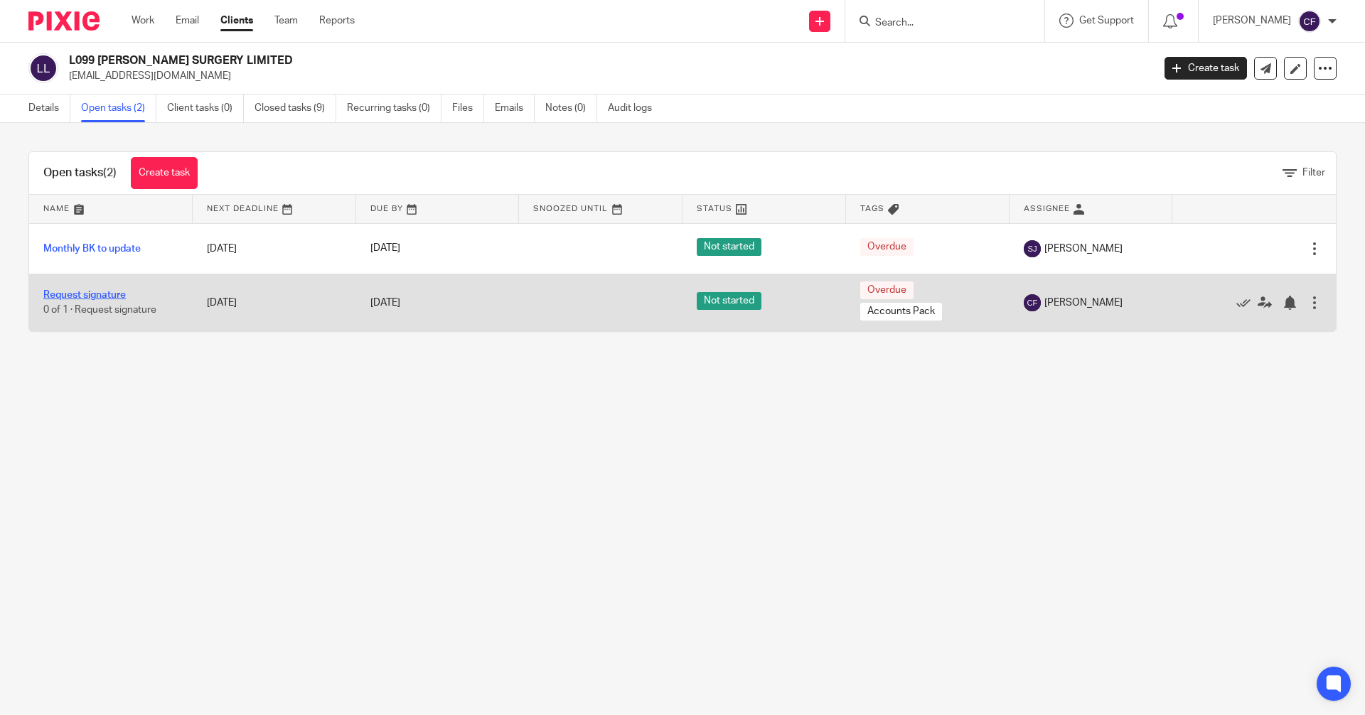
click at [95, 291] on link "Request signature" at bounding box center [84, 295] width 82 height 10
click at [99, 293] on link "Request signature" at bounding box center [84, 295] width 82 height 10
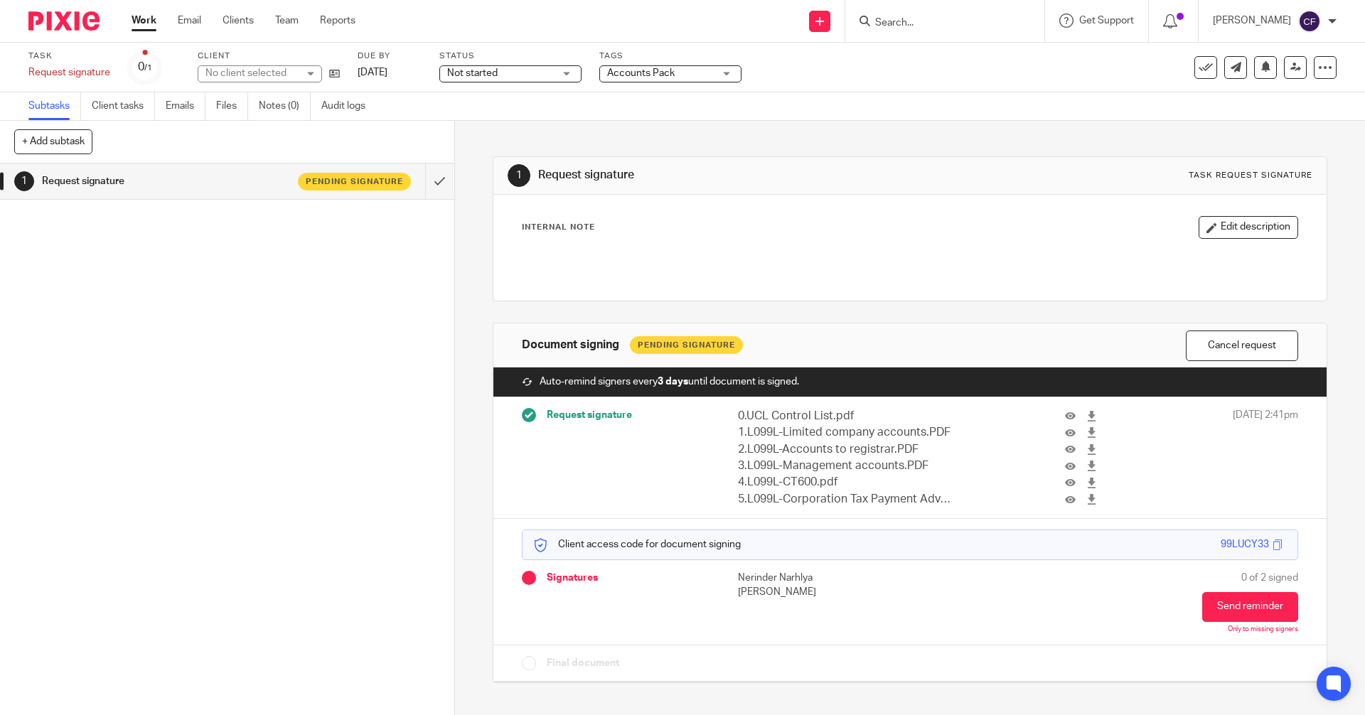
click at [939, 27] on input "Search" at bounding box center [938, 23] width 128 height 13
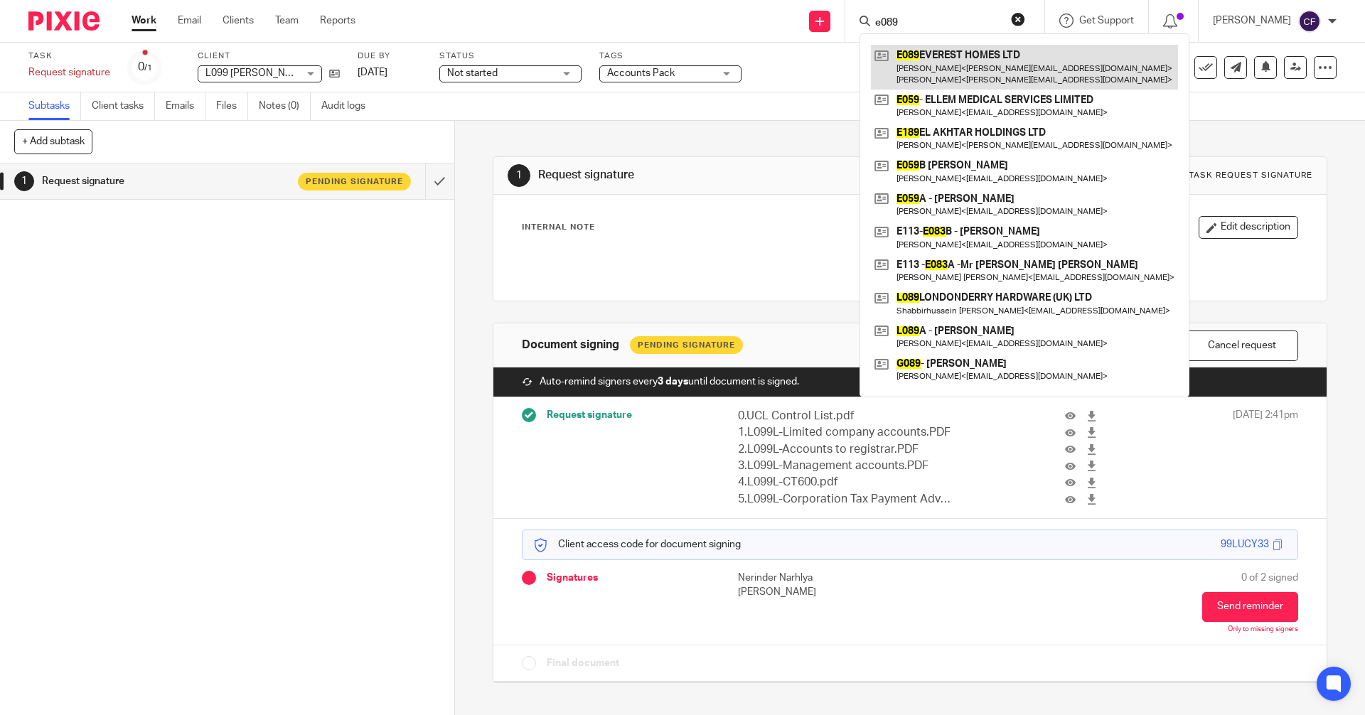
type input "e089"
click at [960, 60] on link at bounding box center [1024, 67] width 307 height 44
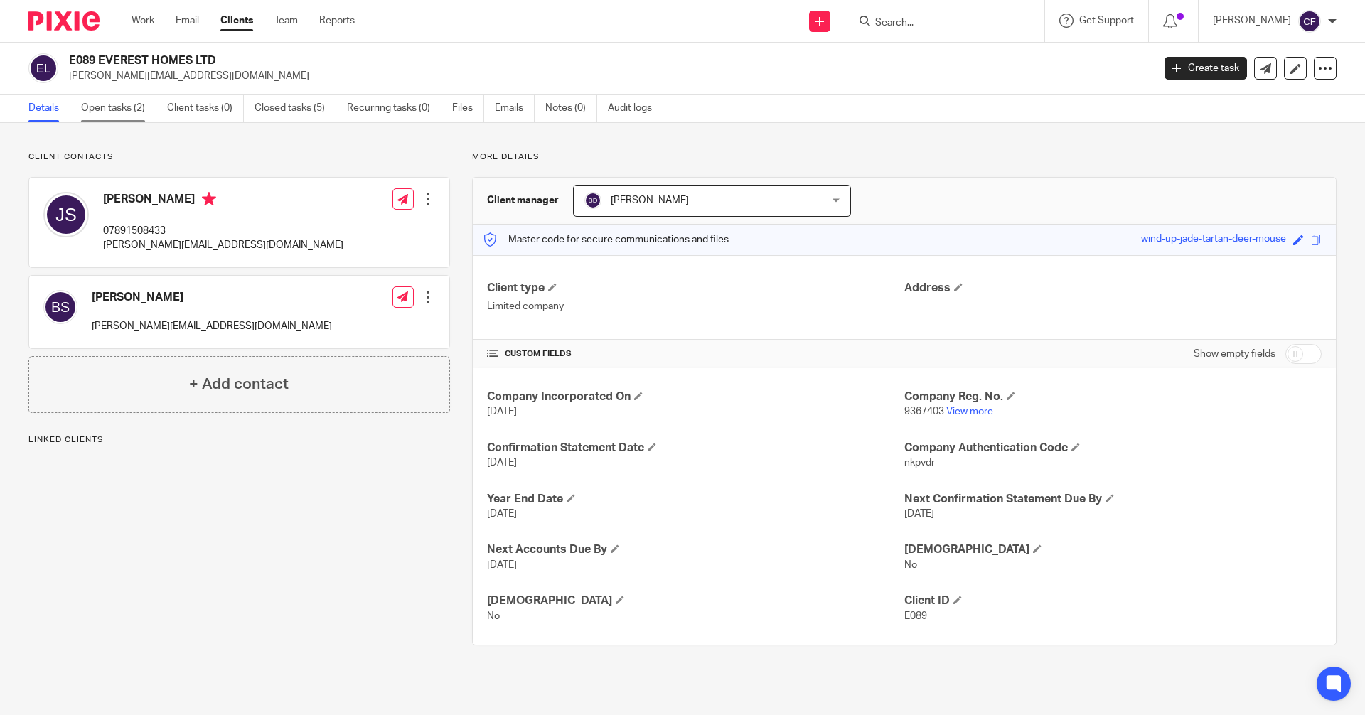
click at [121, 105] on link "Open tasks (2)" at bounding box center [118, 109] width 75 height 28
click at [128, 107] on link "Open tasks (2)" at bounding box center [118, 109] width 75 height 28
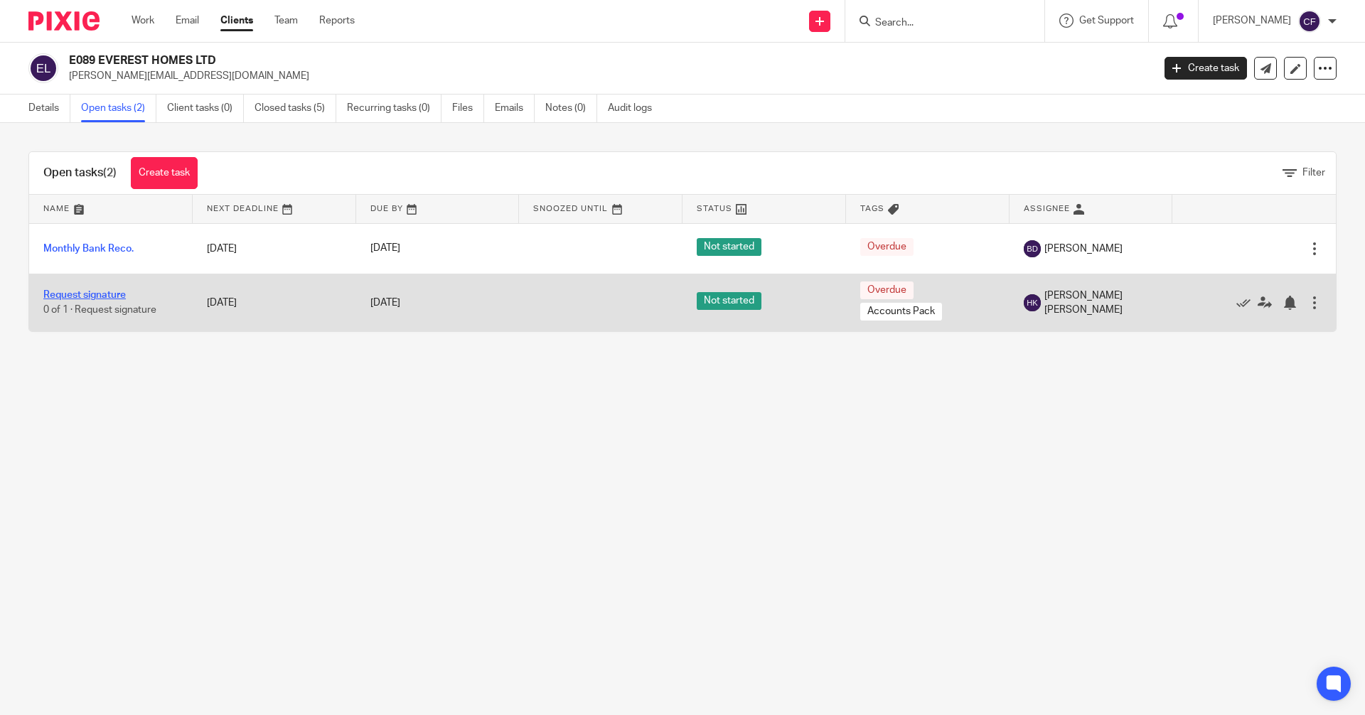
click at [104, 293] on link "Request signature" at bounding box center [84, 295] width 82 height 10
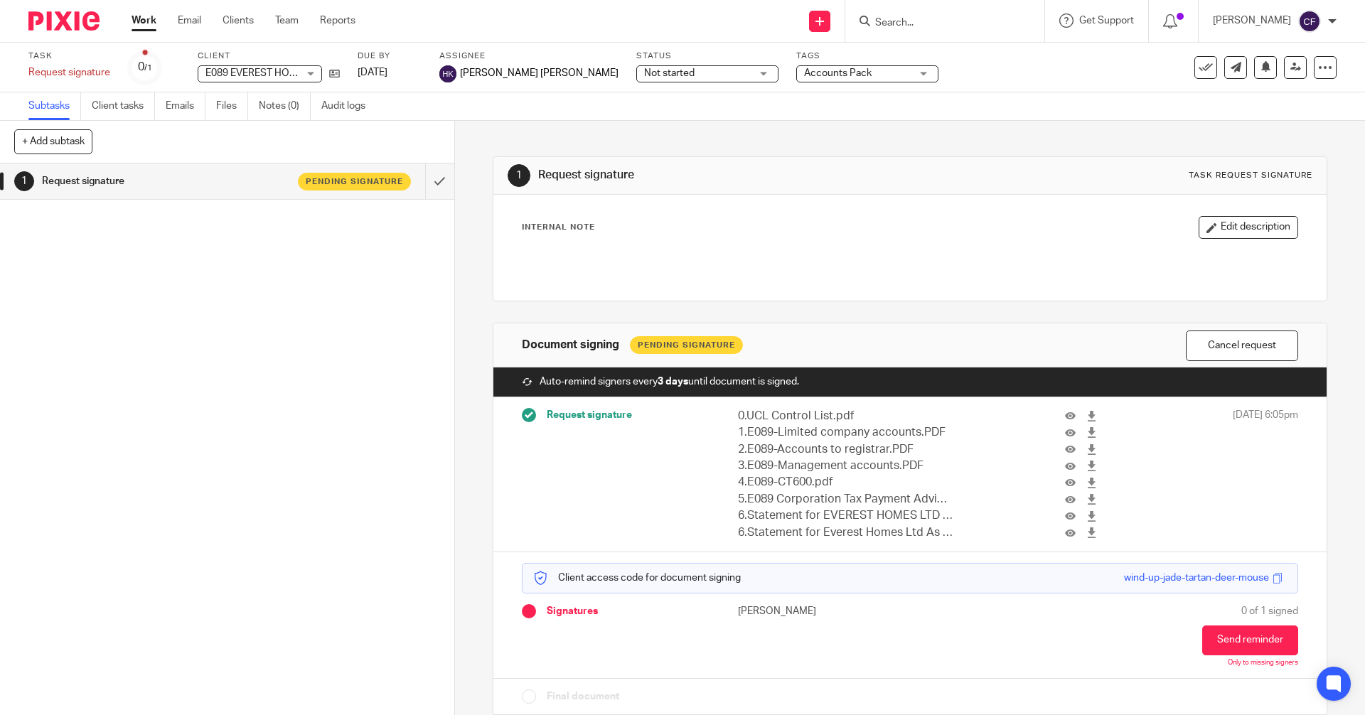
click at [893, 29] on input "Search" at bounding box center [938, 23] width 128 height 13
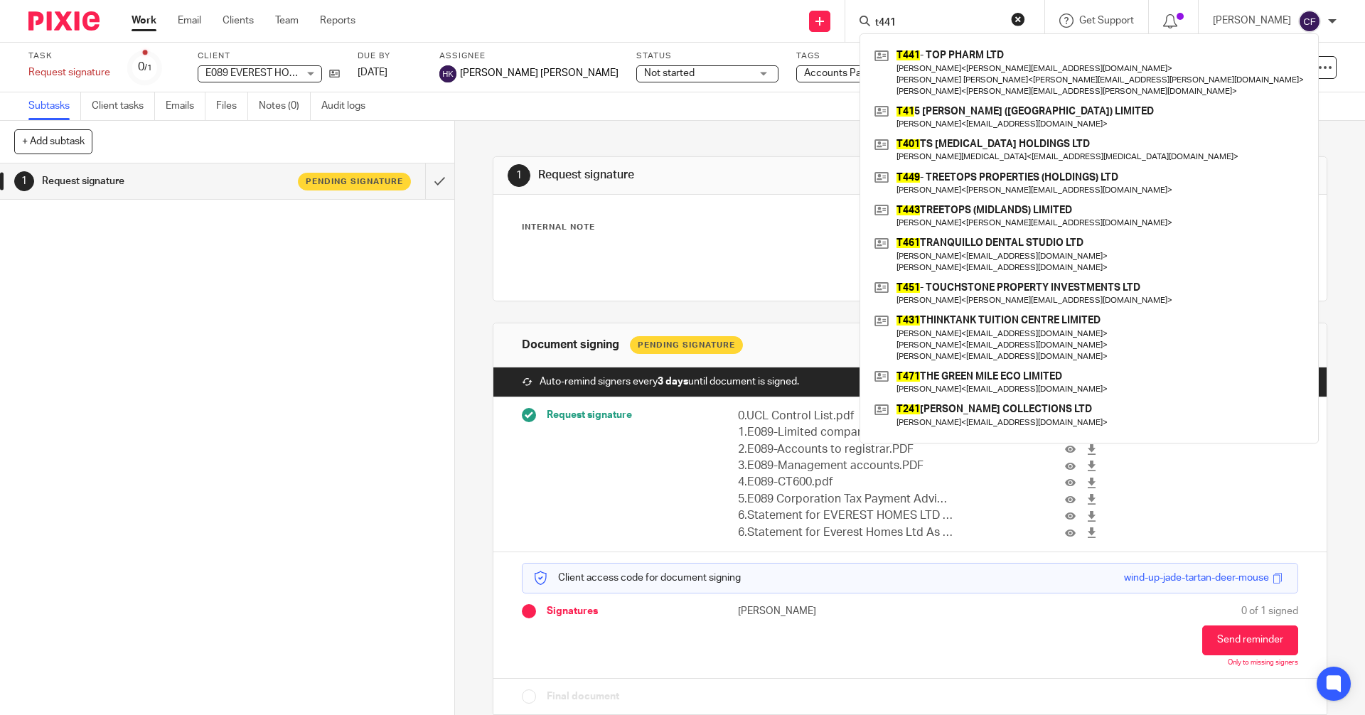
type input "t441"
click at [931, 61] on link at bounding box center [1089, 73] width 437 height 56
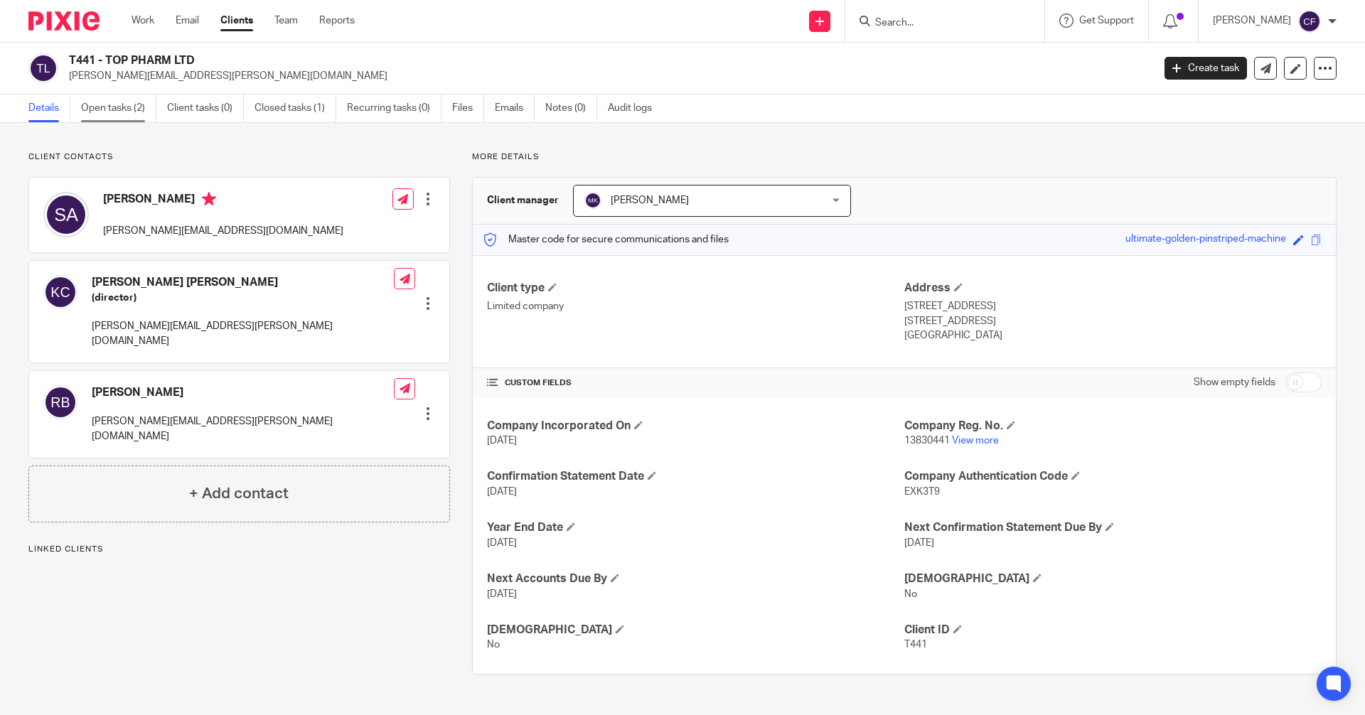
click at [130, 112] on link "Open tasks (2)" at bounding box center [118, 109] width 75 height 28
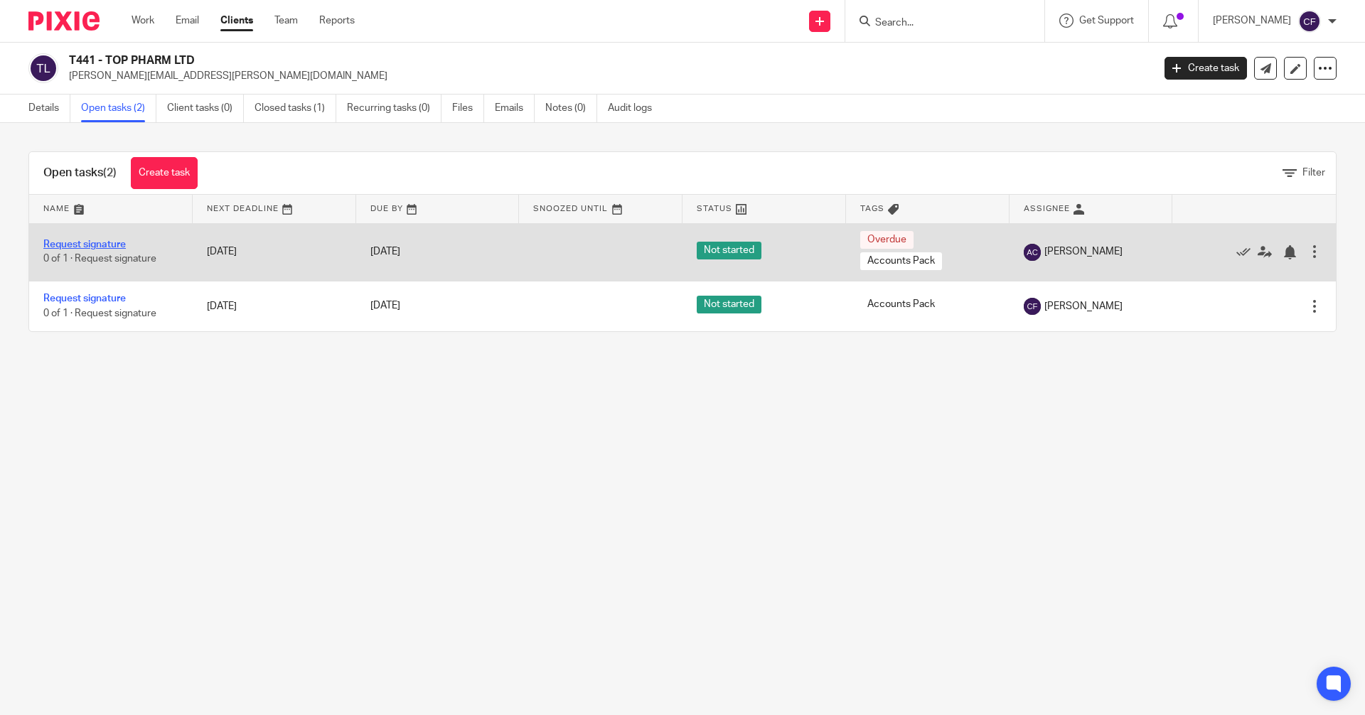
click at [89, 244] on link "Request signature" at bounding box center [84, 245] width 82 height 10
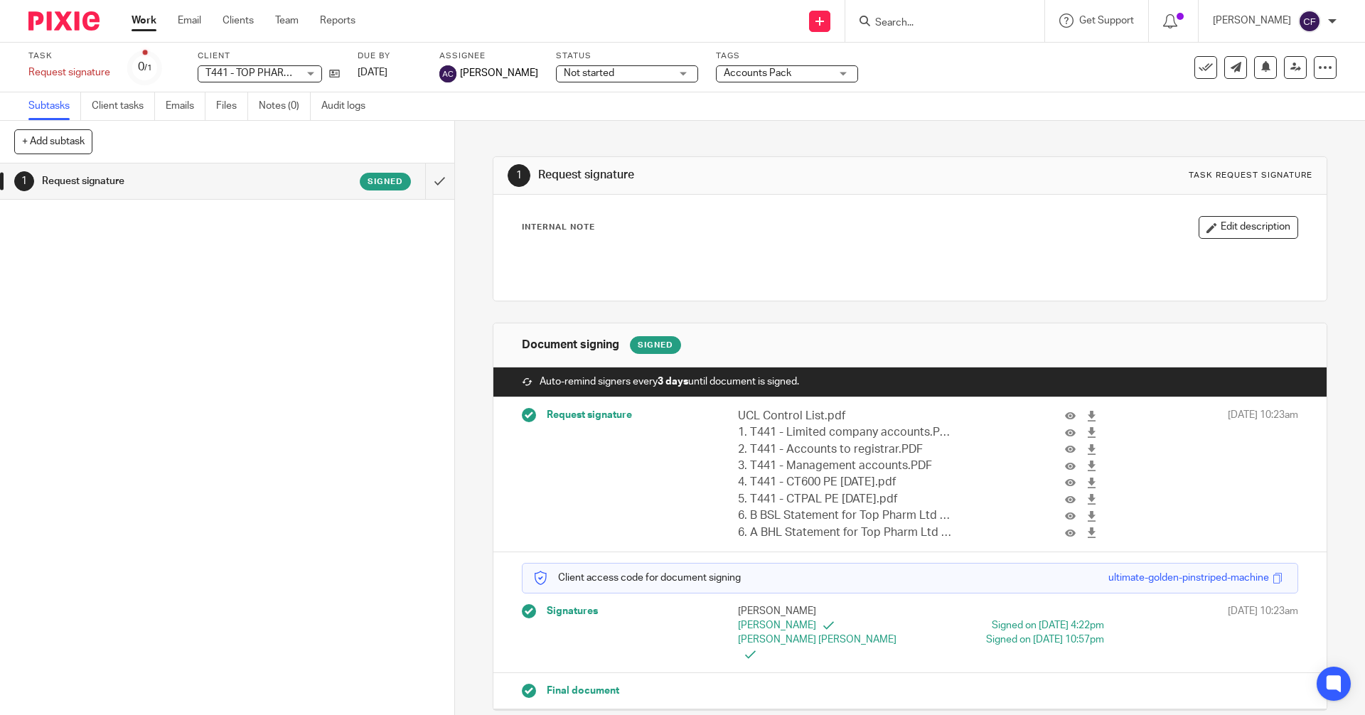
click at [902, 26] on input "Search" at bounding box center [938, 23] width 128 height 13
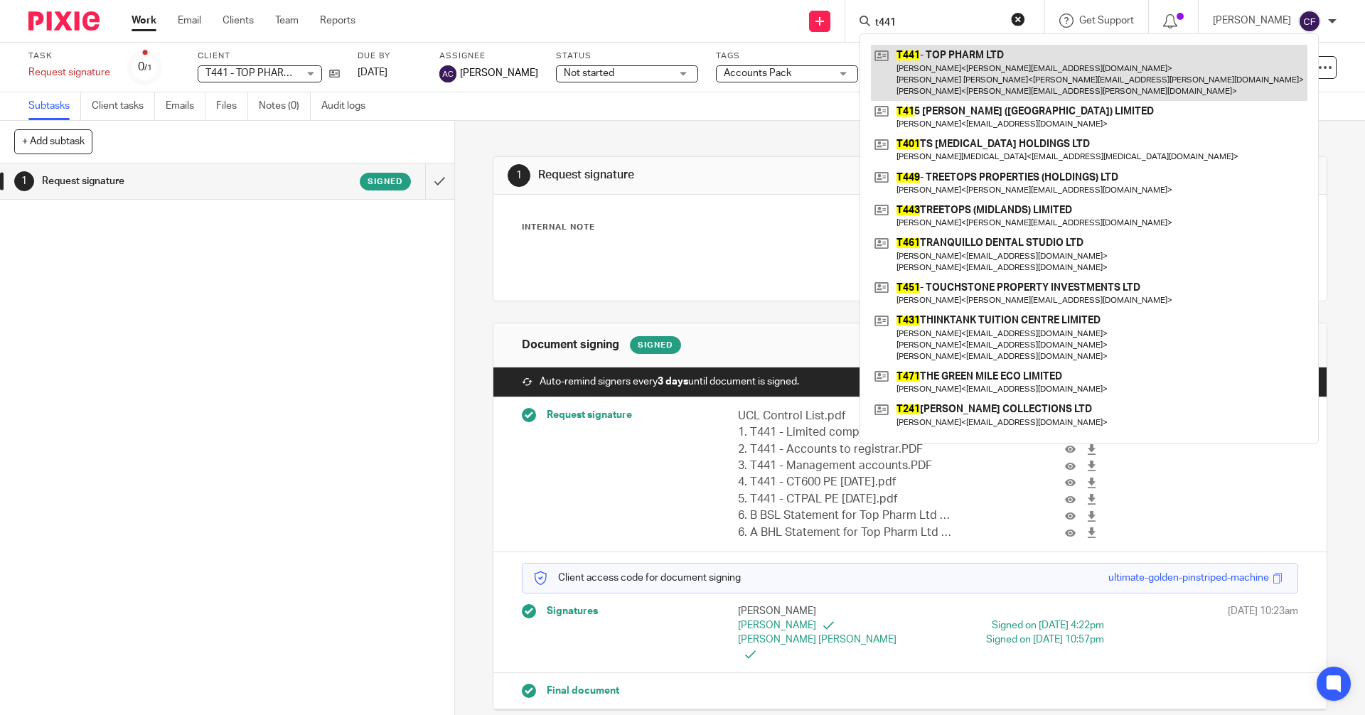
type input "t441"
click at [940, 69] on link at bounding box center [1089, 73] width 437 height 56
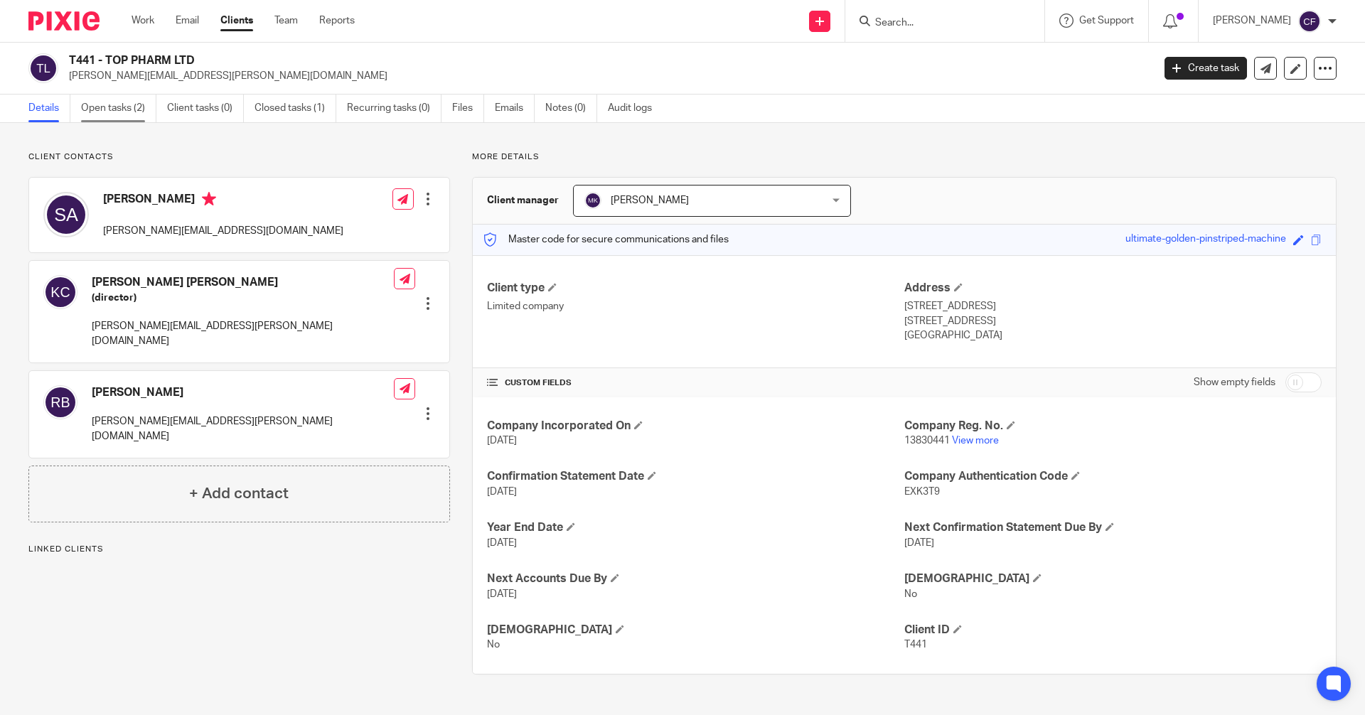
click at [124, 112] on link "Open tasks (2)" at bounding box center [118, 109] width 75 height 28
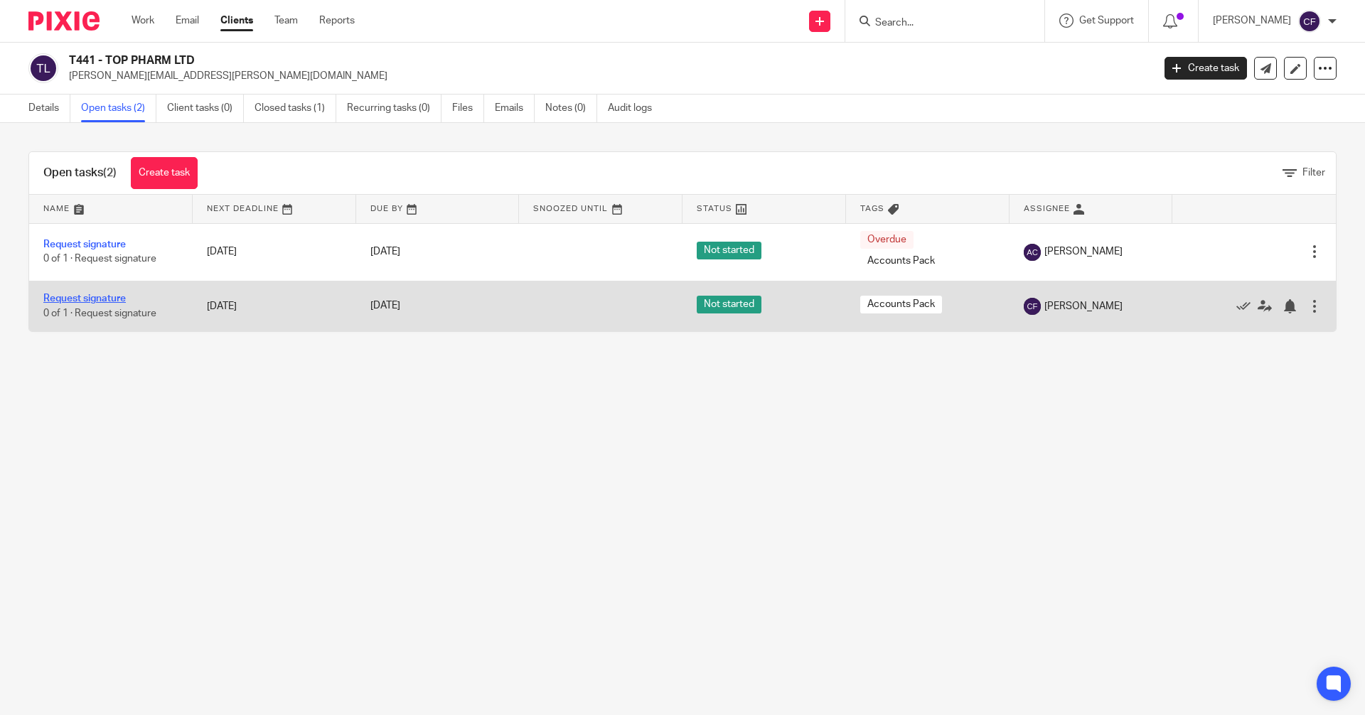
click at [99, 299] on link "Request signature" at bounding box center [84, 299] width 82 height 10
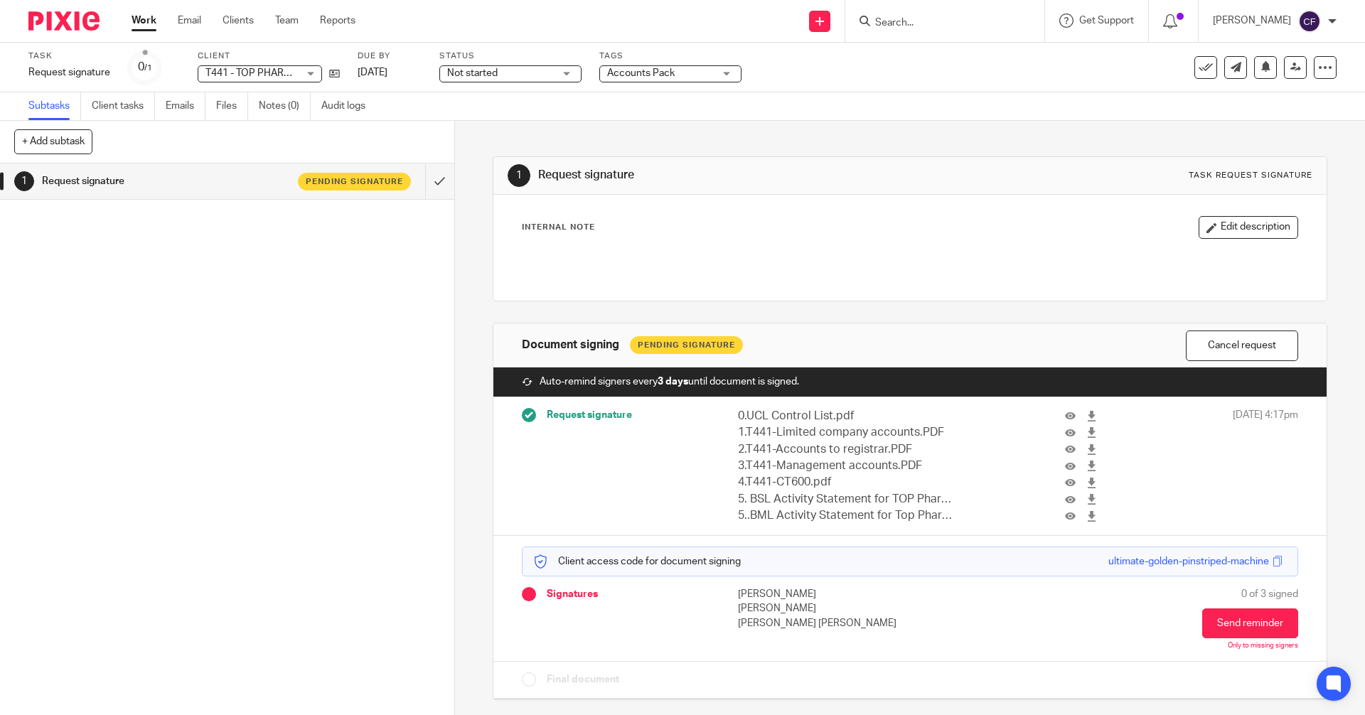
click at [916, 29] on input "Search" at bounding box center [938, 23] width 128 height 13
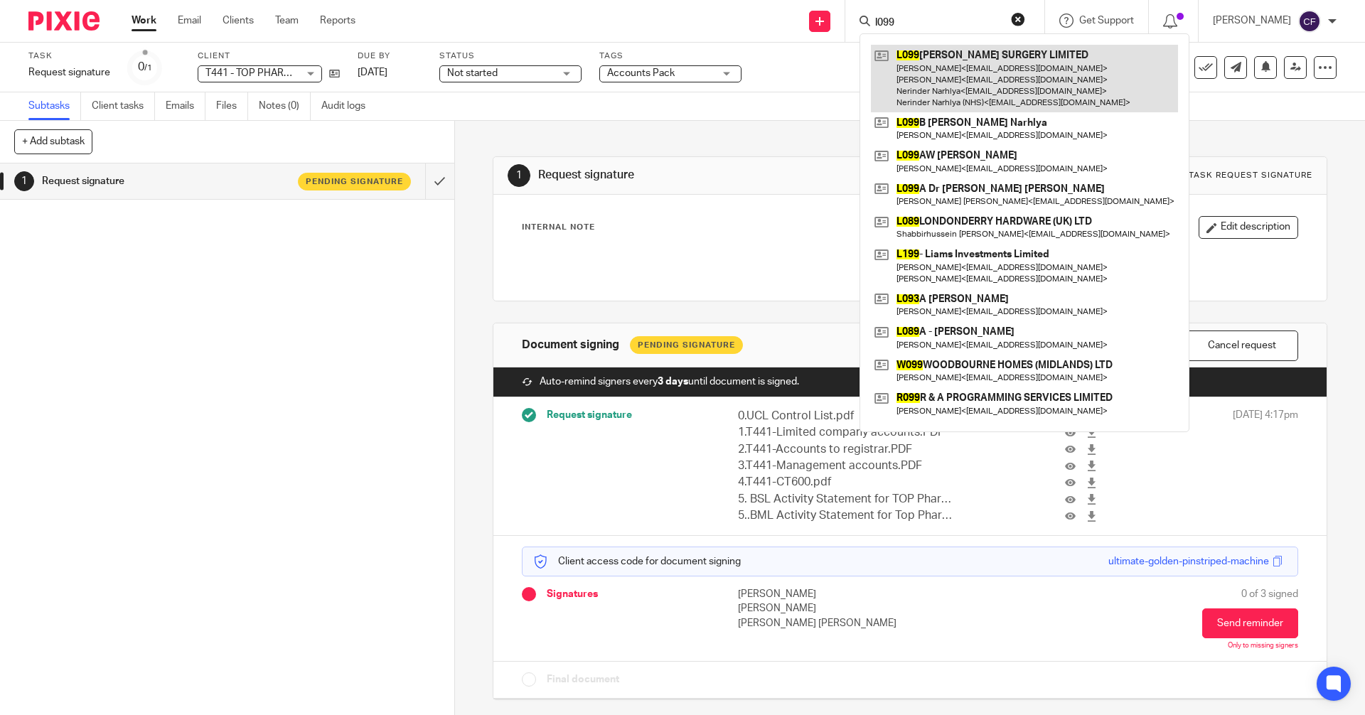
type input "l099"
click at [983, 77] on link at bounding box center [1024, 79] width 307 height 68
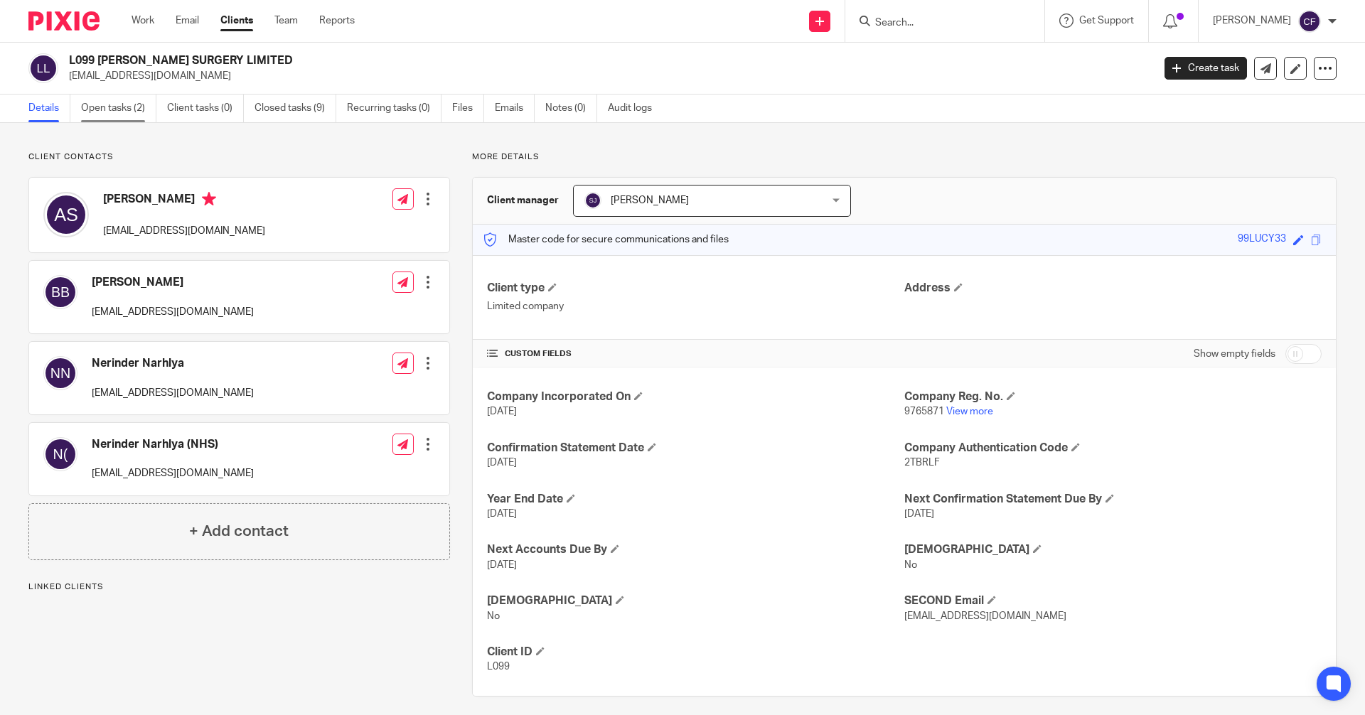
click at [119, 109] on link "Open tasks (2)" at bounding box center [118, 109] width 75 height 28
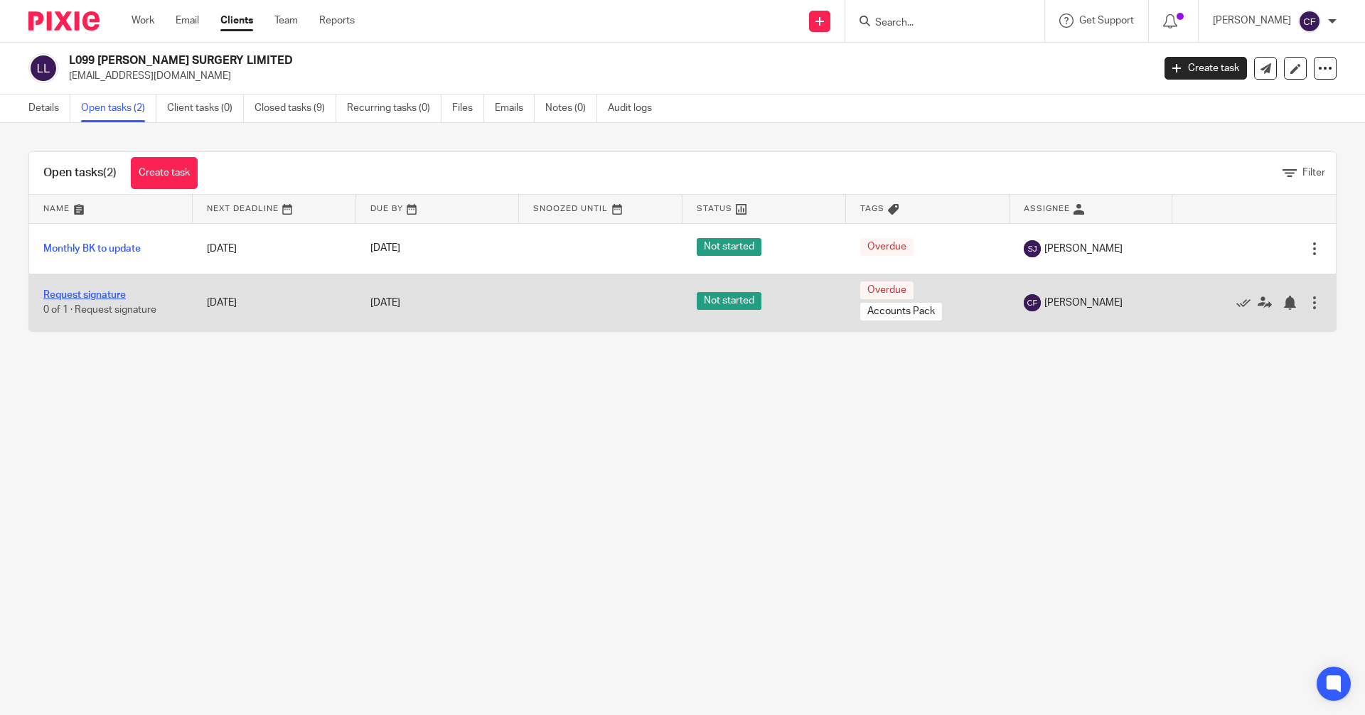
click at [112, 292] on link "Request signature" at bounding box center [84, 295] width 82 height 10
click at [107, 291] on link "Request signature" at bounding box center [84, 295] width 82 height 10
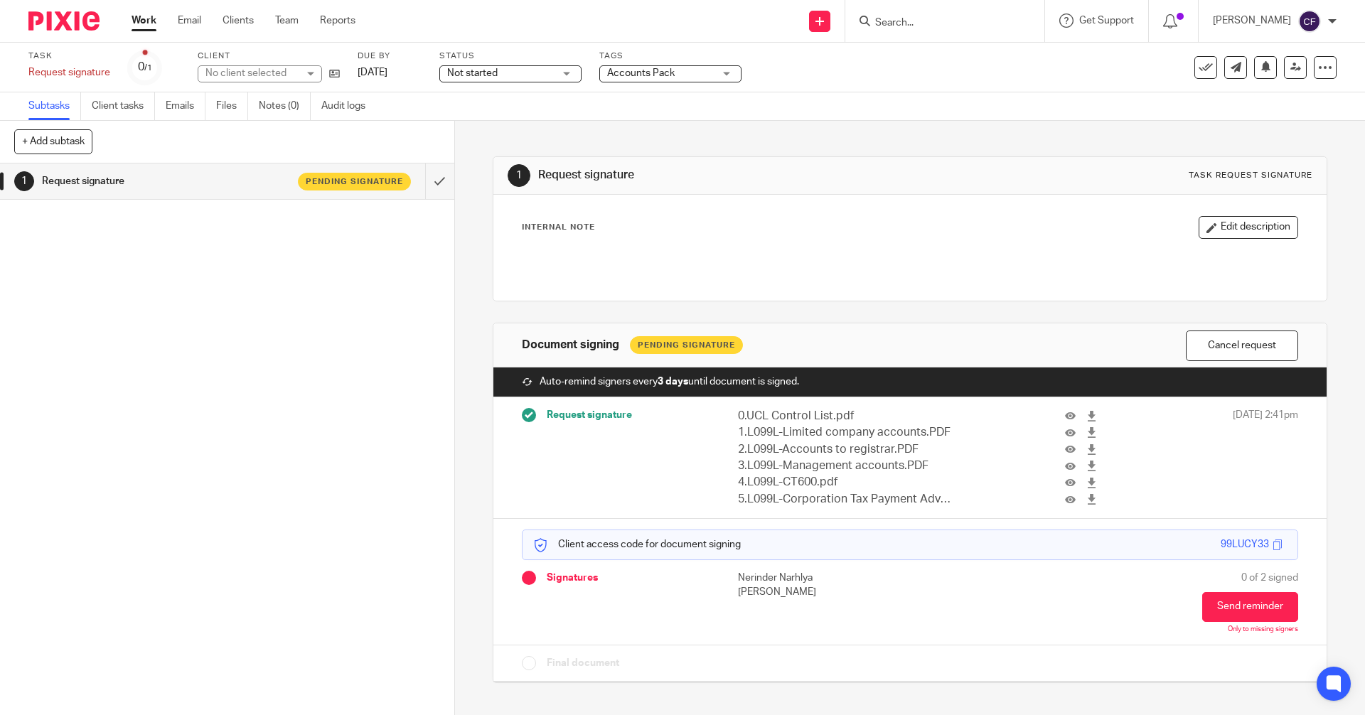
click at [935, 17] on input "Search" at bounding box center [938, 23] width 128 height 13
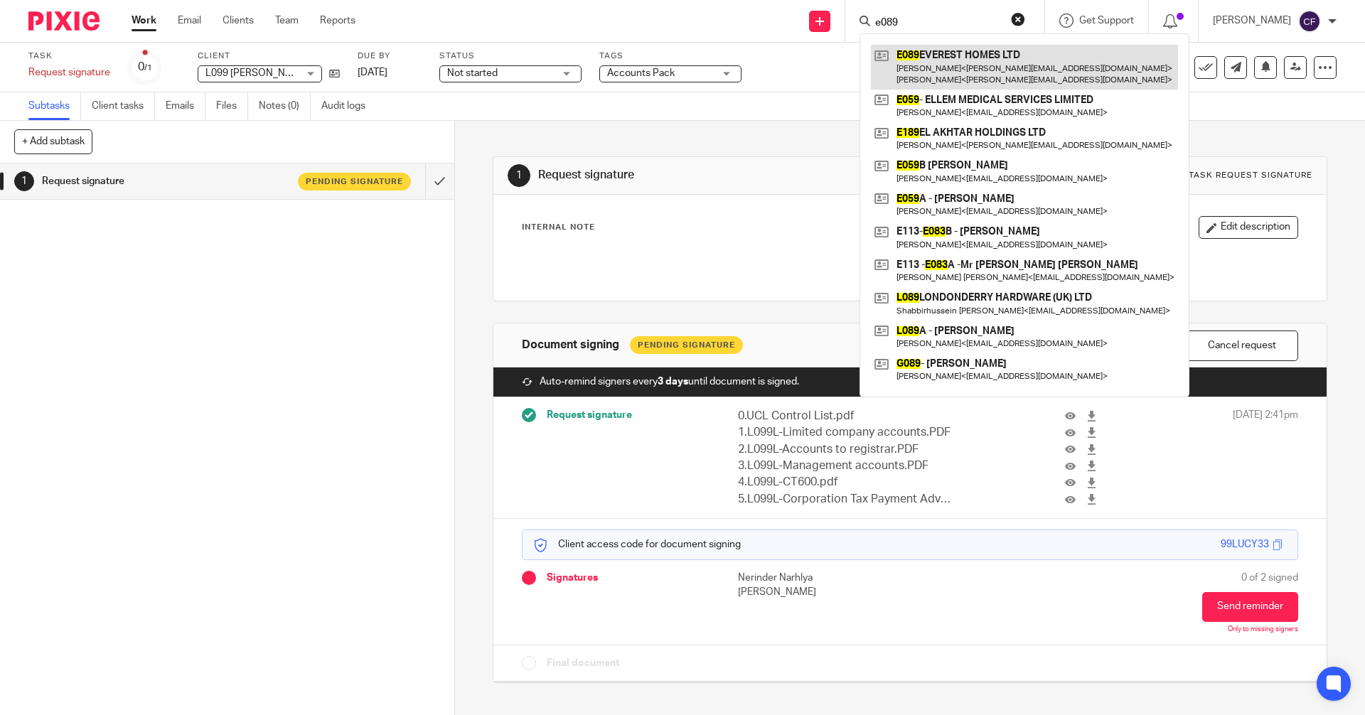
type input "e089"
click at [926, 60] on link at bounding box center [1024, 67] width 307 height 44
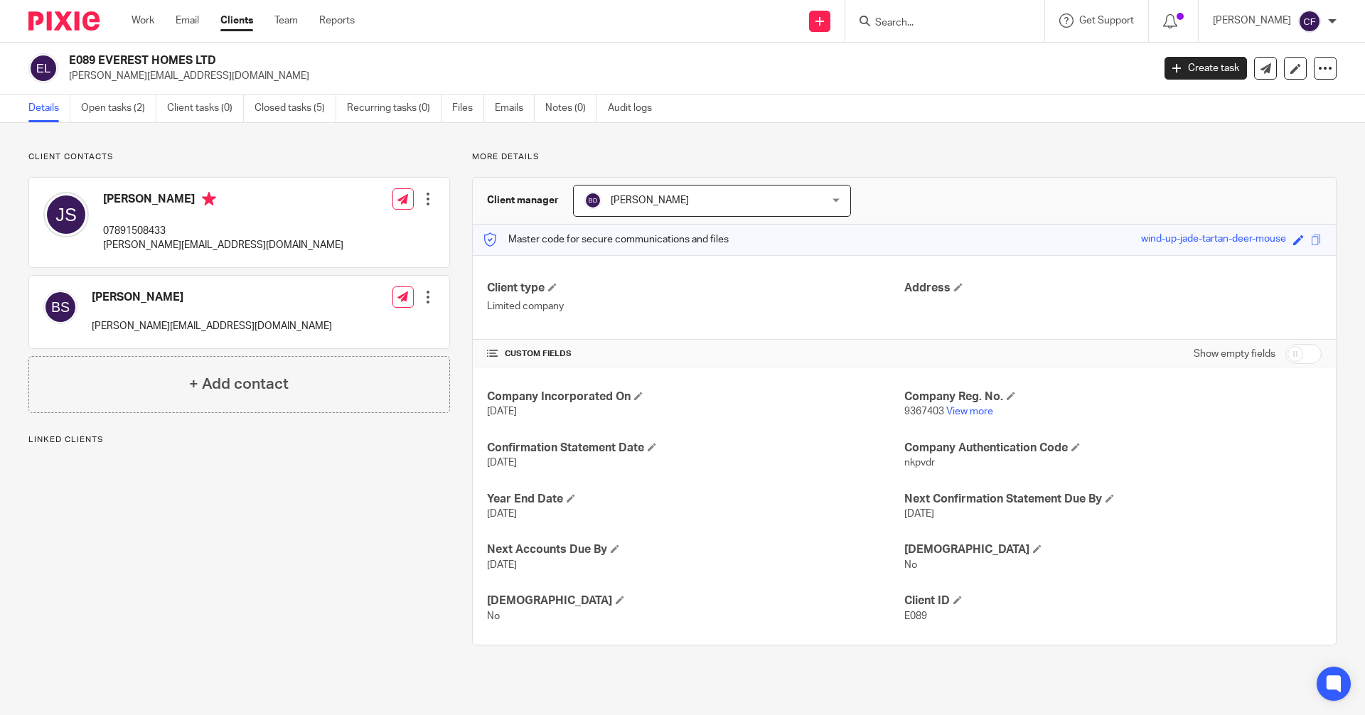
click at [901, 21] on input "Search" at bounding box center [938, 23] width 128 height 13
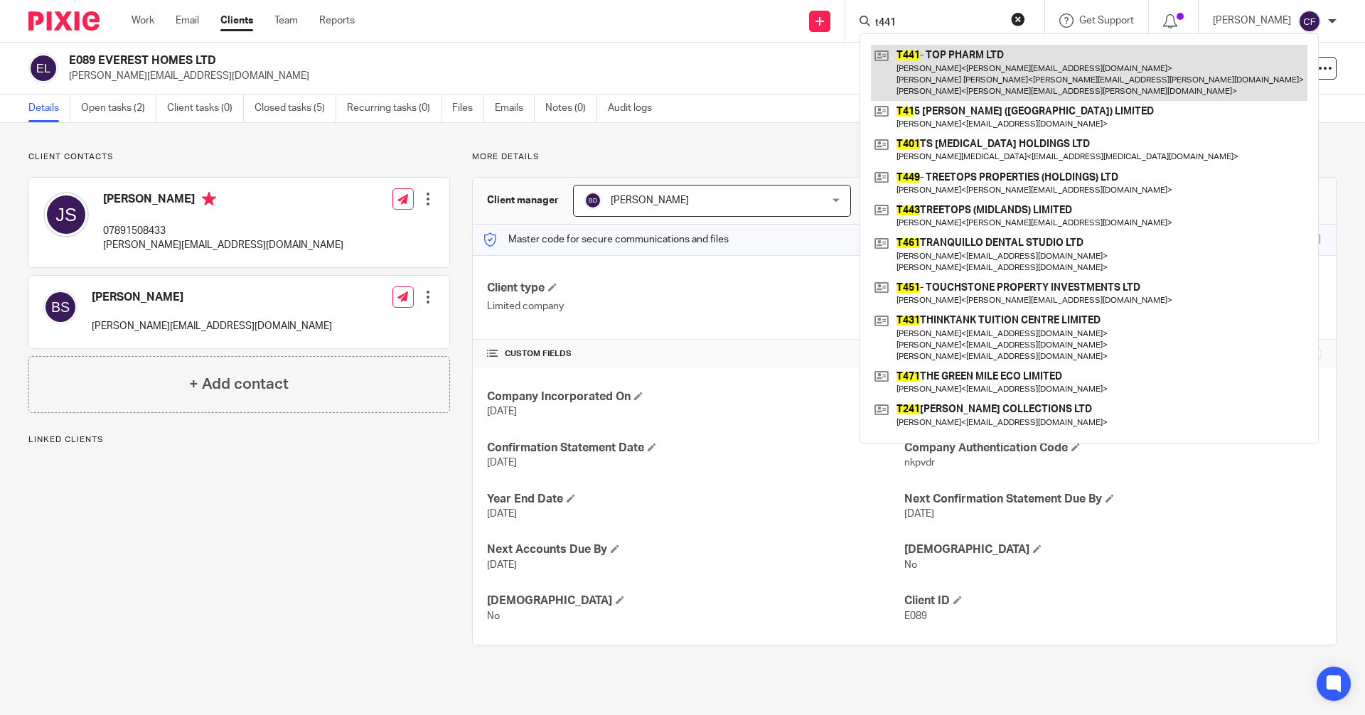
type input "t441"
click at [981, 70] on link at bounding box center [1089, 73] width 437 height 56
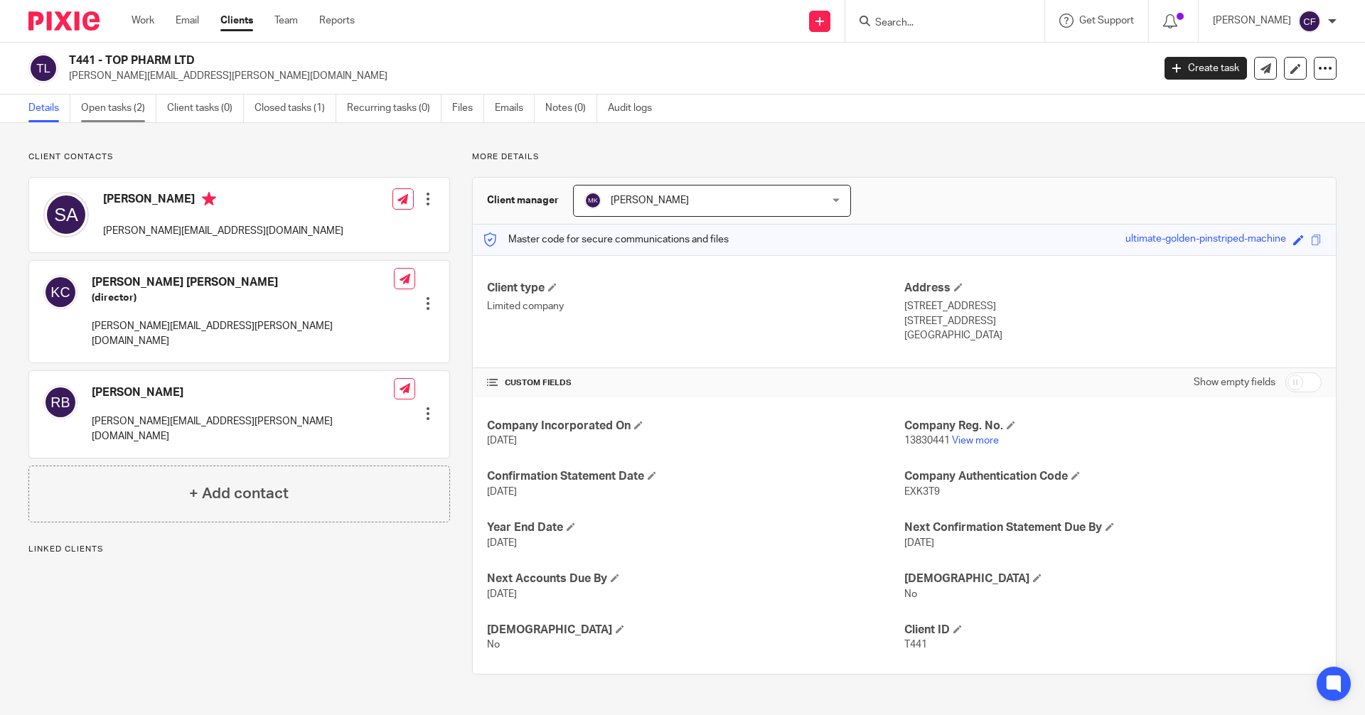
click at [129, 112] on link "Open tasks (2)" at bounding box center [118, 109] width 75 height 28
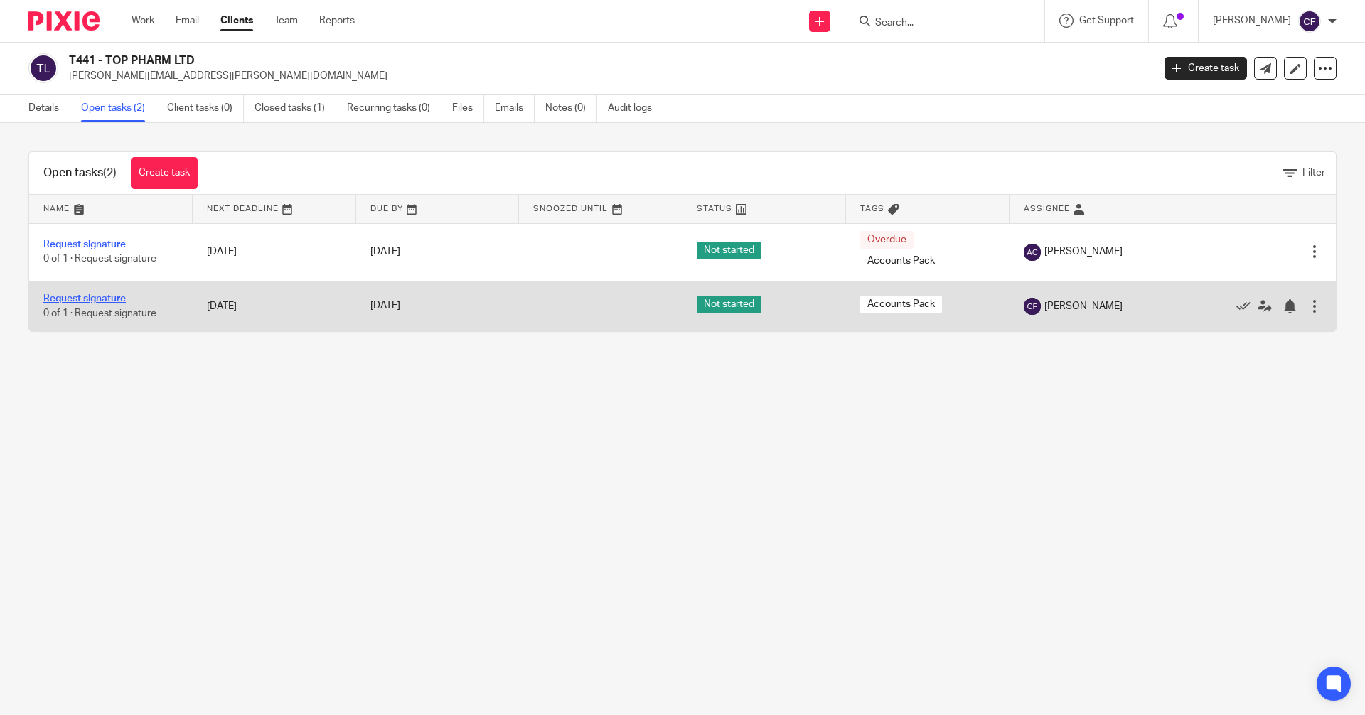
click at [102, 298] on link "Request signature" at bounding box center [84, 299] width 82 height 10
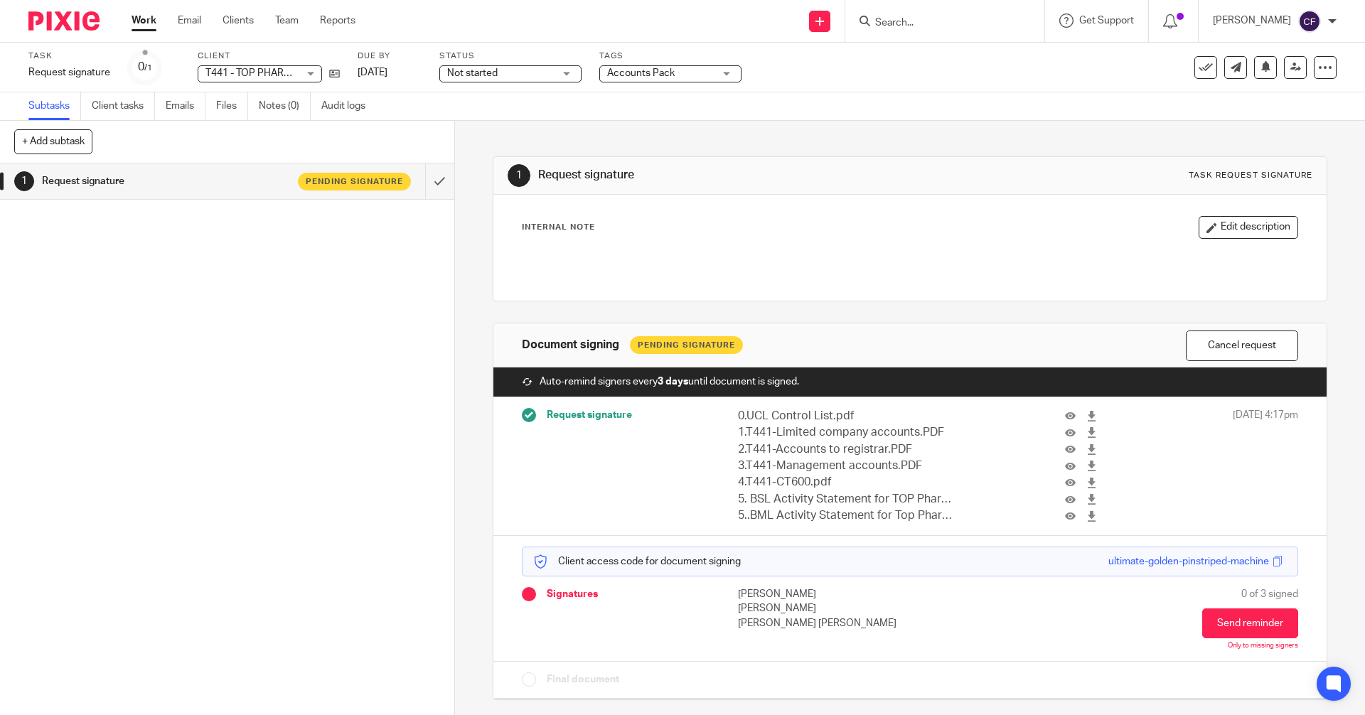
click at [904, 16] on form at bounding box center [949, 21] width 151 height 18
click at [904, 21] on input "Search" at bounding box center [938, 23] width 128 height 13
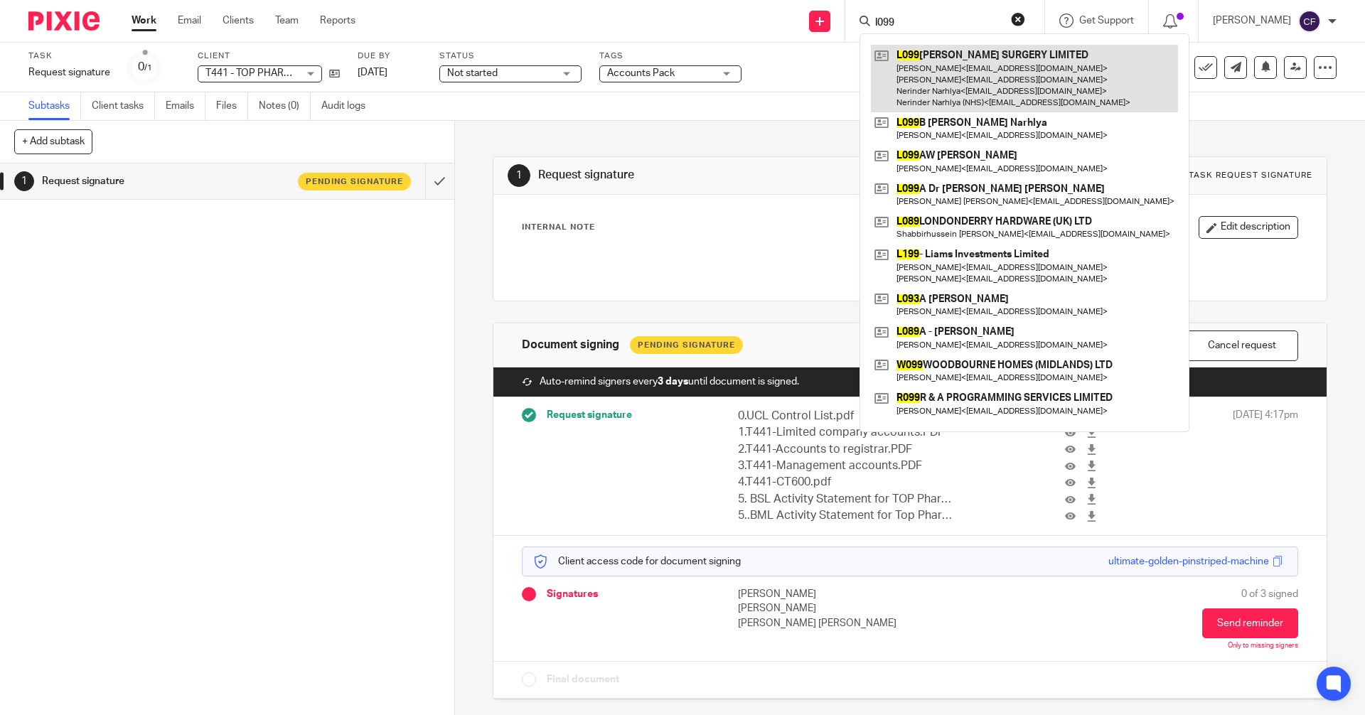
type input "l099"
click at [949, 77] on link at bounding box center [1024, 79] width 307 height 68
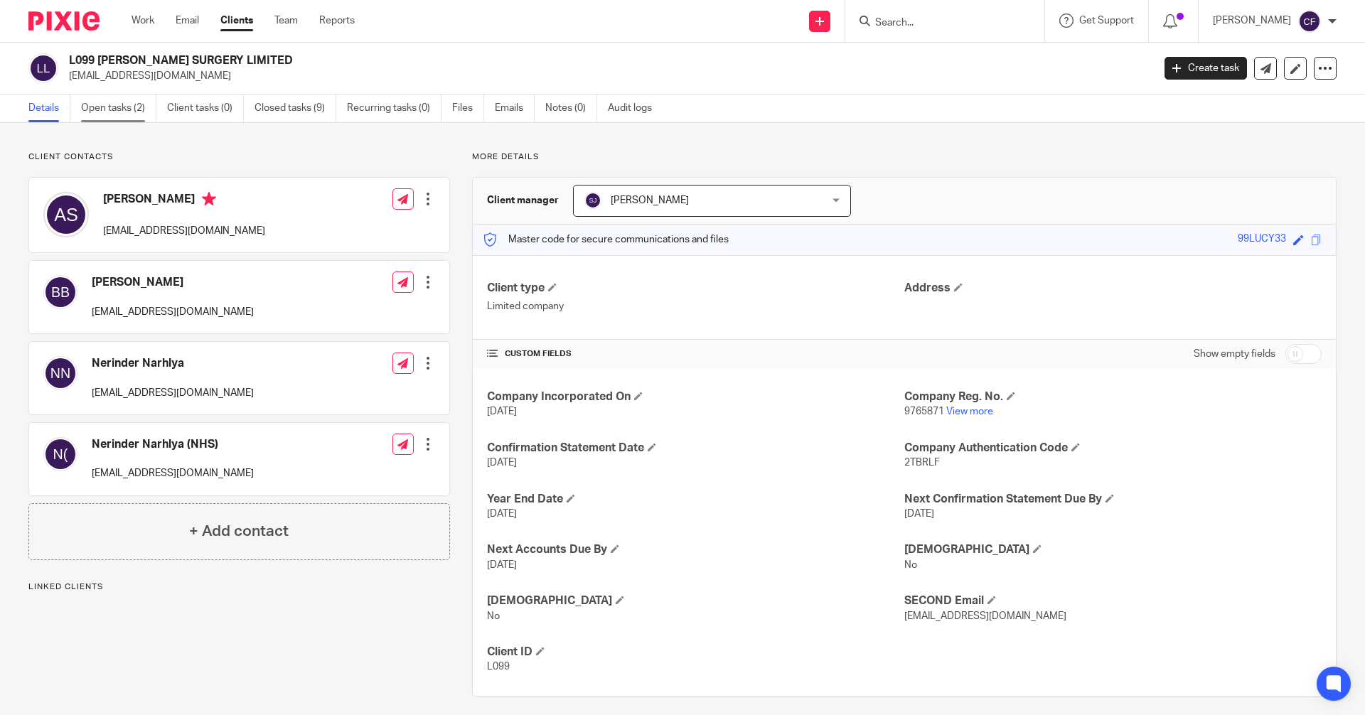
click at [122, 111] on link "Open tasks (2)" at bounding box center [118, 109] width 75 height 28
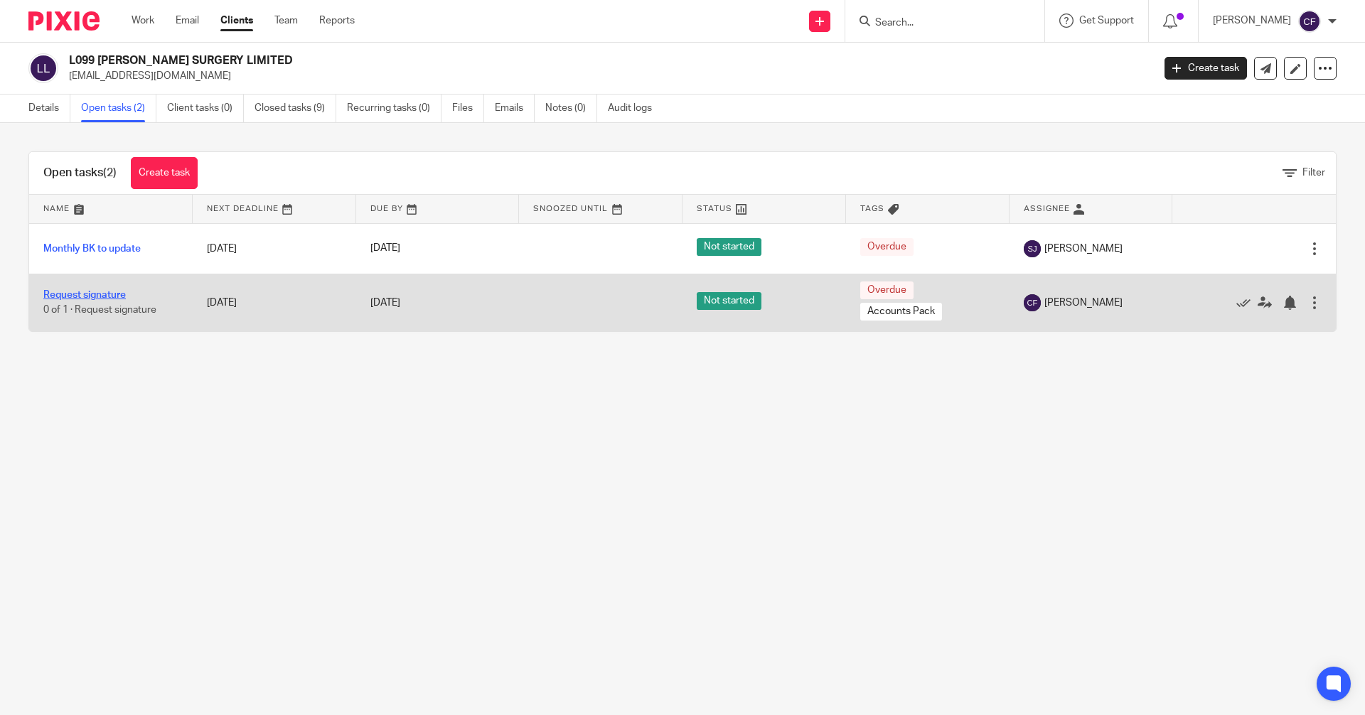
click at [100, 294] on link "Request signature" at bounding box center [84, 295] width 82 height 10
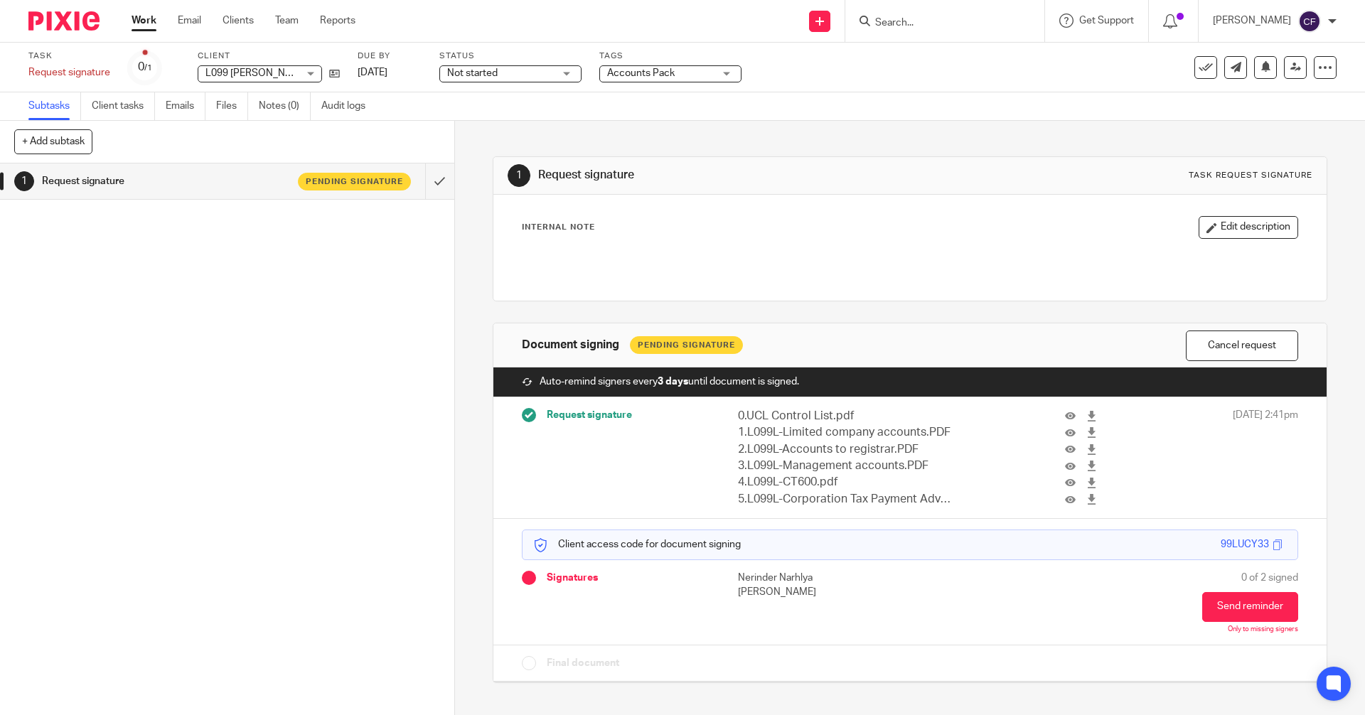
click at [939, 18] on input "Search" at bounding box center [938, 23] width 128 height 13
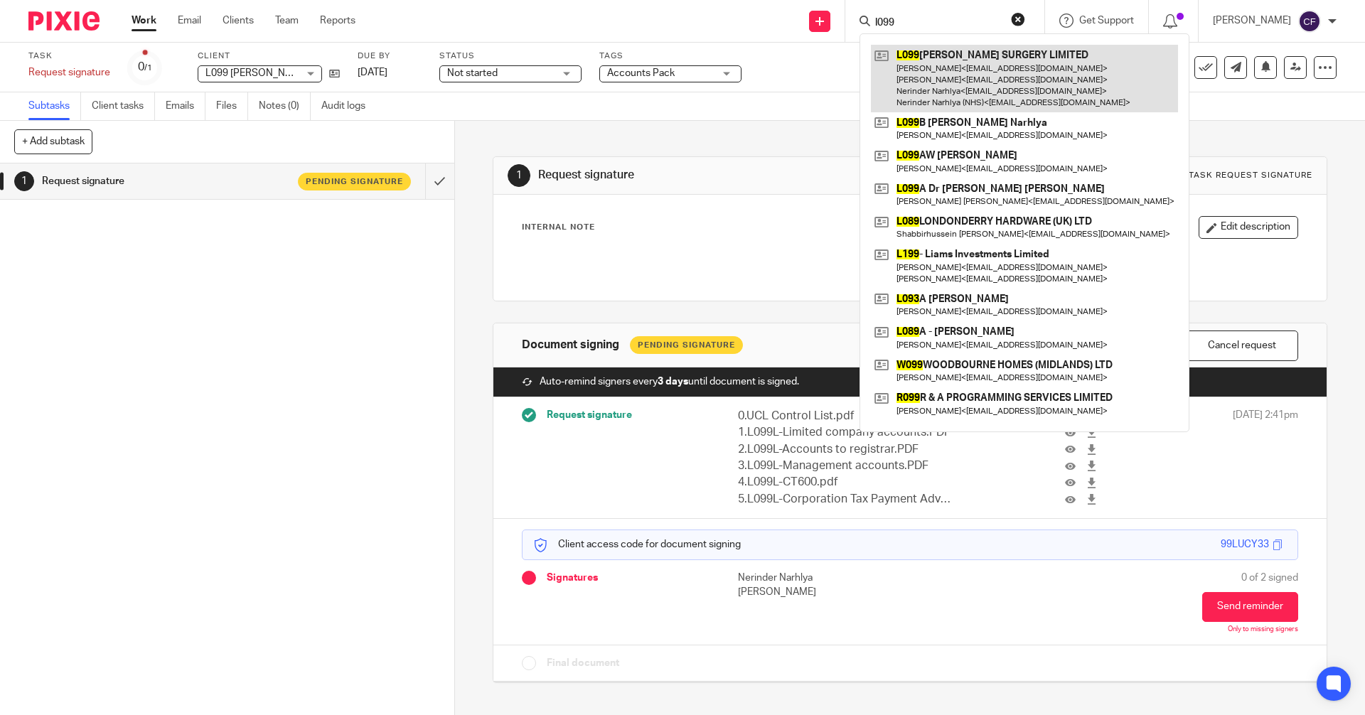
type input "l099"
click at [961, 89] on link at bounding box center [1024, 79] width 307 height 68
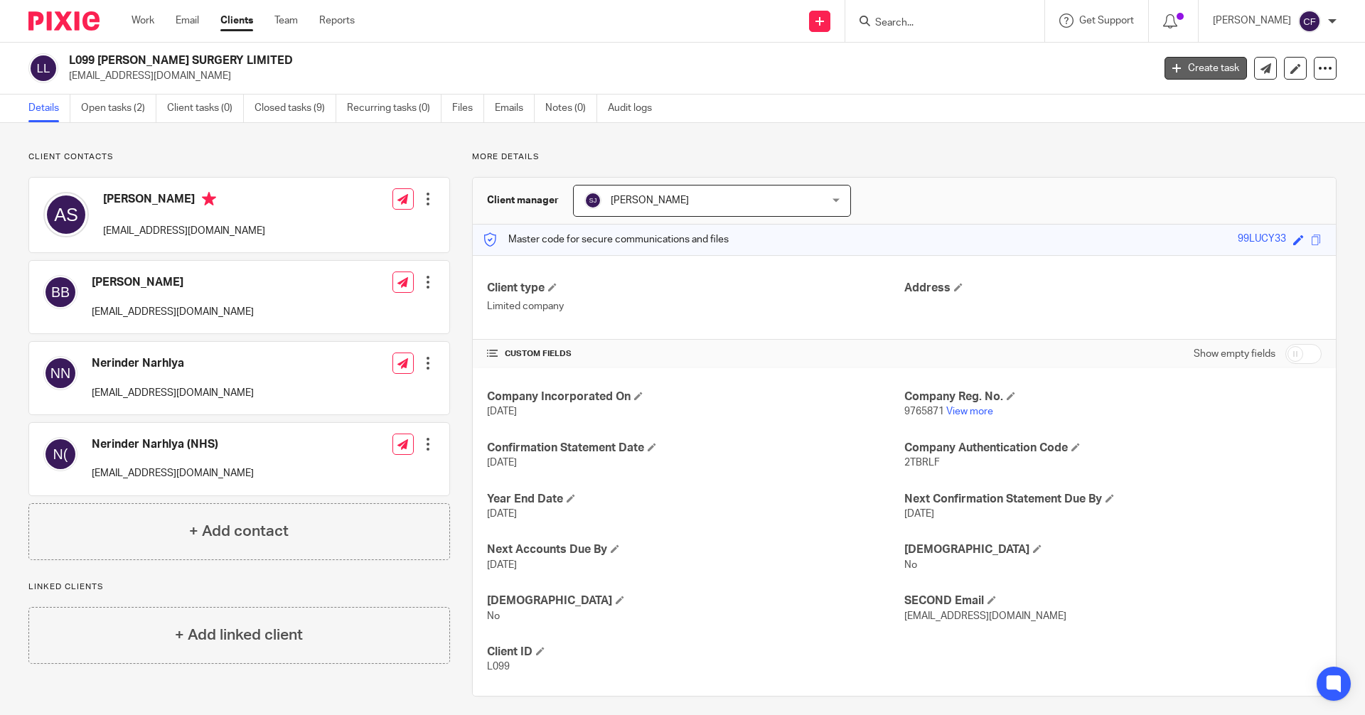
click at [1207, 64] on link "Create task" at bounding box center [1205, 68] width 82 height 23
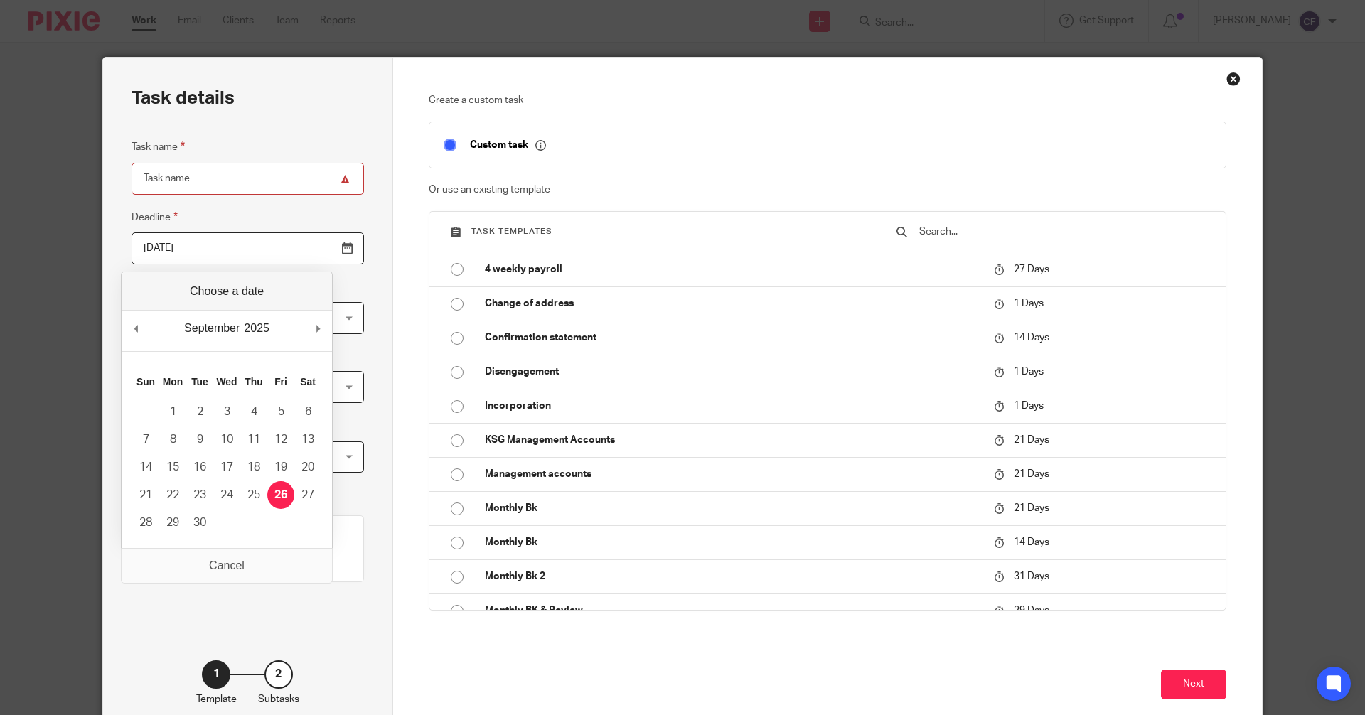
click at [312, 249] on input "[DATE]" at bounding box center [248, 248] width 232 height 32
type input "[DATE]"
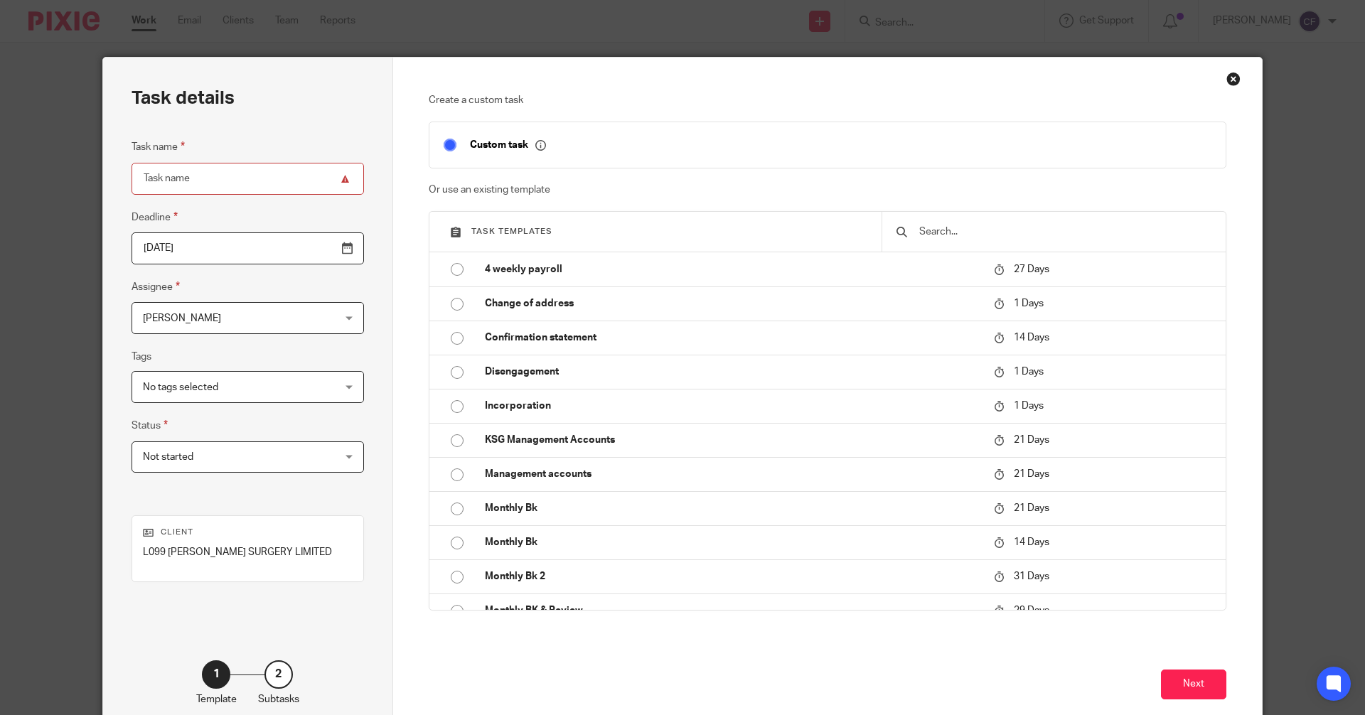
click at [303, 320] on div "[PERSON_NAME] [PERSON_NAME]" at bounding box center [248, 318] width 232 height 32
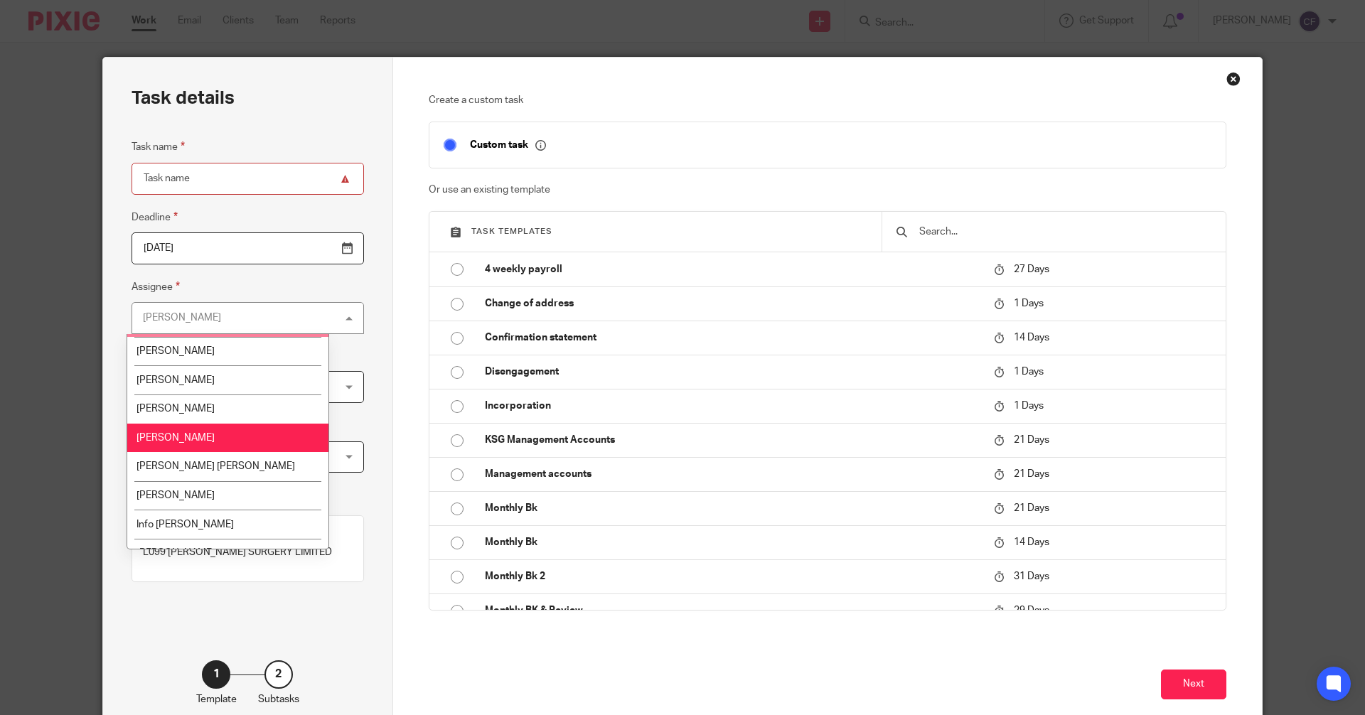
scroll to position [142, 0]
click at [211, 471] on li "[PERSON_NAME] [PERSON_NAME]" at bounding box center [227, 465] width 201 height 29
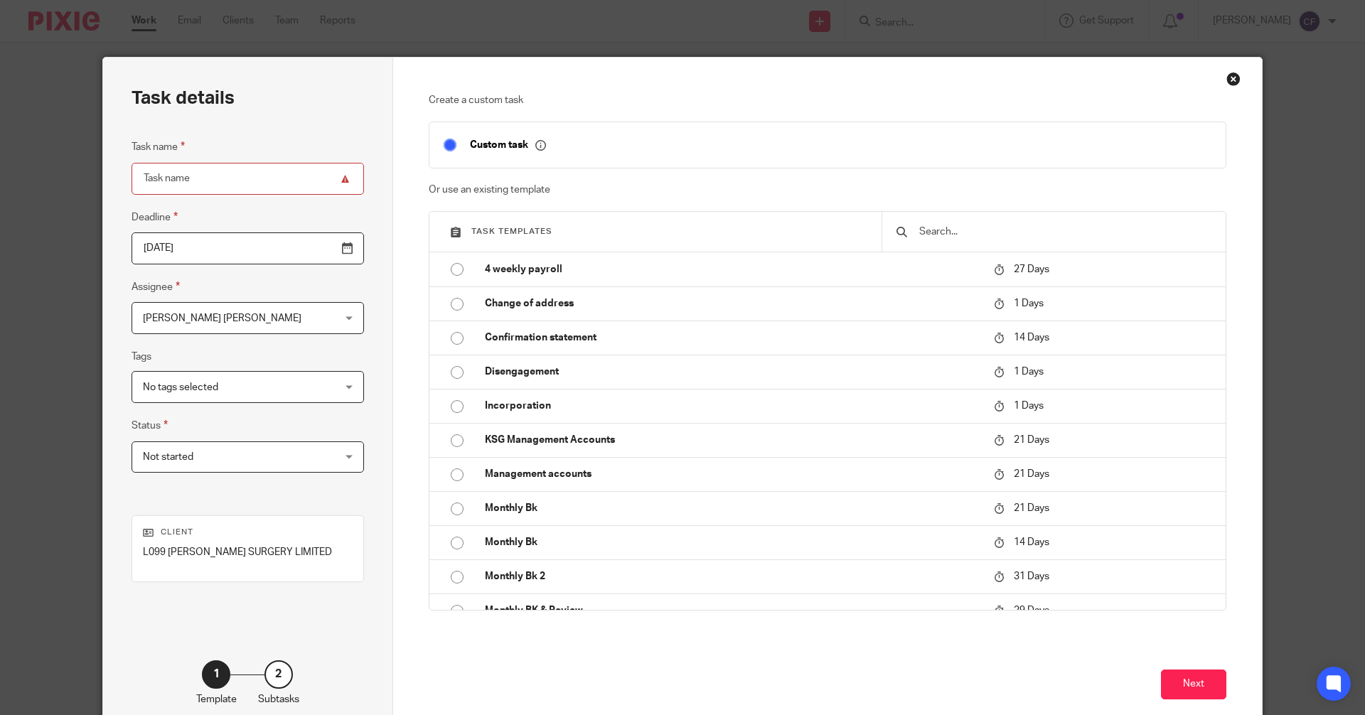
click at [178, 178] on input "Task name" at bounding box center [248, 179] width 232 height 32
type input "[PERSON_NAME] to call client and advise corporation tax due"
click at [1188, 686] on button "Next" at bounding box center [1193, 685] width 65 height 31
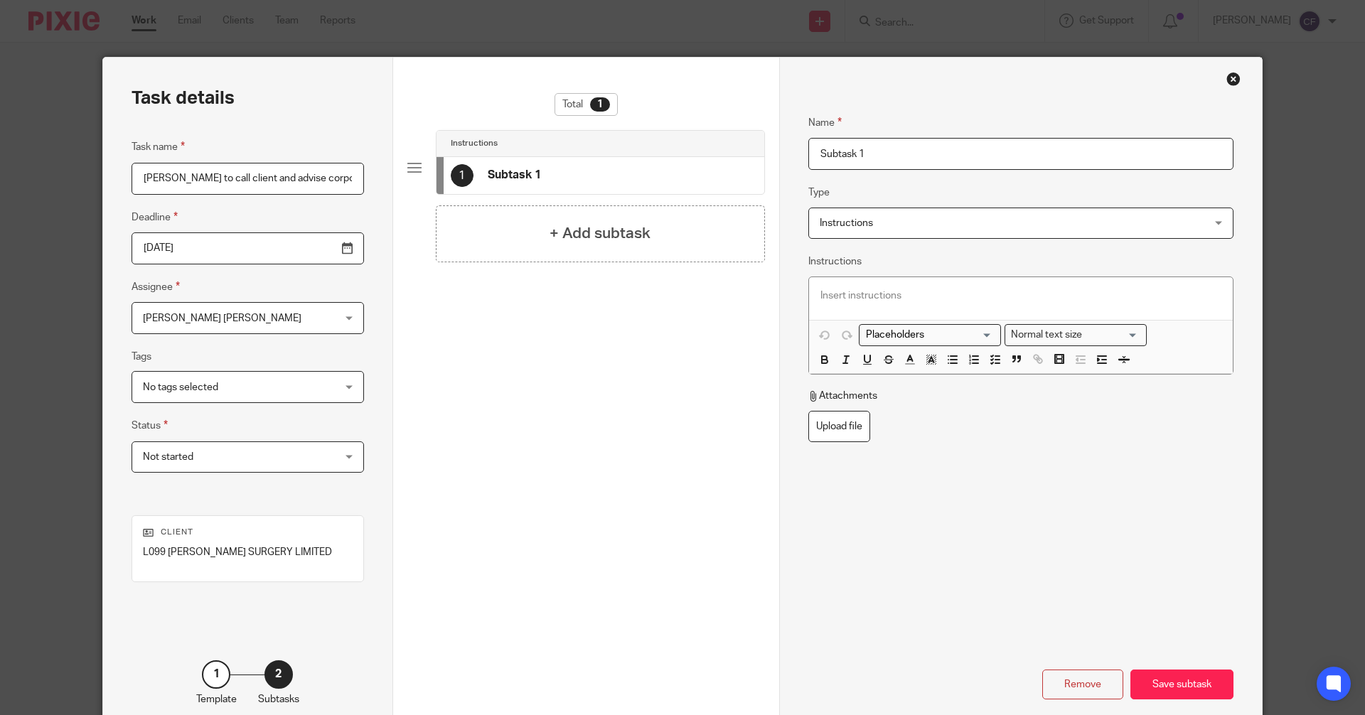
click at [888, 154] on input "Subtask 1" at bounding box center [1020, 154] width 425 height 32
drag, startPoint x: 889, startPoint y: 152, endPoint x: 744, endPoint y: 163, distance: 145.4
click at [744, 163] on div "Task details Task name Tony to call client and advise corporation tax due Deadl…" at bounding box center [682, 397] width 1159 height 678
type input "t"
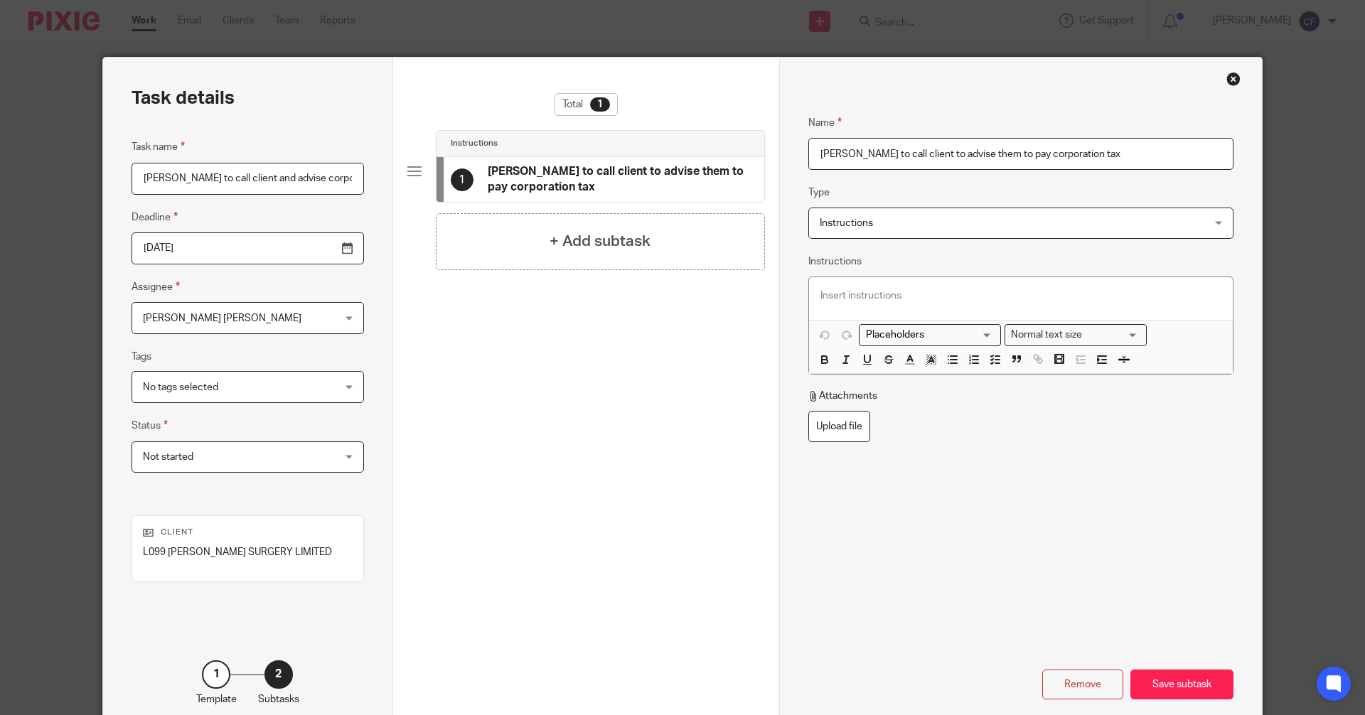
type input "[PERSON_NAME] to call client to advise them to pay corporation tax"
click at [858, 299] on p at bounding box center [1020, 296] width 401 height 14
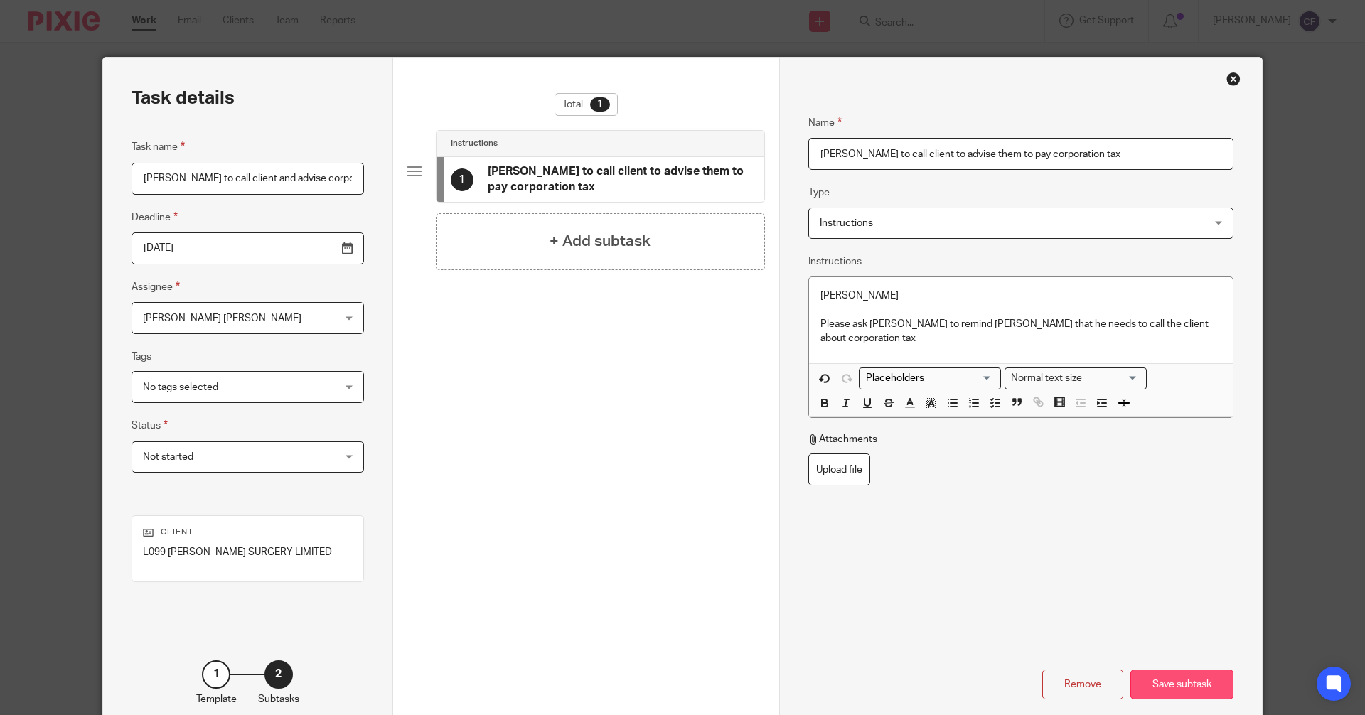
click at [1179, 694] on div "Save subtask" at bounding box center [1181, 685] width 103 height 31
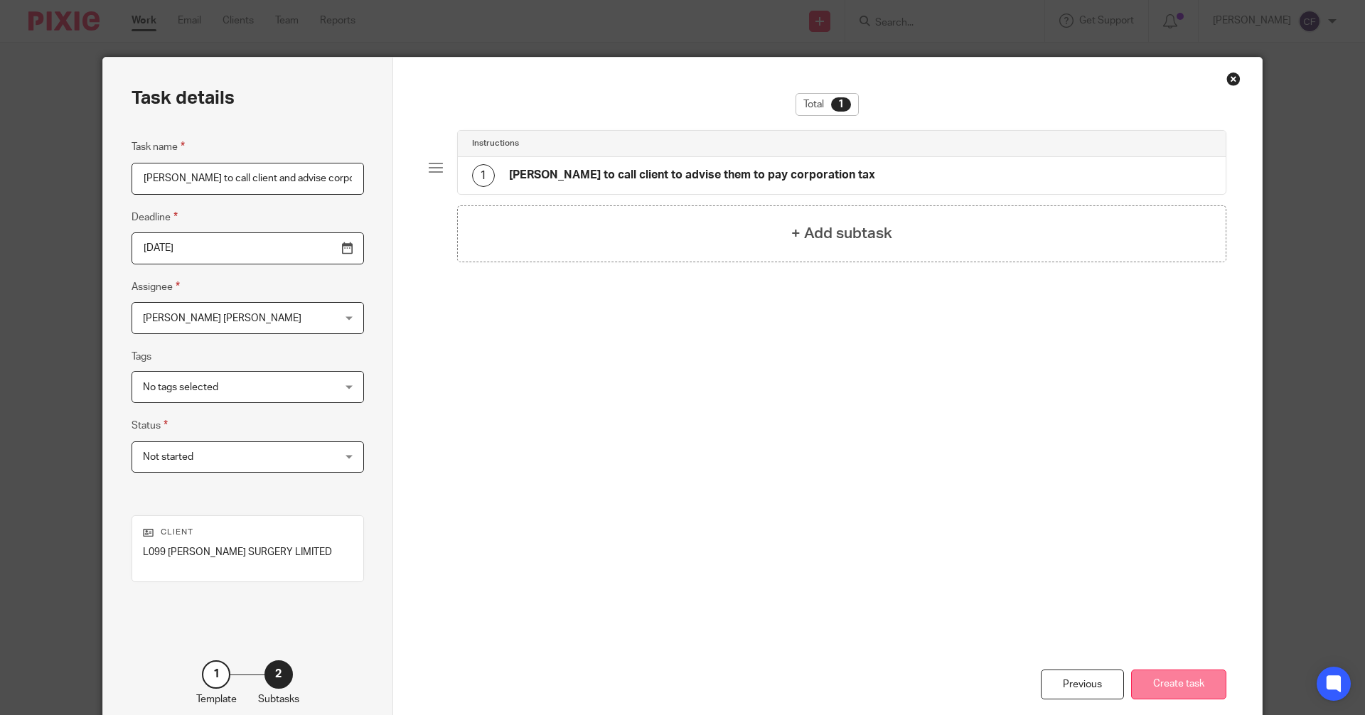
click at [1173, 688] on button "Create task" at bounding box center [1178, 685] width 95 height 31
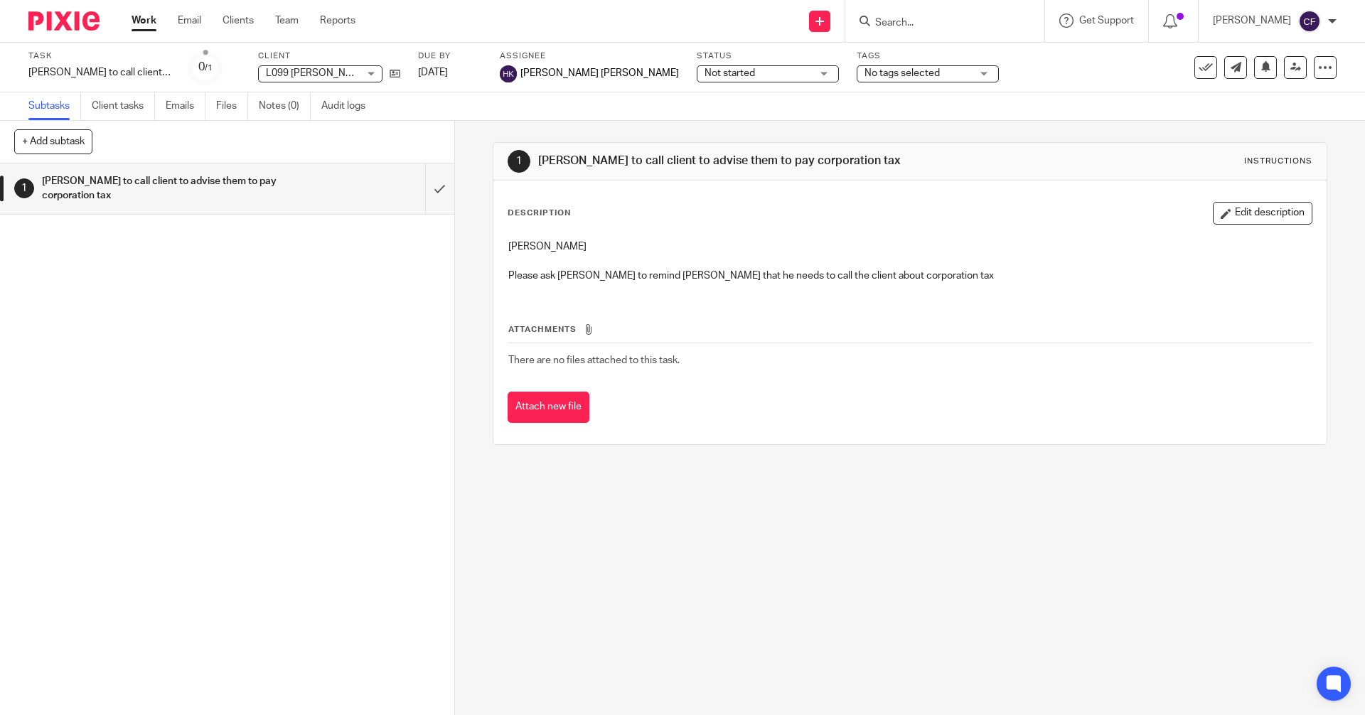
click at [923, 30] on form at bounding box center [949, 21] width 151 height 18
click at [911, 25] on input "Search" at bounding box center [938, 23] width 128 height 13
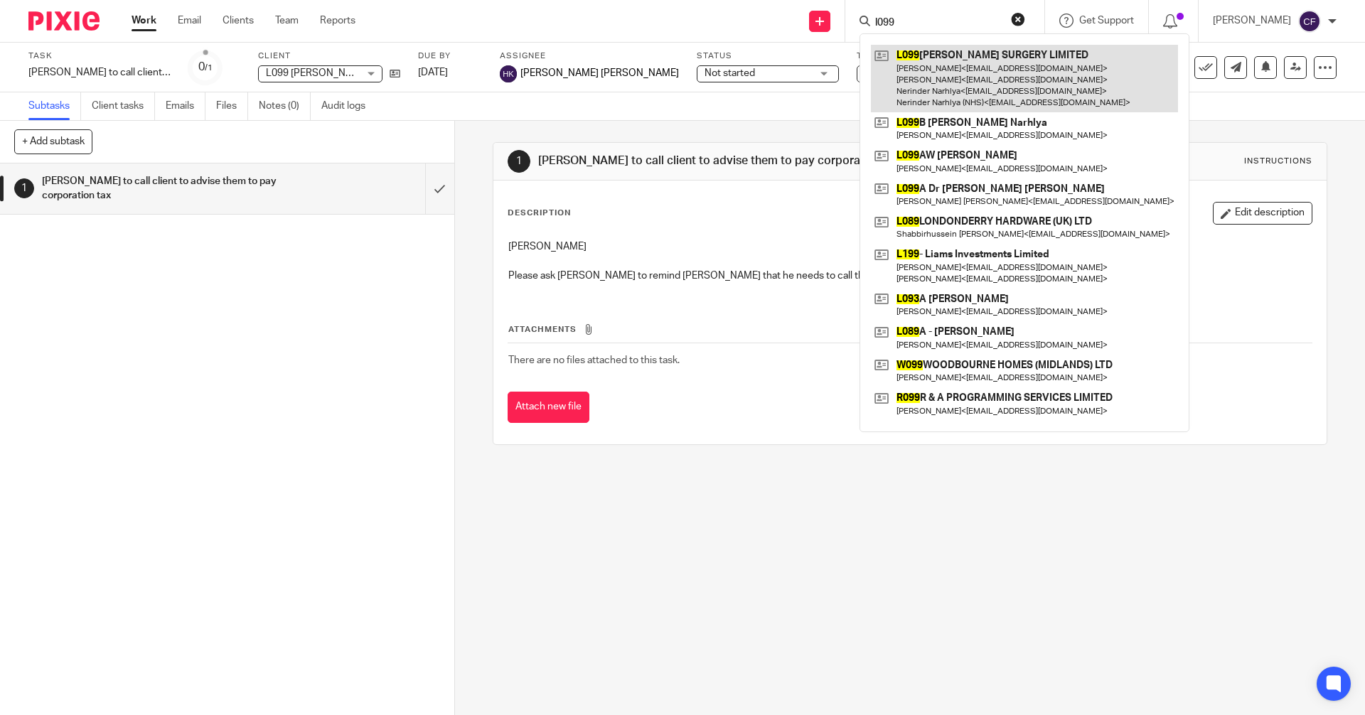
type input "l099"
click at [980, 68] on link at bounding box center [1024, 79] width 307 height 68
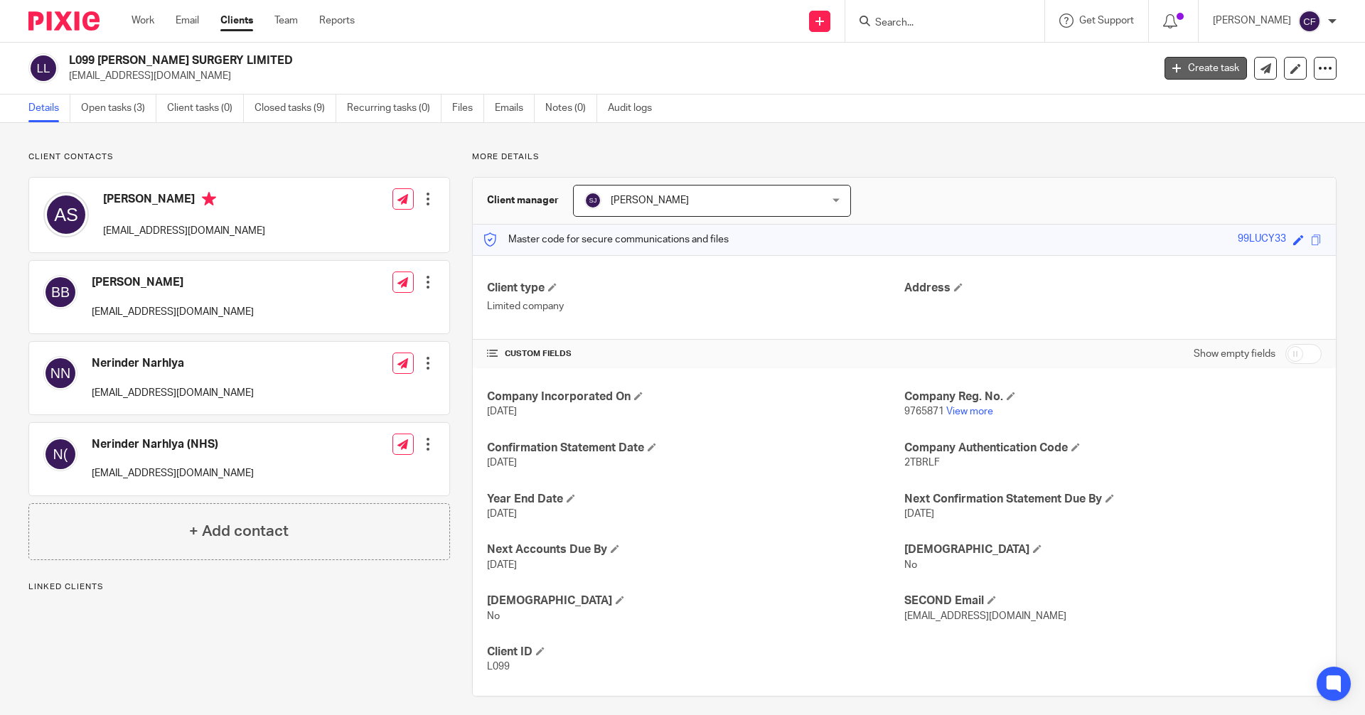
click at [1190, 65] on link "Create task" at bounding box center [1205, 68] width 82 height 23
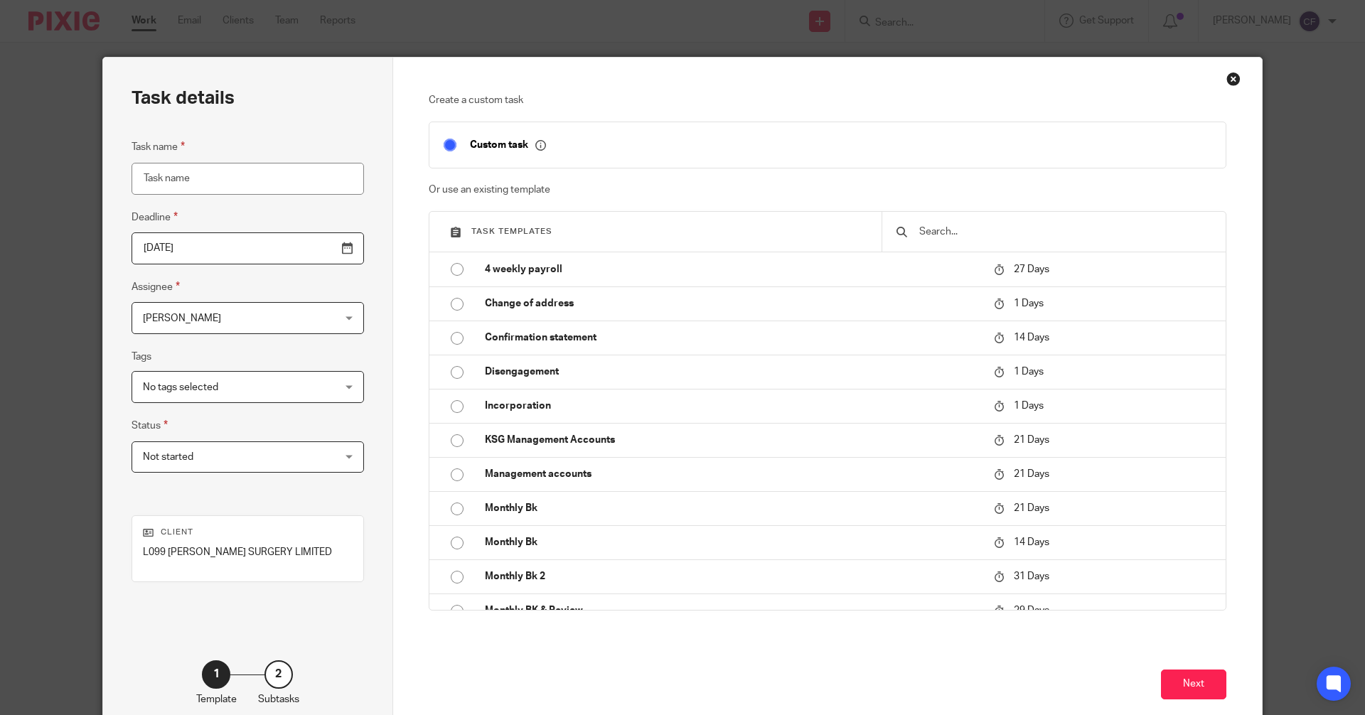
click at [311, 242] on input "[DATE]" at bounding box center [248, 248] width 232 height 32
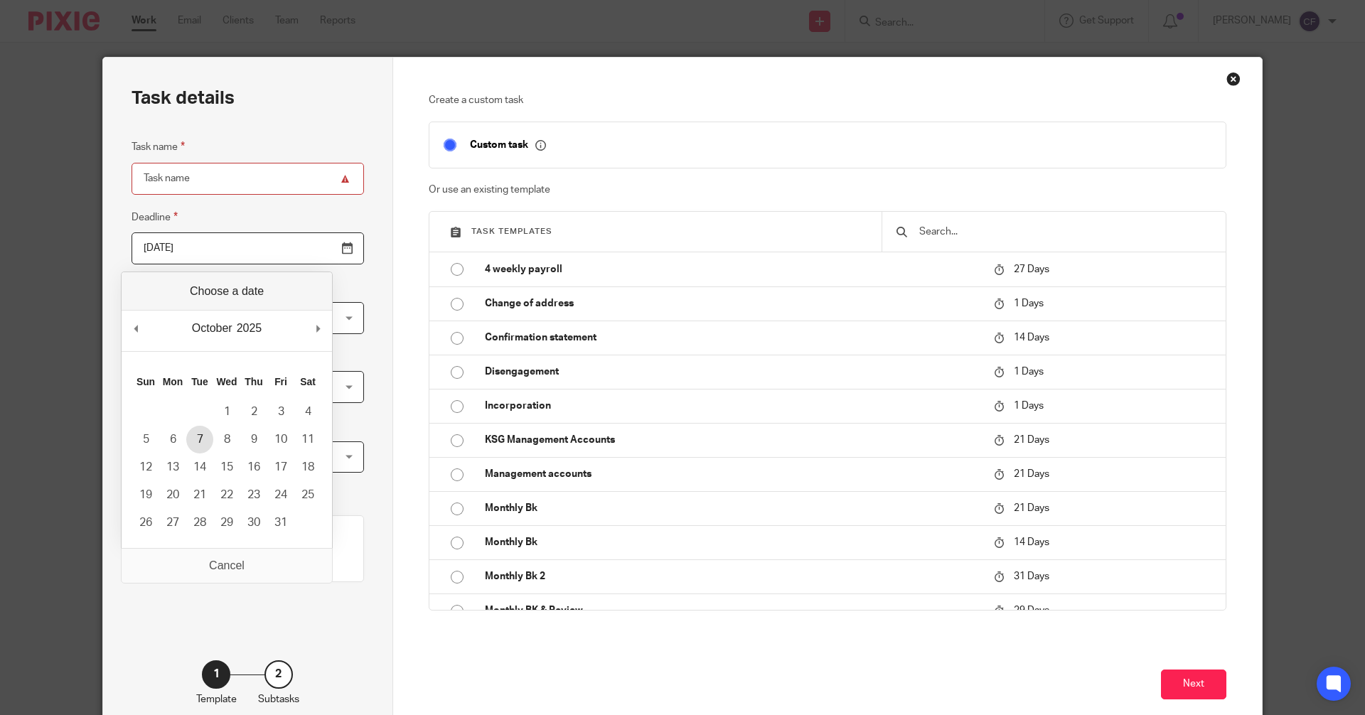
type input "2025-10-07"
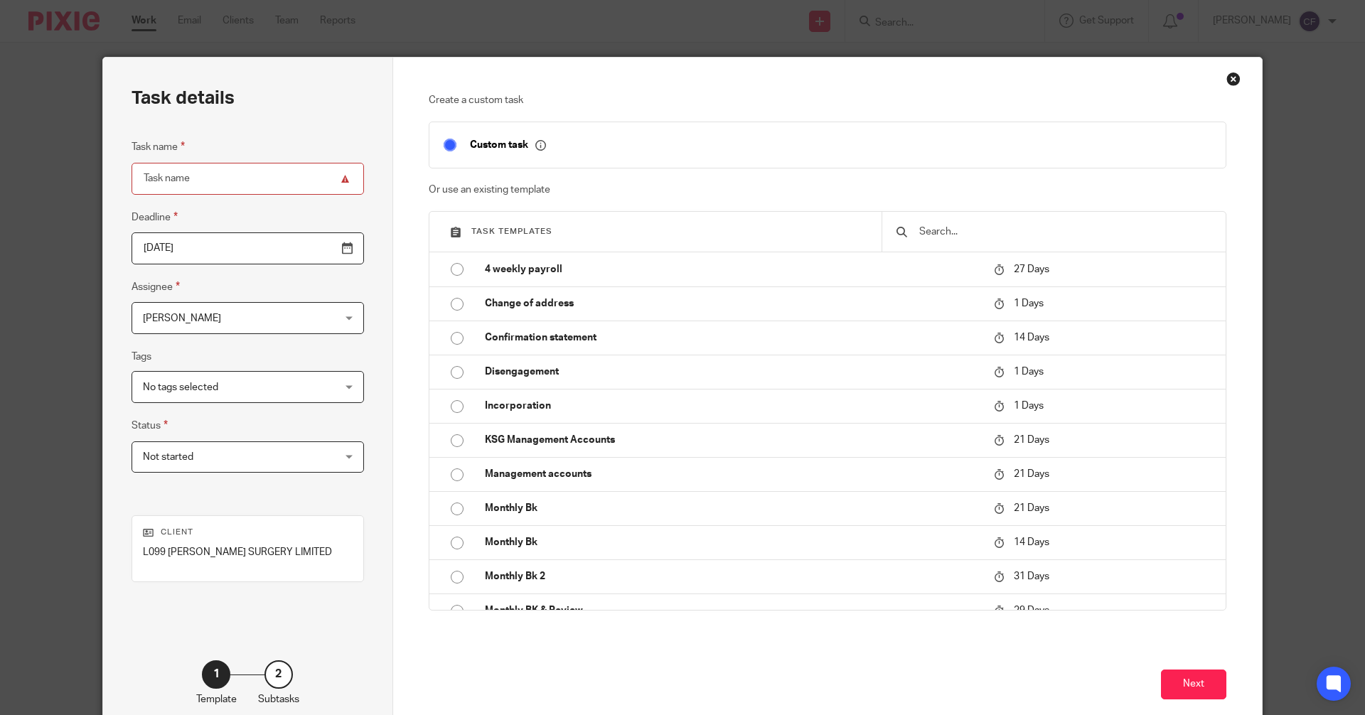
click at [191, 180] on input "Task name" at bounding box center [248, 179] width 232 height 32
type input "CT600 to be submitted"
click at [220, 314] on span "[PERSON_NAME]" at bounding box center [231, 318] width 176 height 30
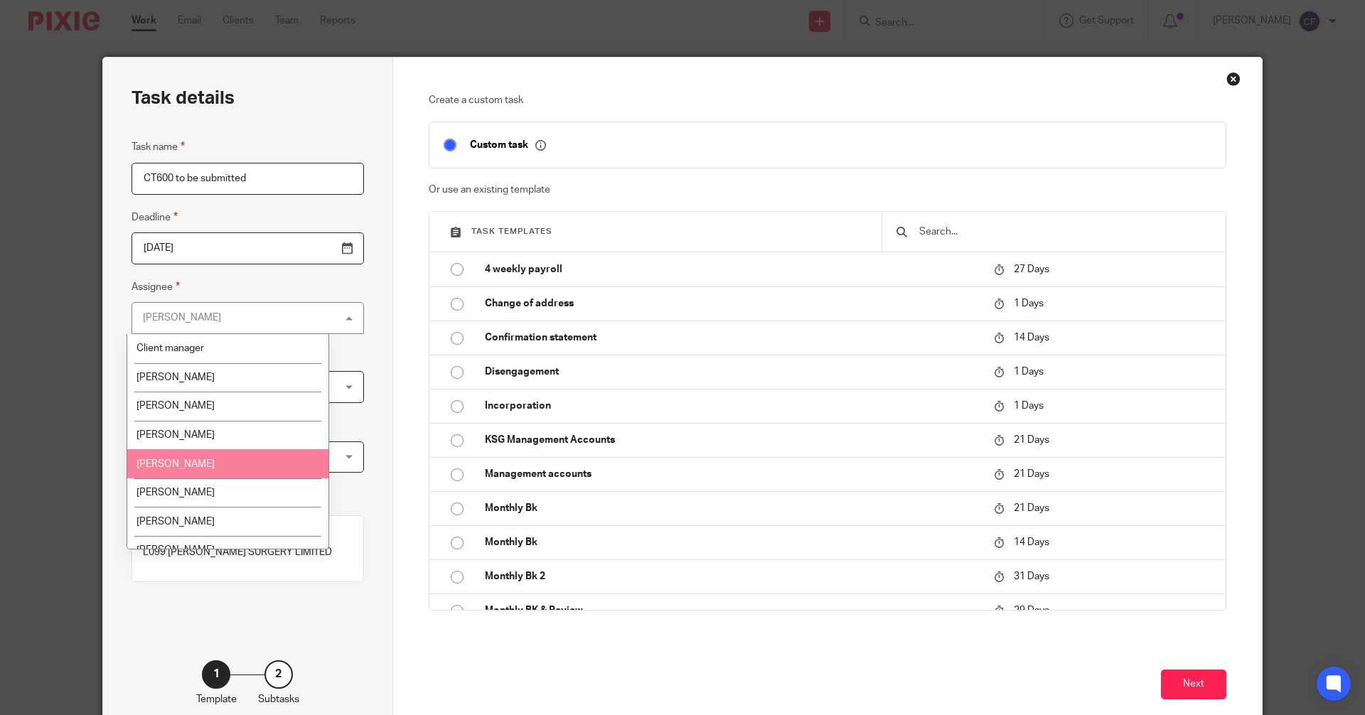
scroll to position [142, 0]
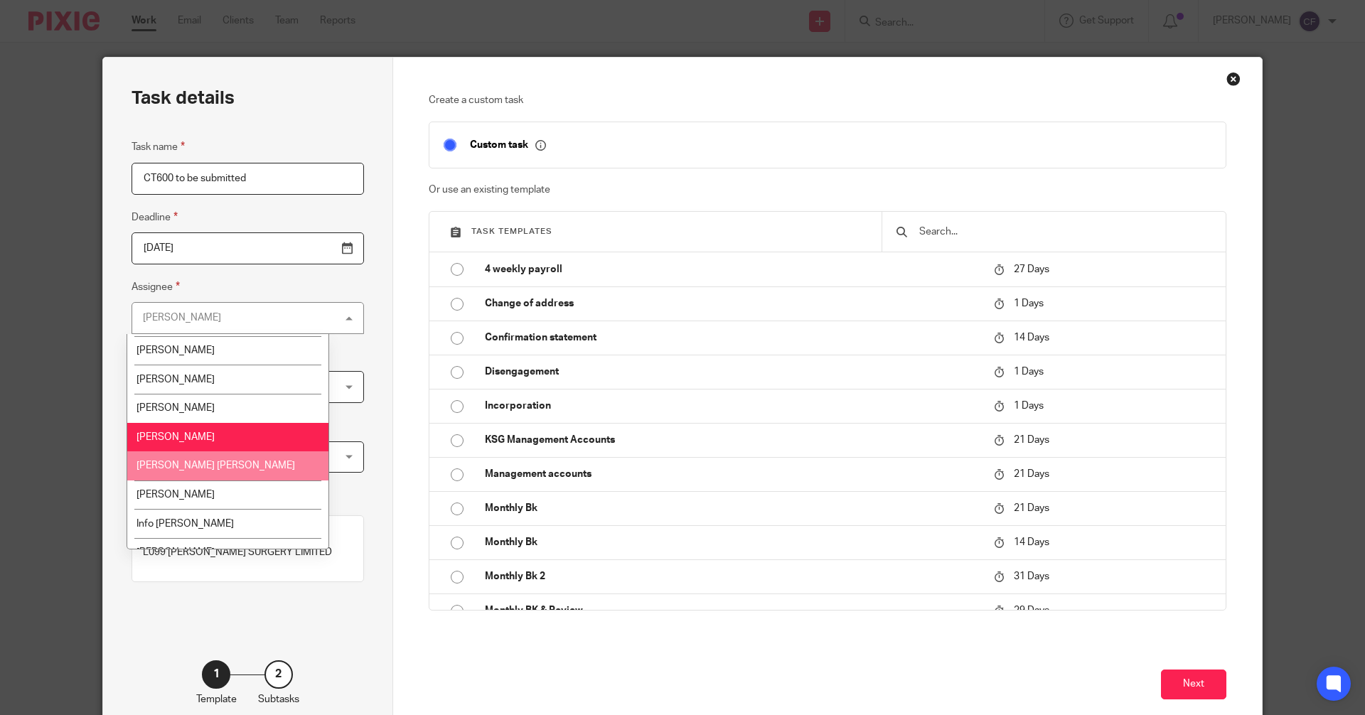
click at [186, 470] on span "[PERSON_NAME] [PERSON_NAME]" at bounding box center [215, 466] width 159 height 10
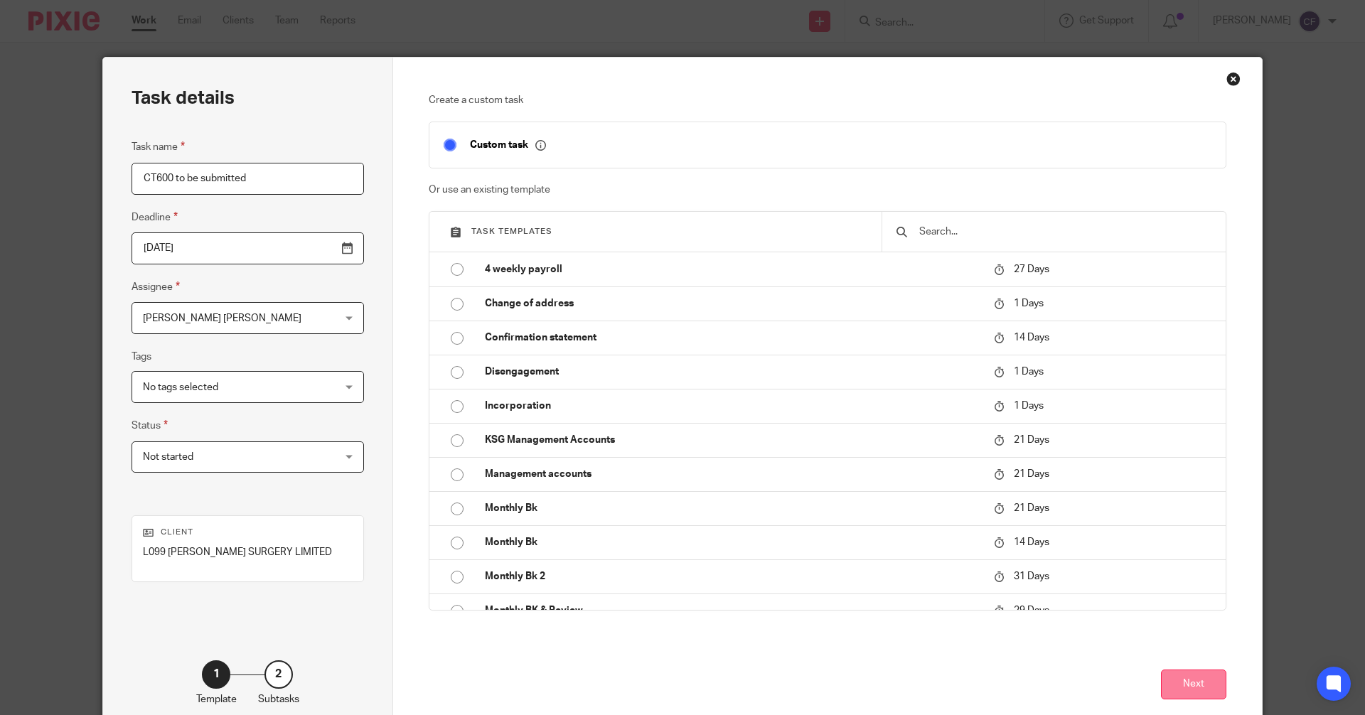
click at [1192, 682] on button "Next" at bounding box center [1193, 685] width 65 height 31
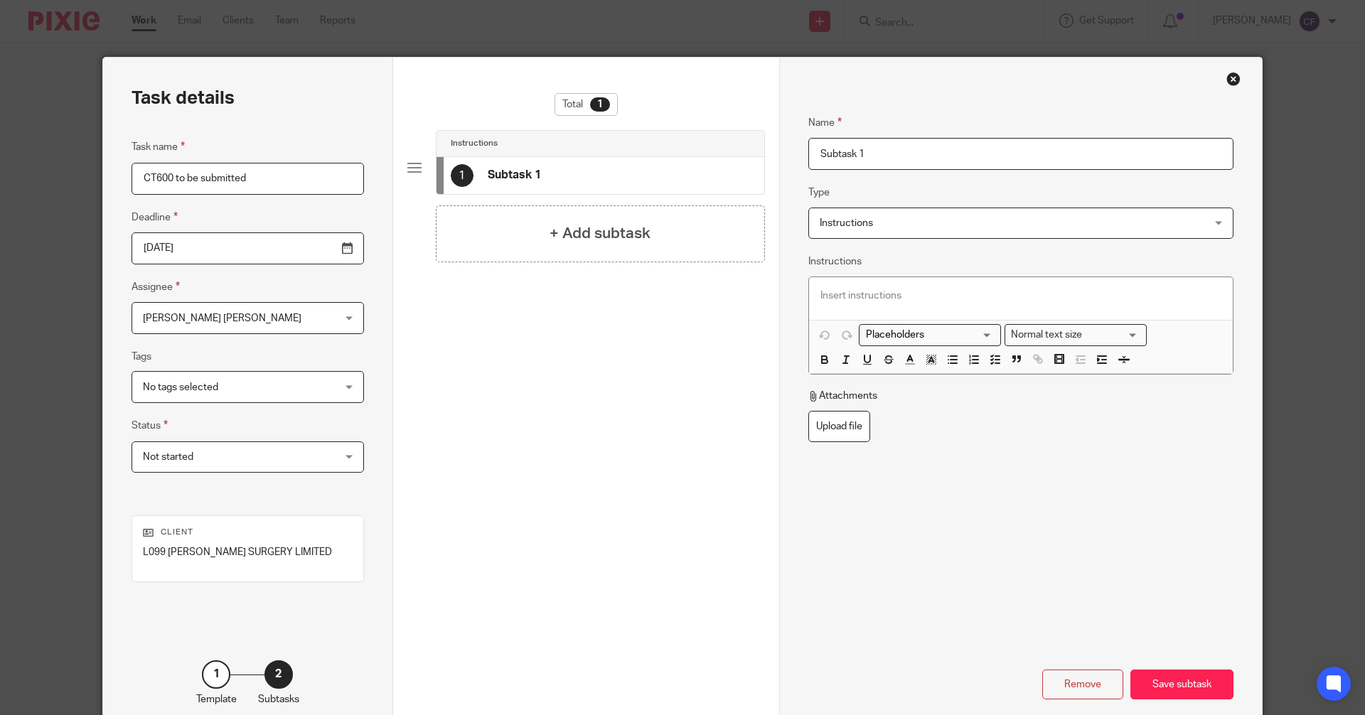
click at [878, 153] on input "Subtask 1" at bounding box center [1020, 154] width 425 height 32
drag, startPoint x: 888, startPoint y: 154, endPoint x: 582, endPoint y: 160, distance: 305.7
click at [582, 160] on div "Task details Task name CT600 to be submitted Deadline 2025-10-07 Assignee Harma…" at bounding box center [682, 397] width 1159 height 678
type input "CT600 to be submitted"
click at [832, 292] on p at bounding box center [1020, 296] width 401 height 14
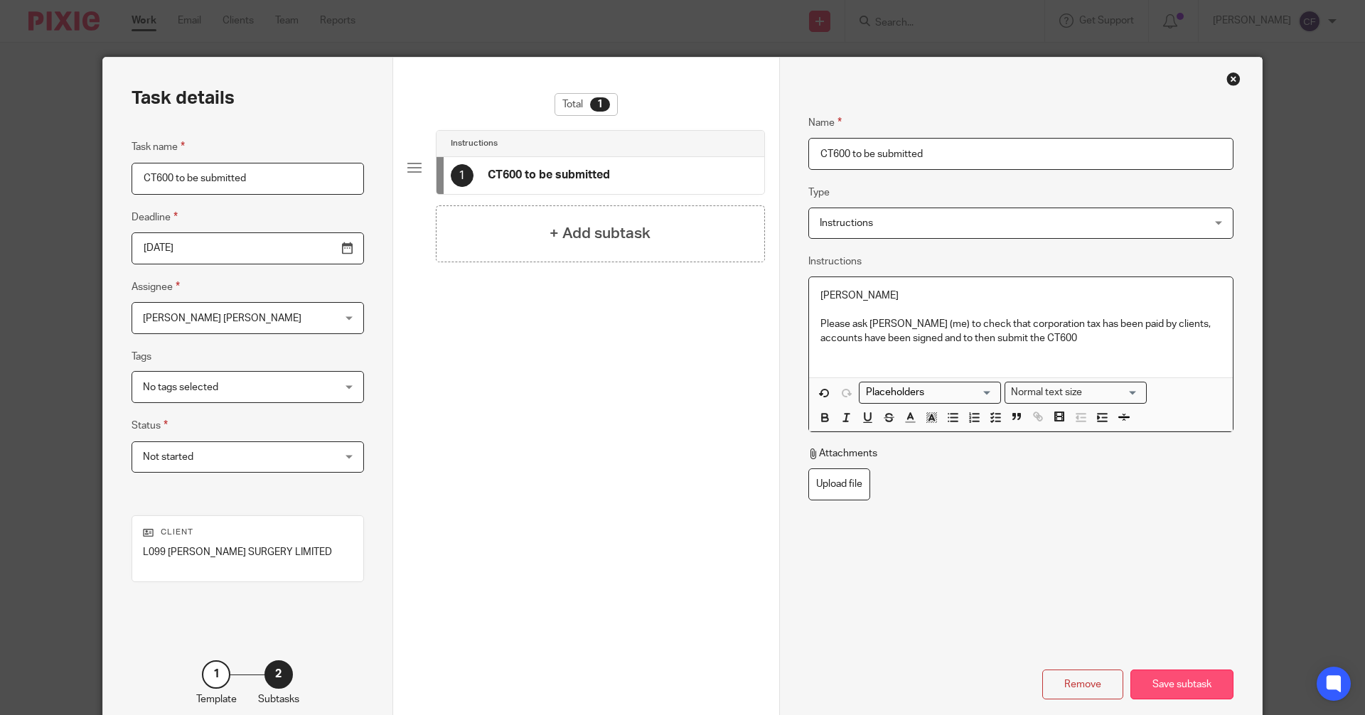
click at [1167, 688] on div "Save subtask" at bounding box center [1181, 685] width 103 height 31
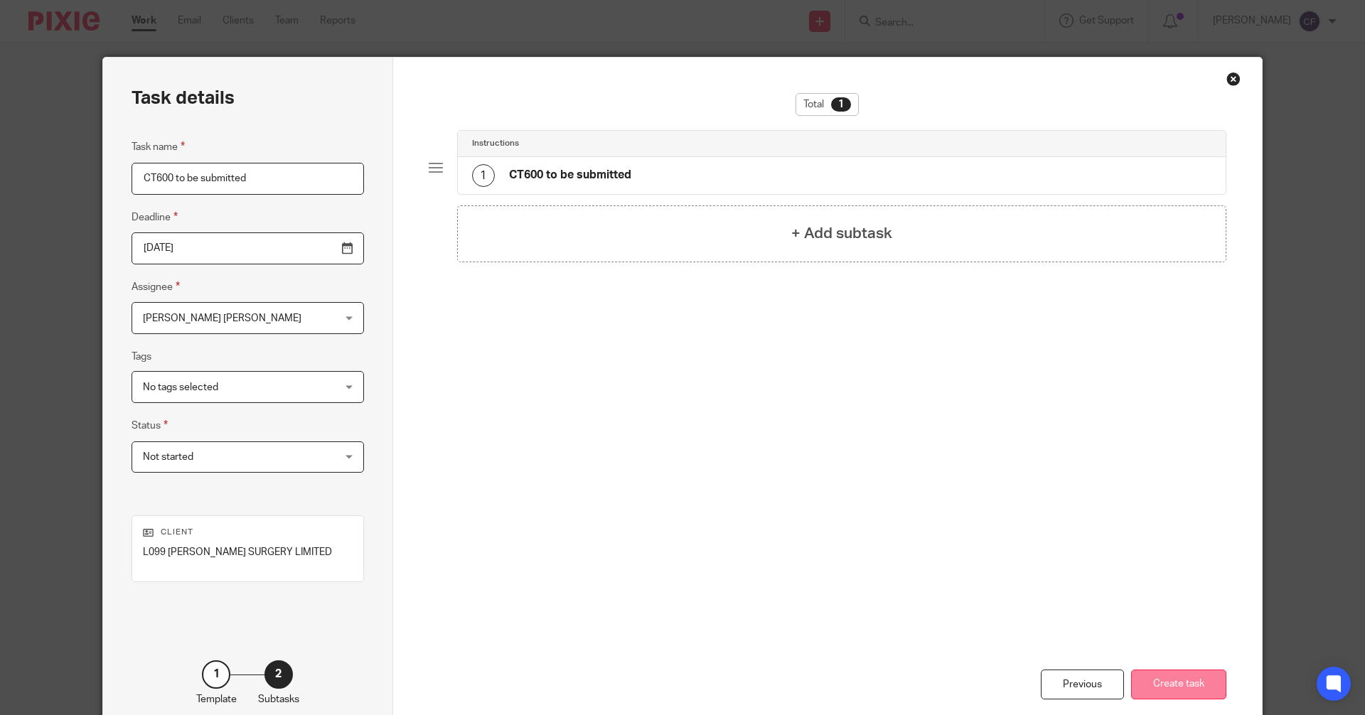
click at [1169, 689] on button "Create task" at bounding box center [1178, 685] width 95 height 31
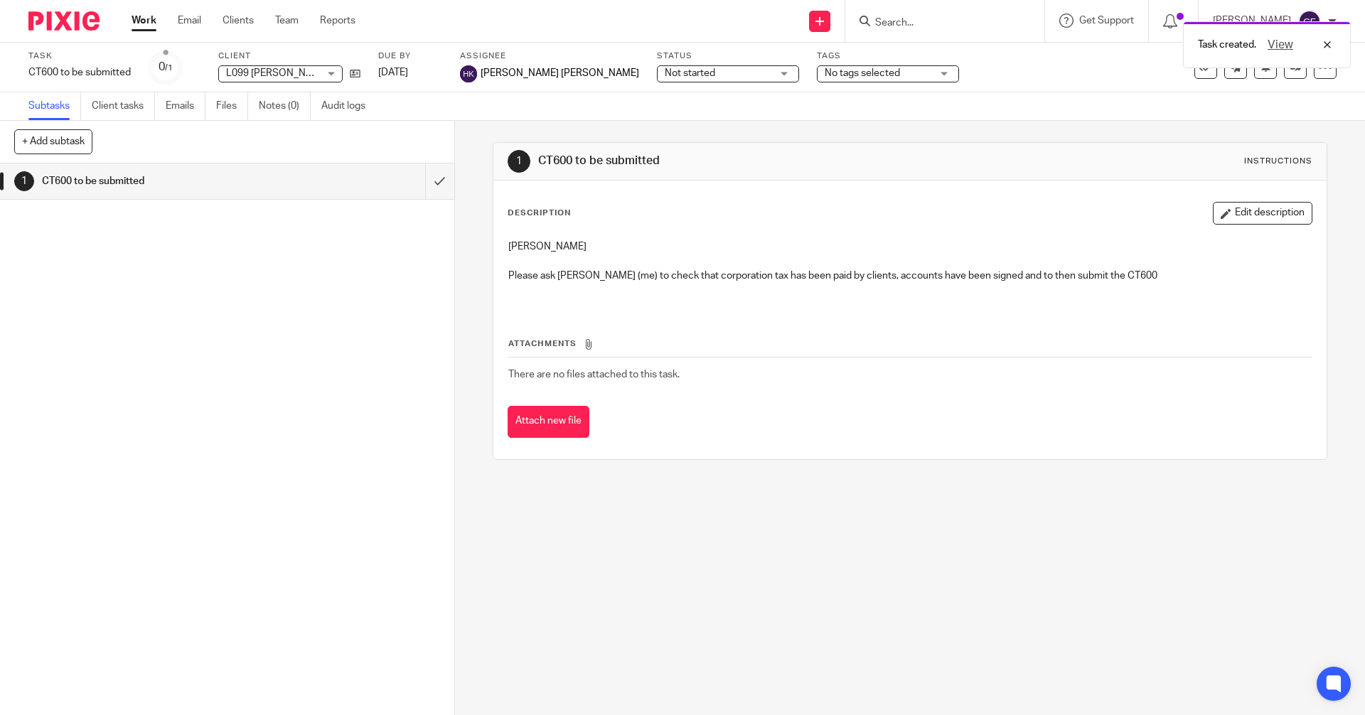
click at [945, 24] on div "Task created. View" at bounding box center [1016, 41] width 668 height 54
click at [916, 30] on form at bounding box center [949, 21] width 151 height 18
click at [921, 28] on input "Search" at bounding box center [938, 23] width 128 height 13
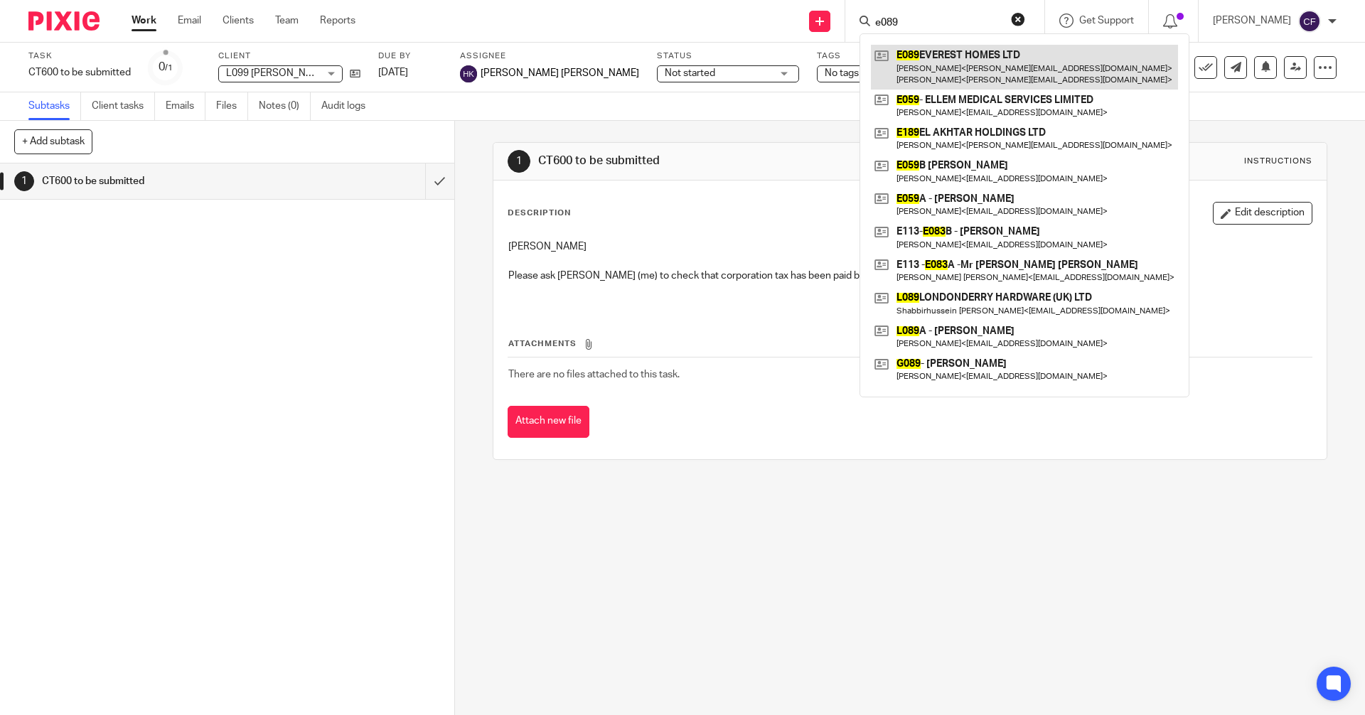
type input "e089"
click at [953, 75] on link at bounding box center [1024, 67] width 307 height 44
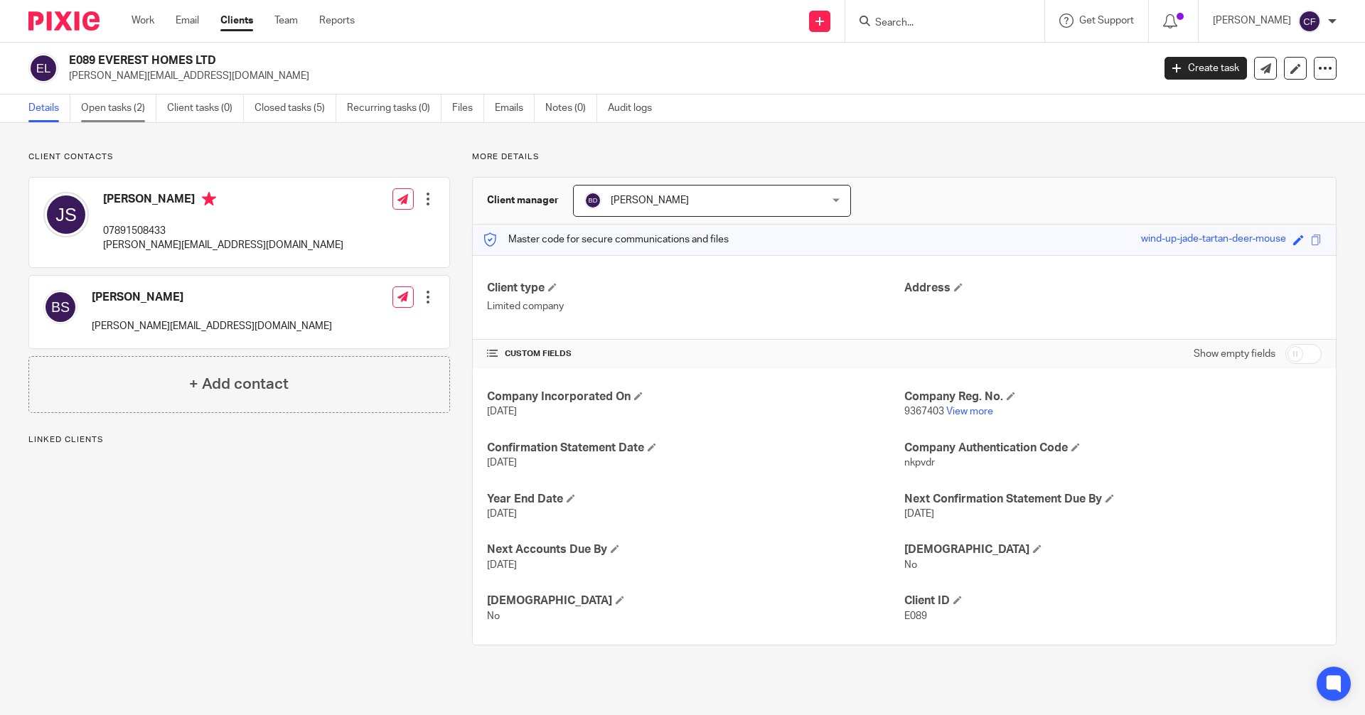
click at [135, 108] on link "Open tasks (2)" at bounding box center [118, 109] width 75 height 28
